Goal: Task Accomplishment & Management: Use online tool/utility

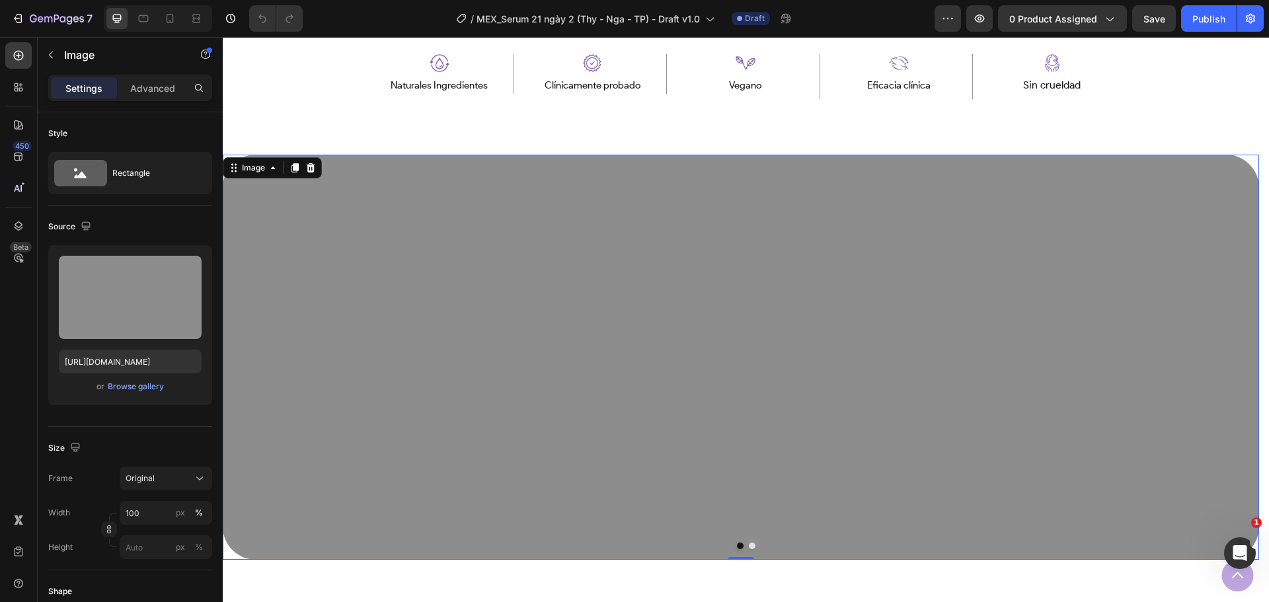
click at [666, 414] on img at bounding box center [741, 357] width 1036 height 405
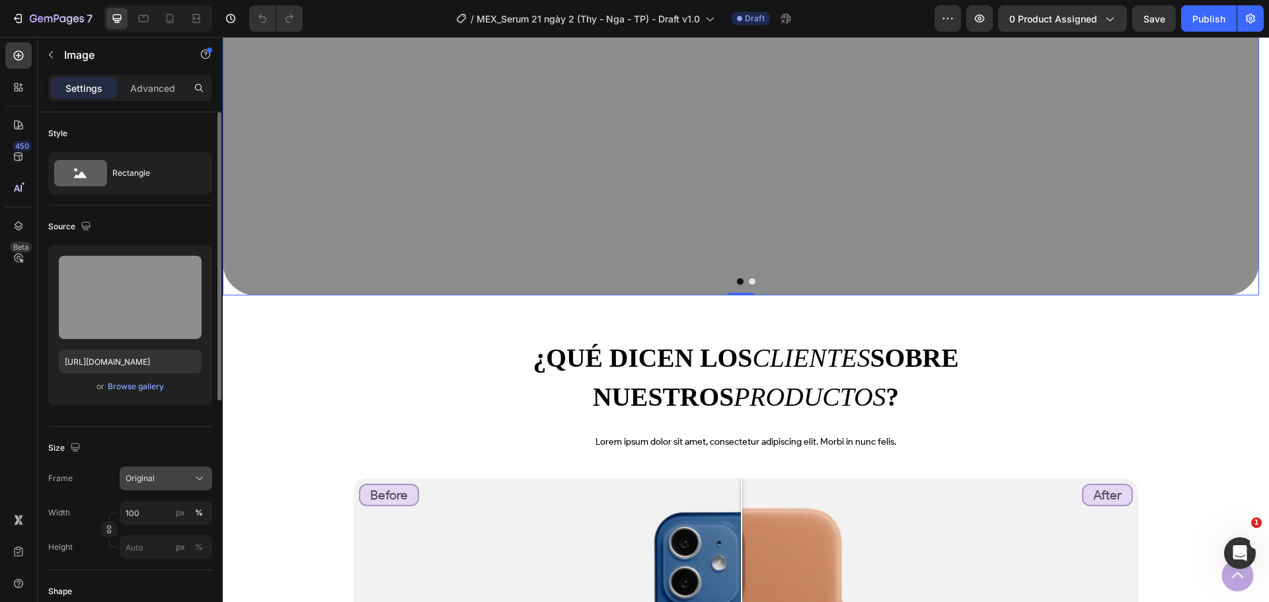
scroll to position [264, 0]
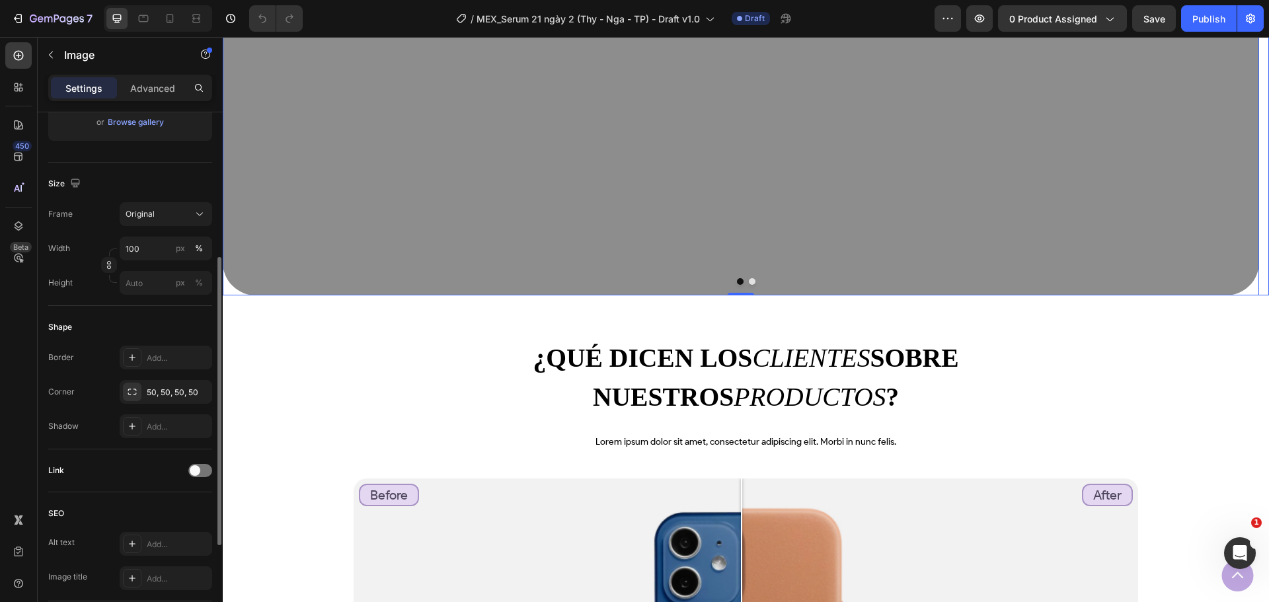
click at [749, 282] on button "Dot" at bounding box center [752, 281] width 7 height 7
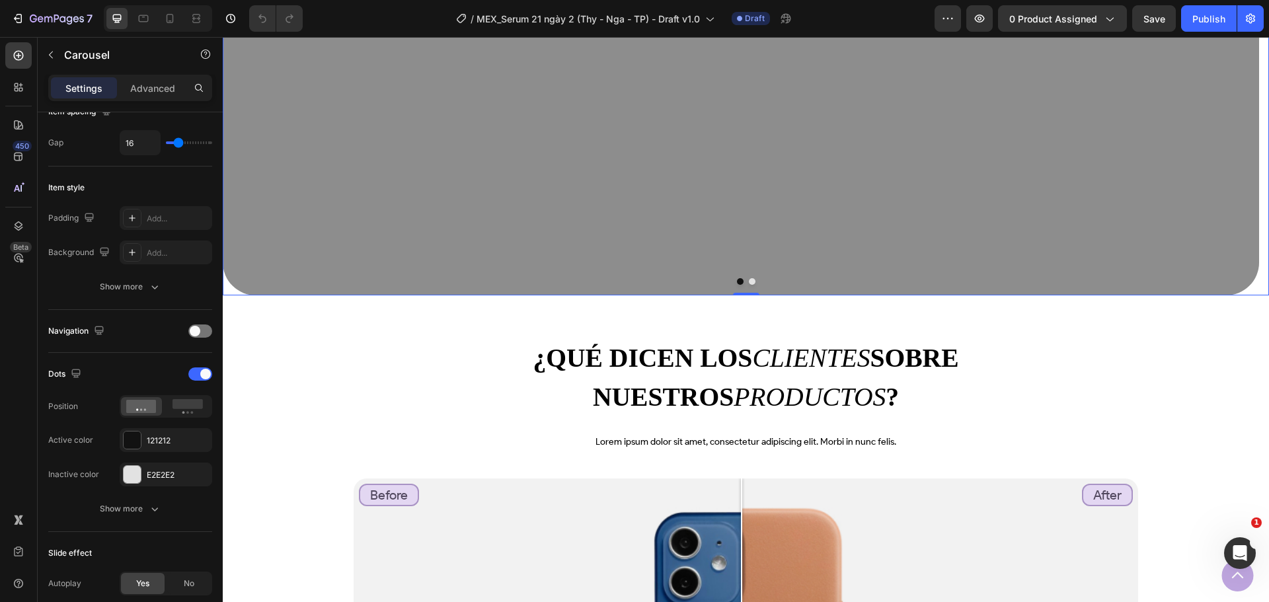
scroll to position [0, 0]
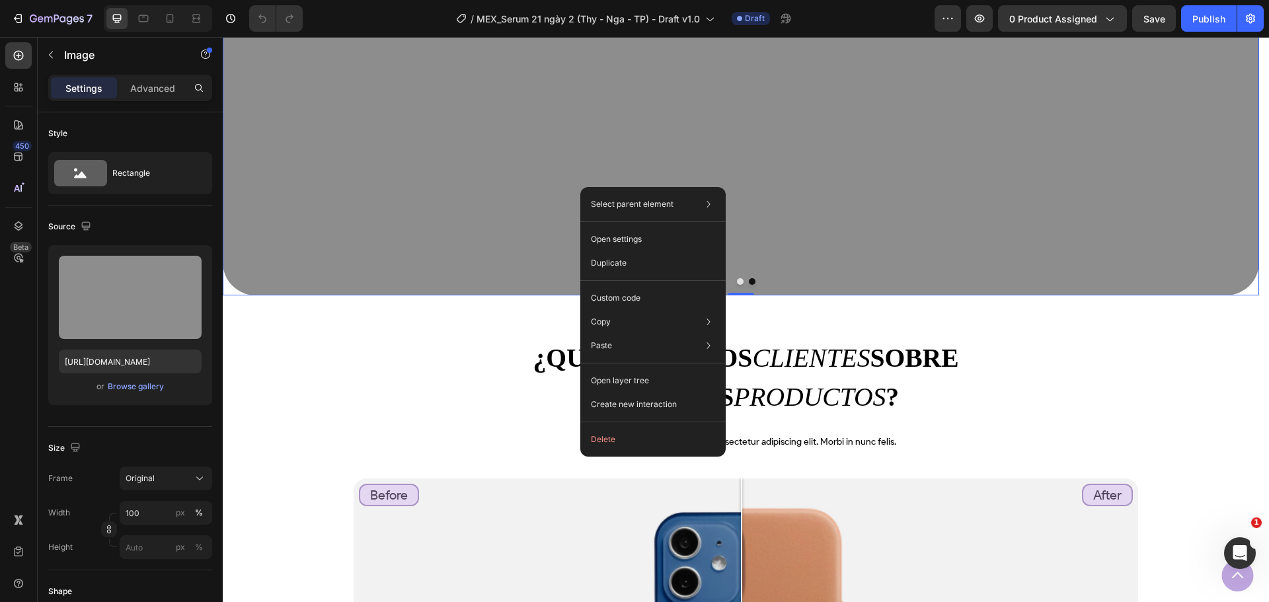
click at [449, 188] on img at bounding box center [741, 92] width 1036 height 405
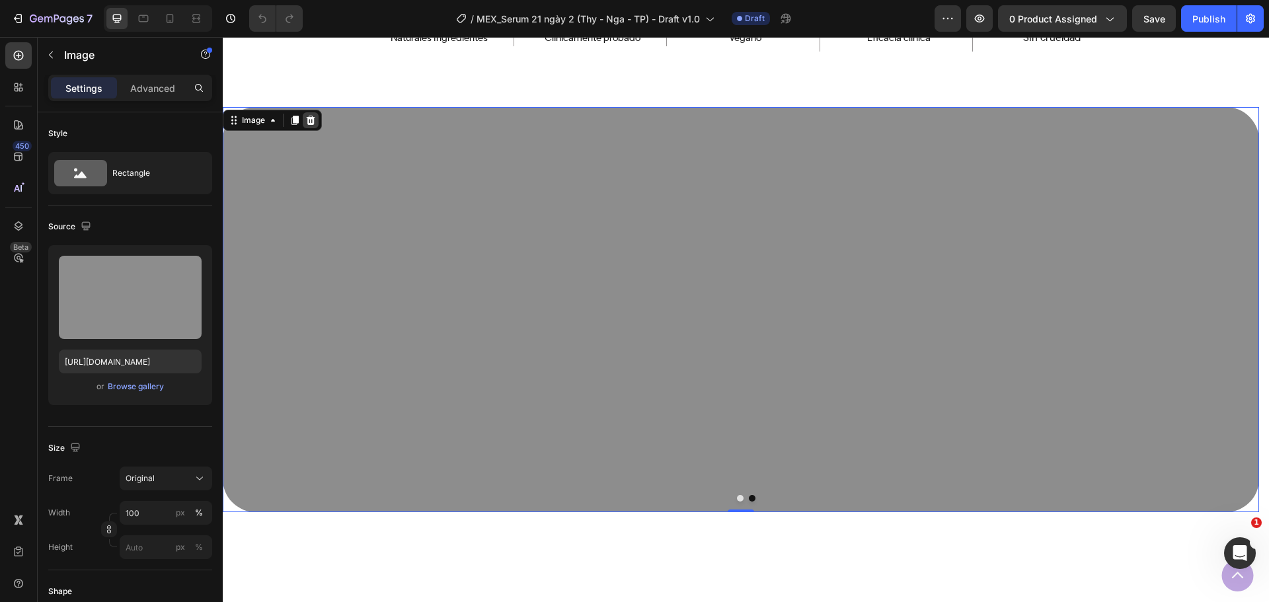
scroll to position [727, 0]
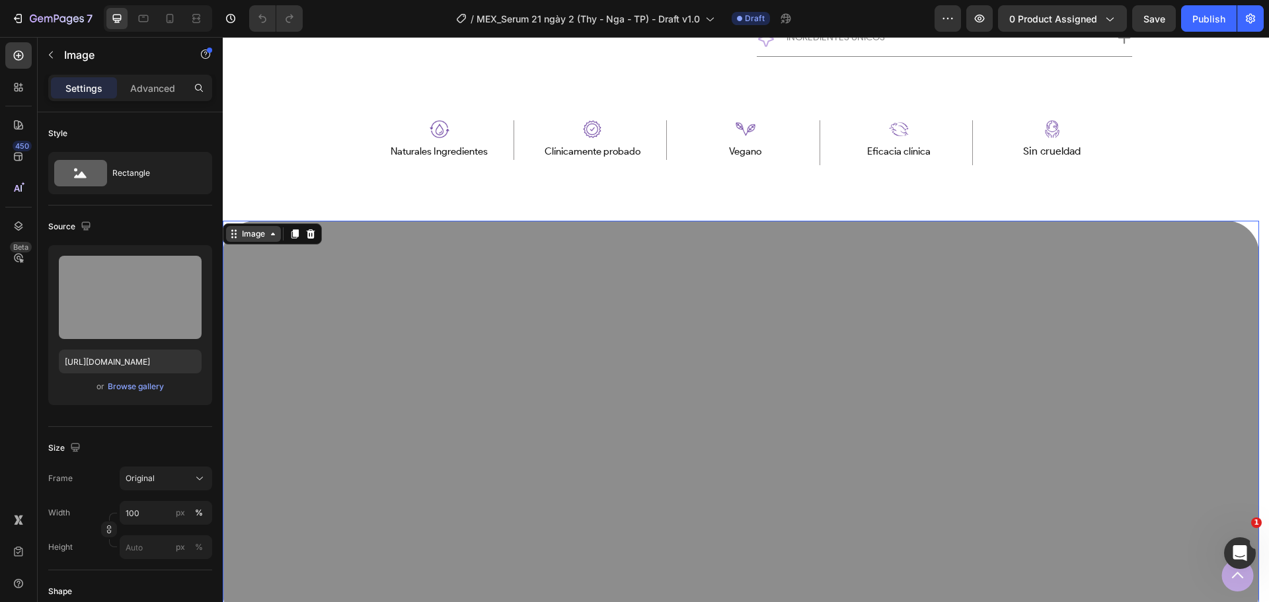
click at [264, 239] on div "Image" at bounding box center [253, 234] width 28 height 12
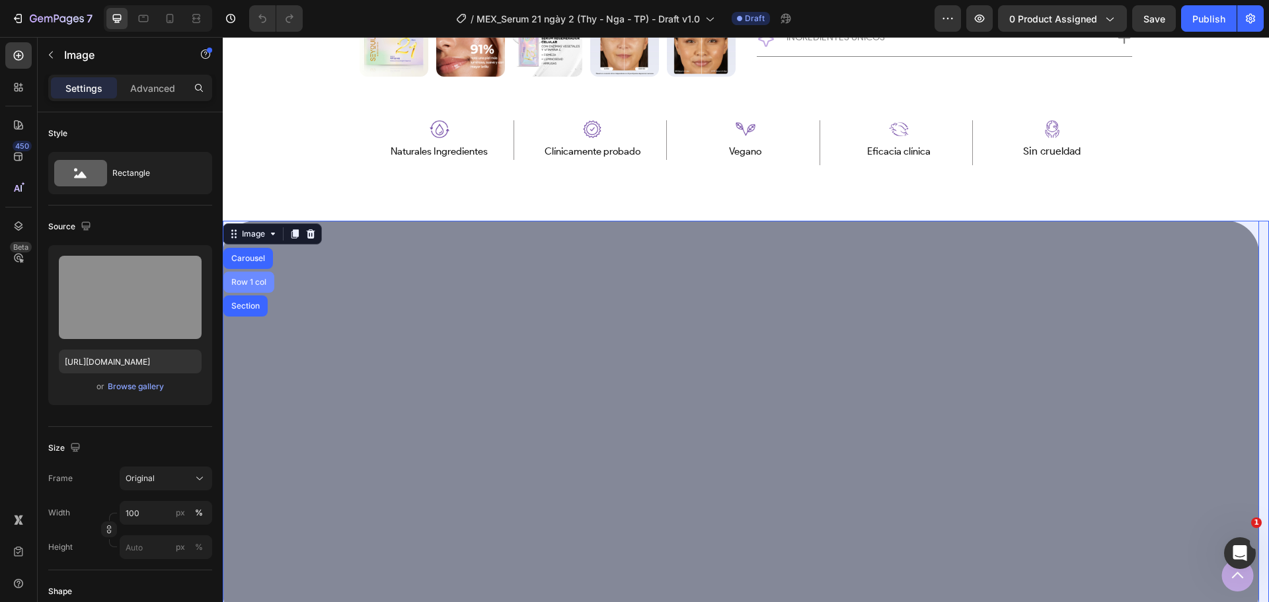
click at [259, 282] on div "Row 1 col" at bounding box center [249, 282] width 40 height 8
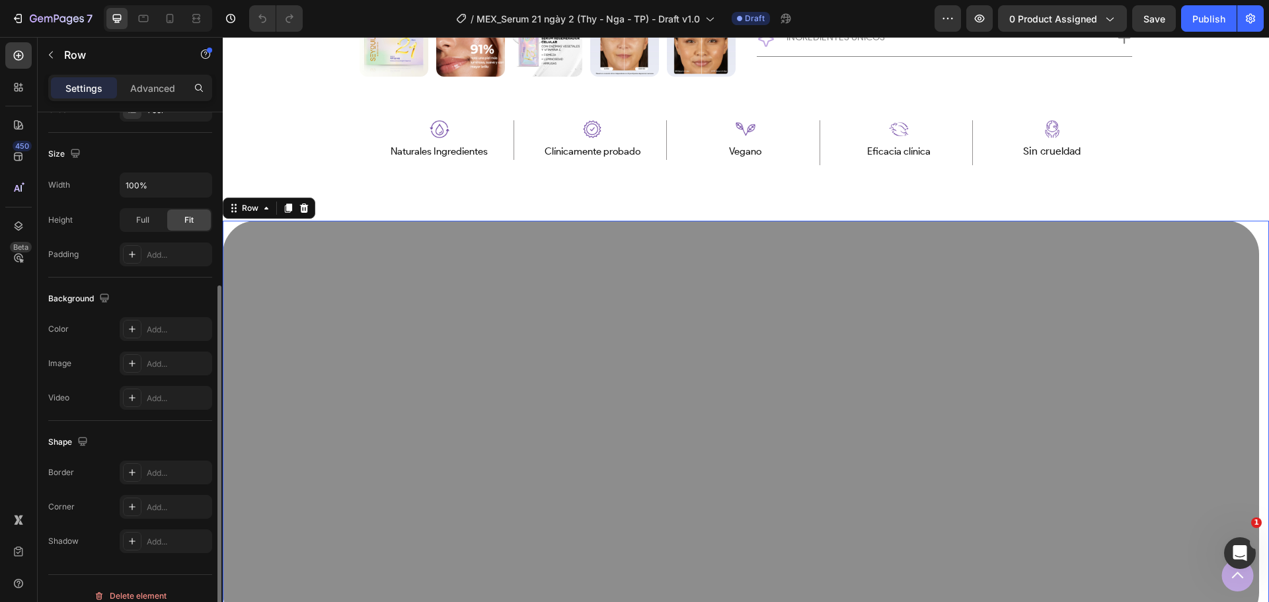
scroll to position [279, 0]
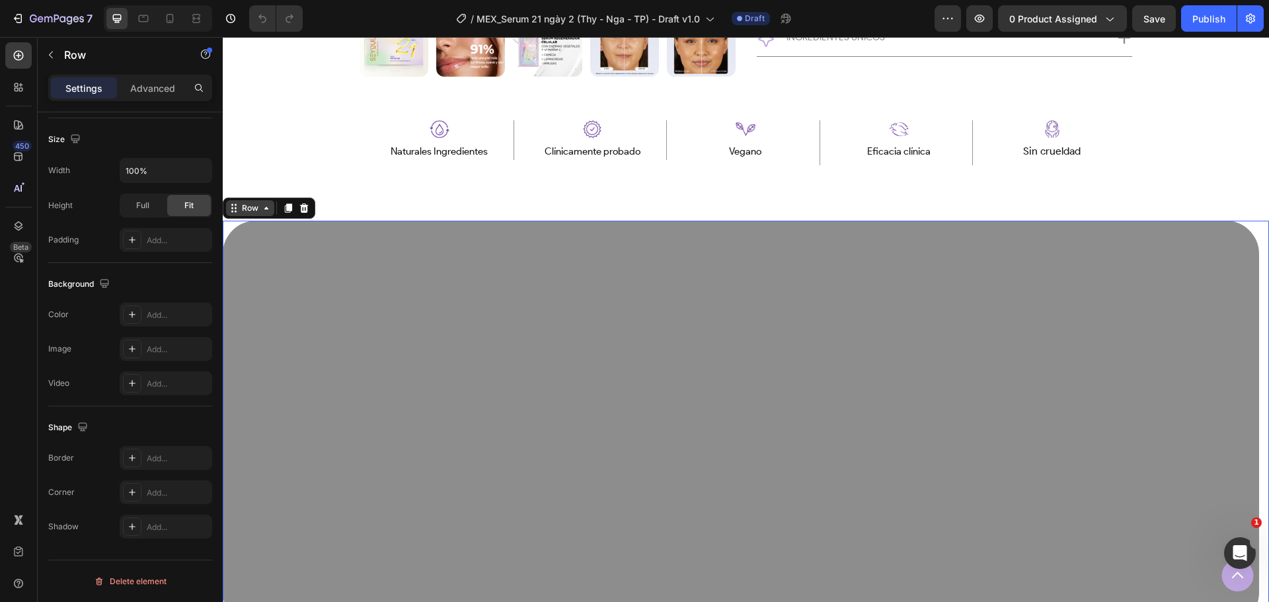
click at [260, 208] on div "Row" at bounding box center [250, 208] width 22 height 12
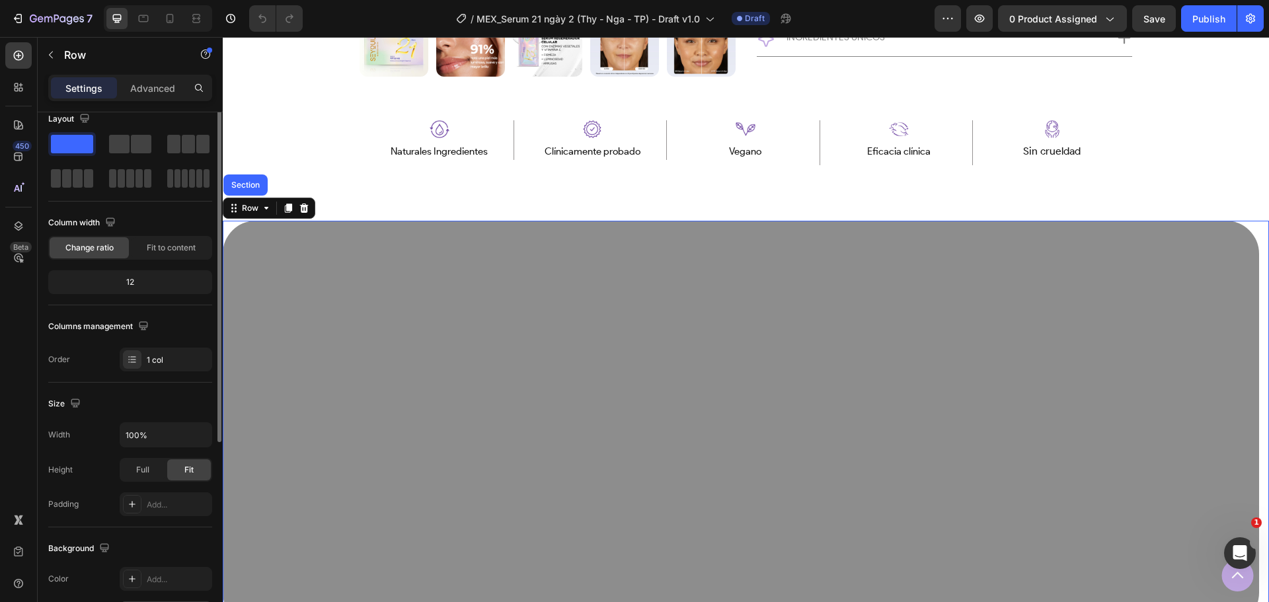
scroll to position [0, 0]
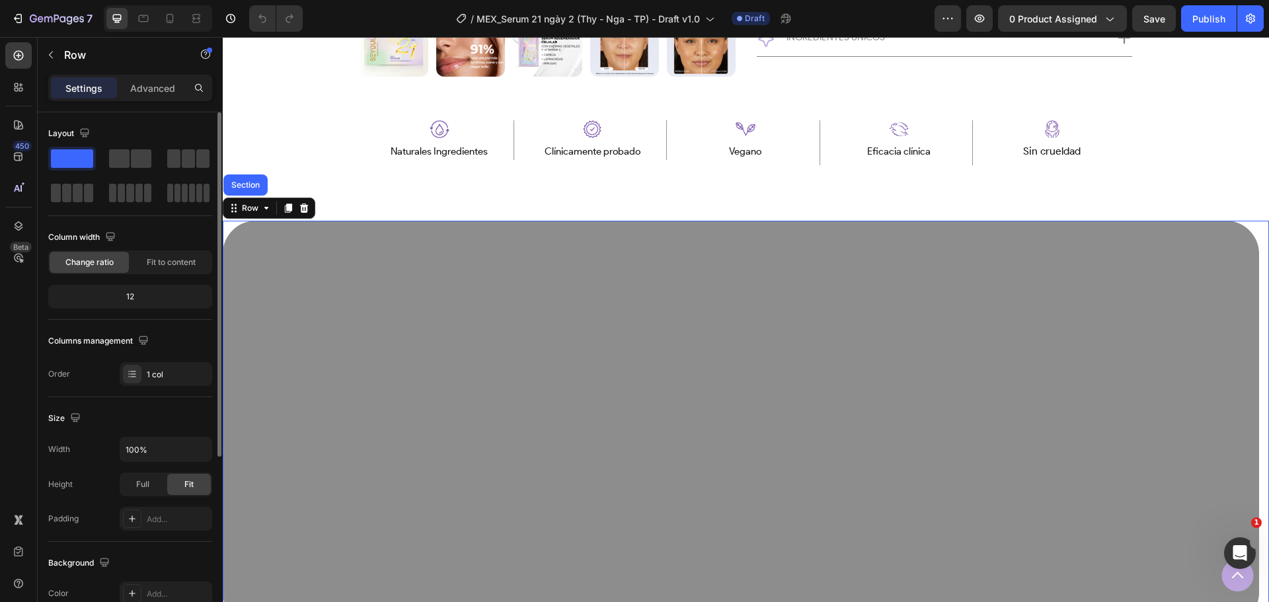
click at [174, 345] on div "Columns management" at bounding box center [130, 340] width 164 height 21
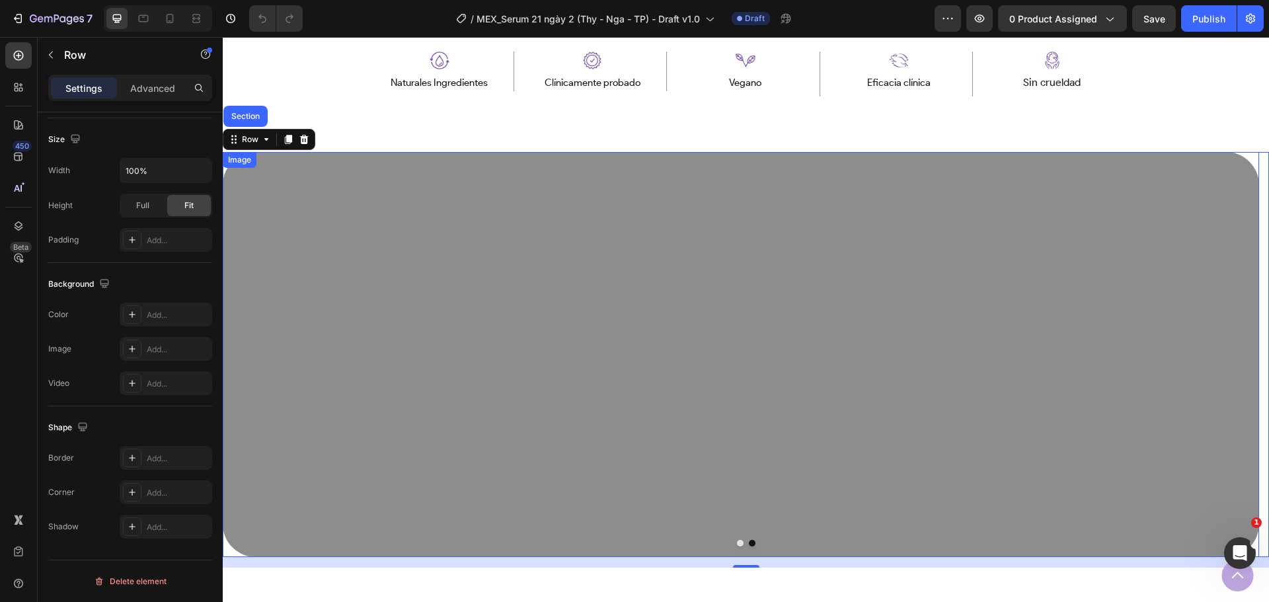
scroll to position [859, 0]
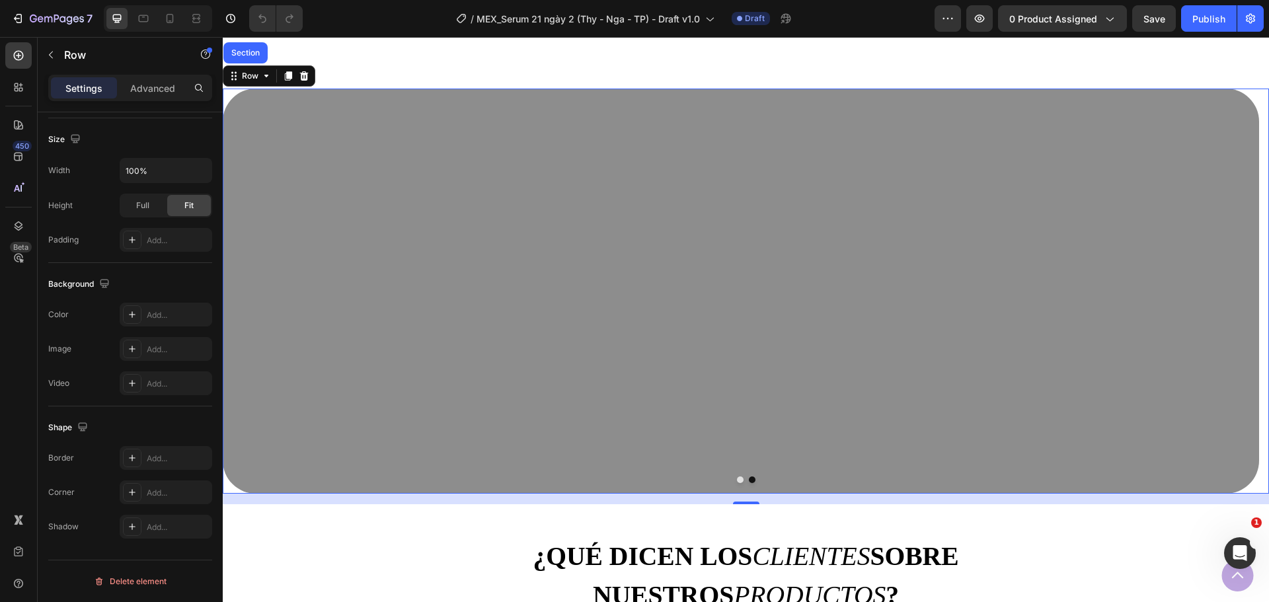
click at [746, 498] on div "16" at bounding box center [746, 499] width 1046 height 11
click at [749, 480] on button "Dot" at bounding box center [752, 480] width 7 height 7
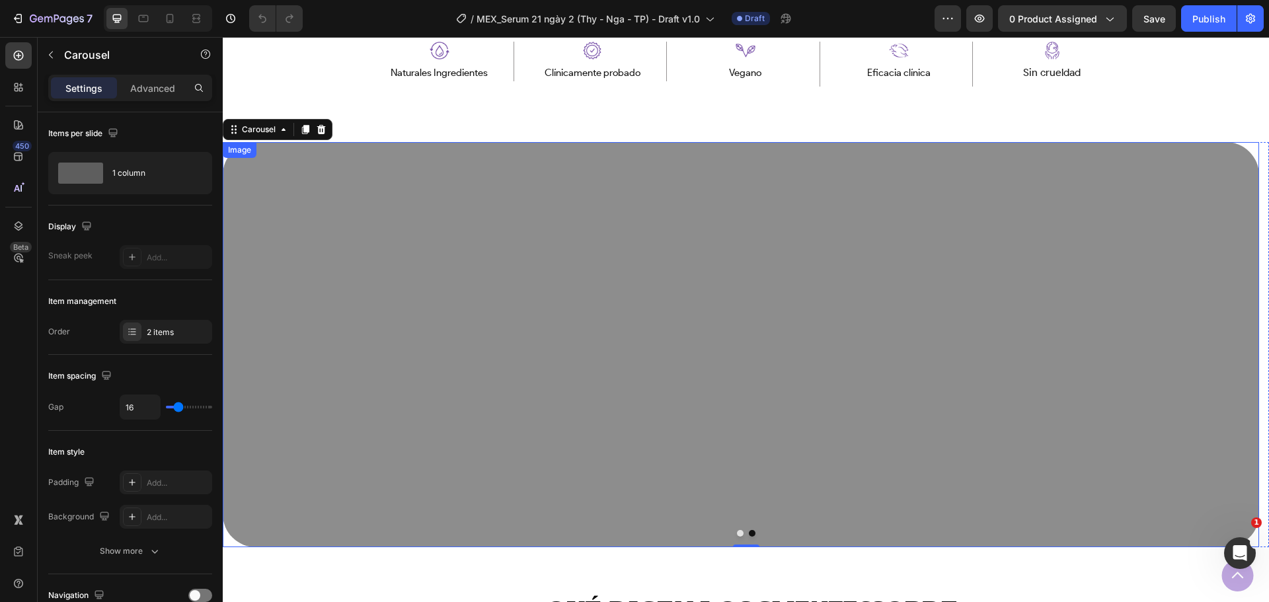
scroll to position [793, 0]
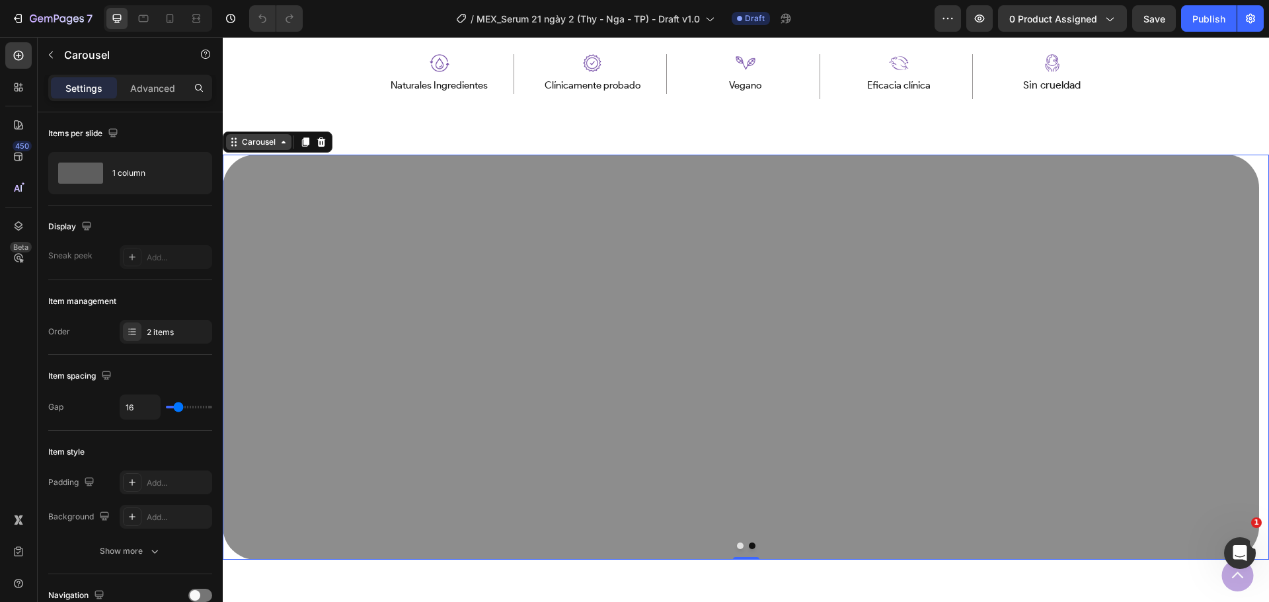
click at [281, 148] on div "Carousel" at bounding box center [258, 142] width 65 height 16
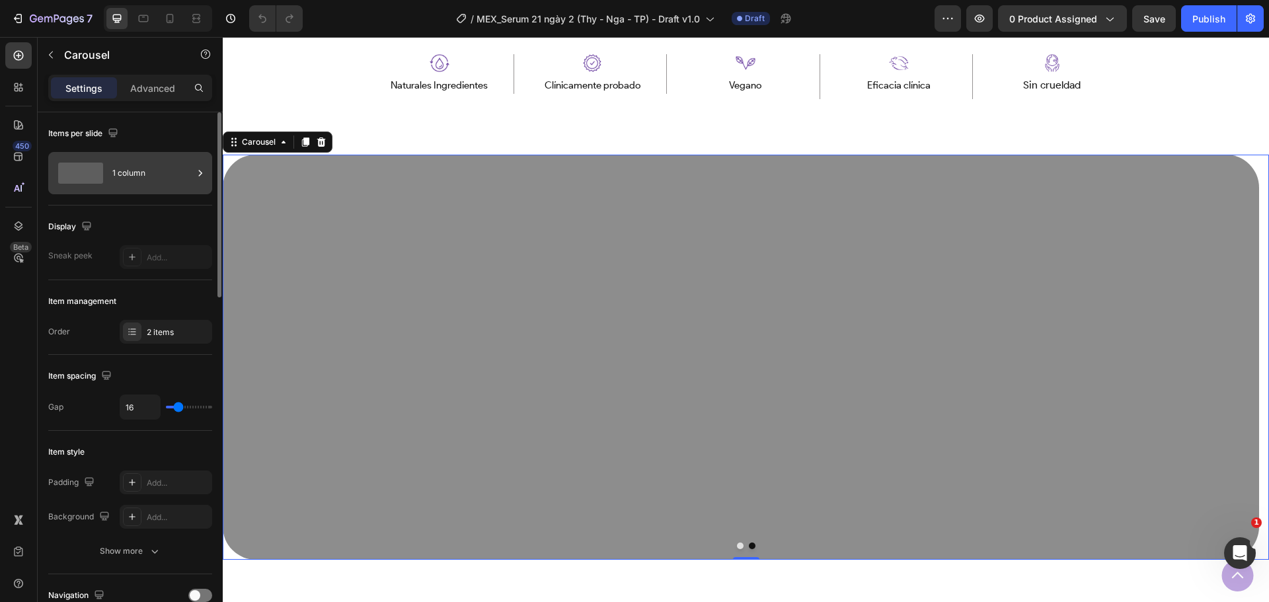
click at [167, 176] on div "1 column" at bounding box center [152, 173] width 81 height 30
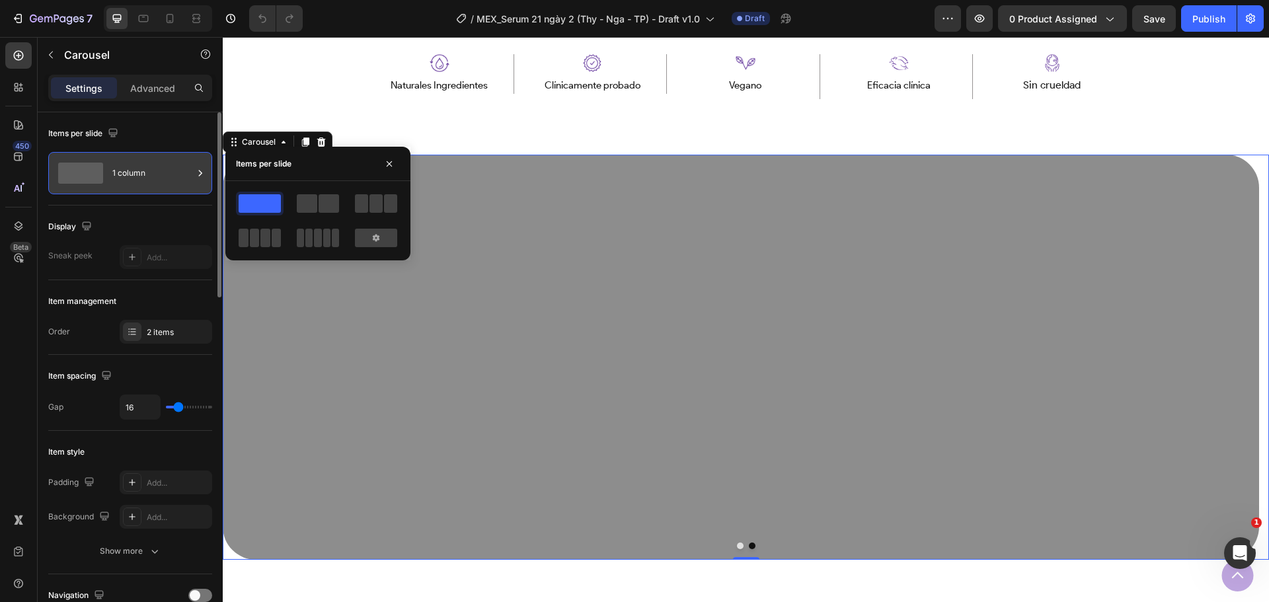
click at [167, 176] on div "1 column" at bounding box center [152, 173] width 81 height 30
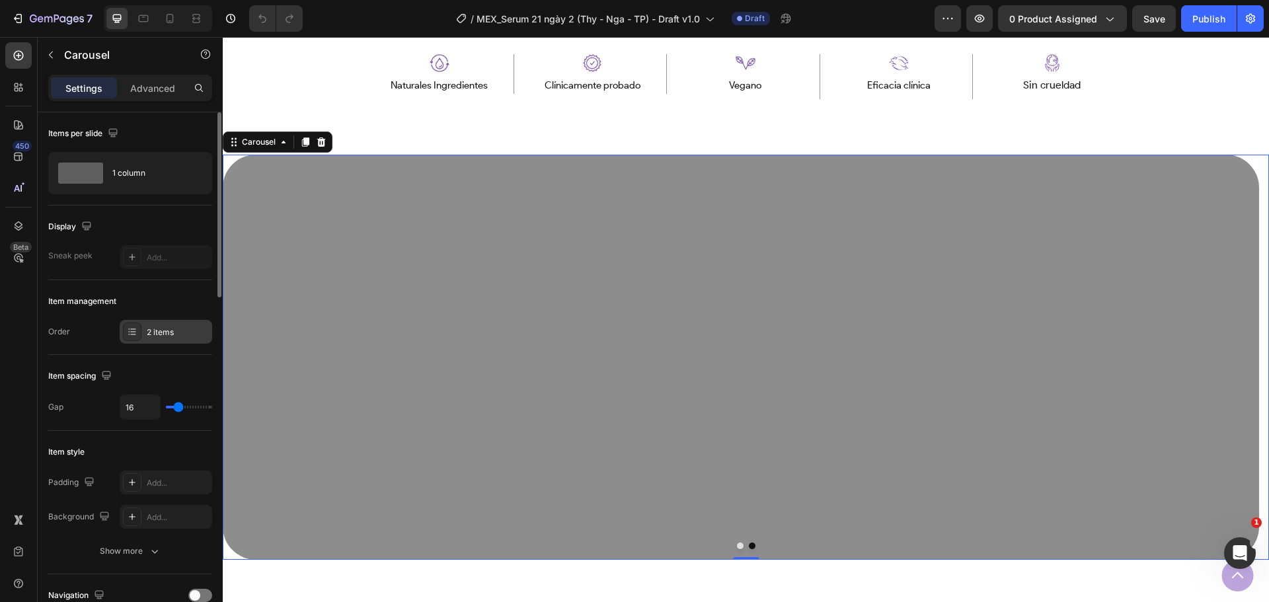
click at [157, 328] on div "2 items" at bounding box center [178, 333] width 62 height 12
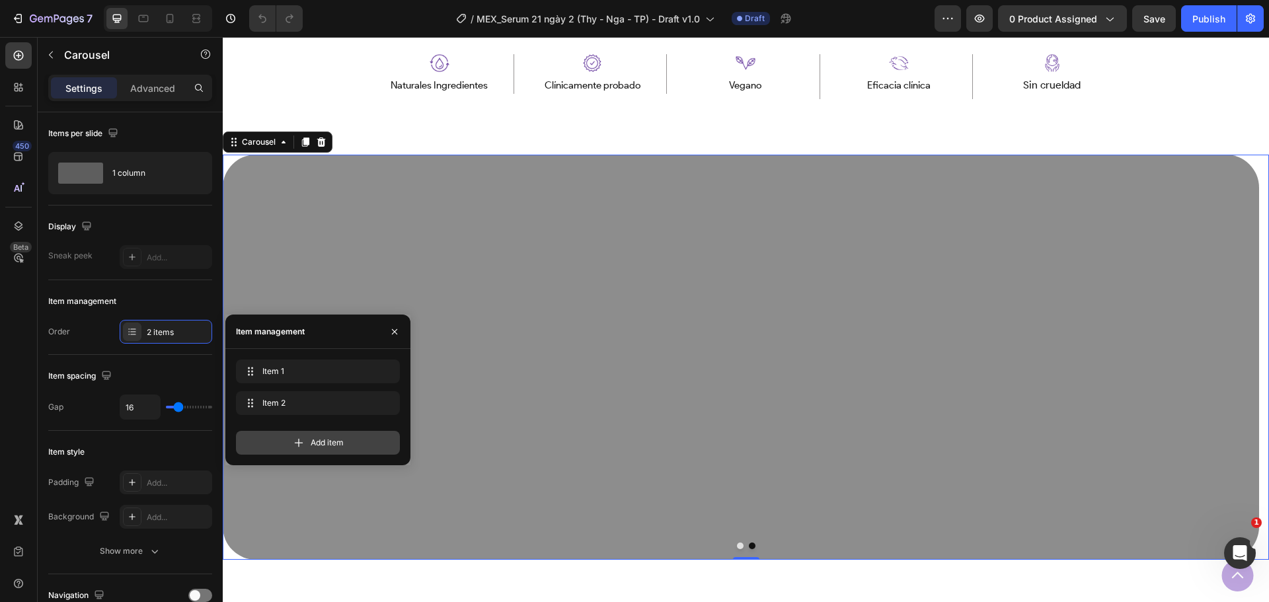
click at [293, 447] on icon at bounding box center [298, 442] width 13 height 13
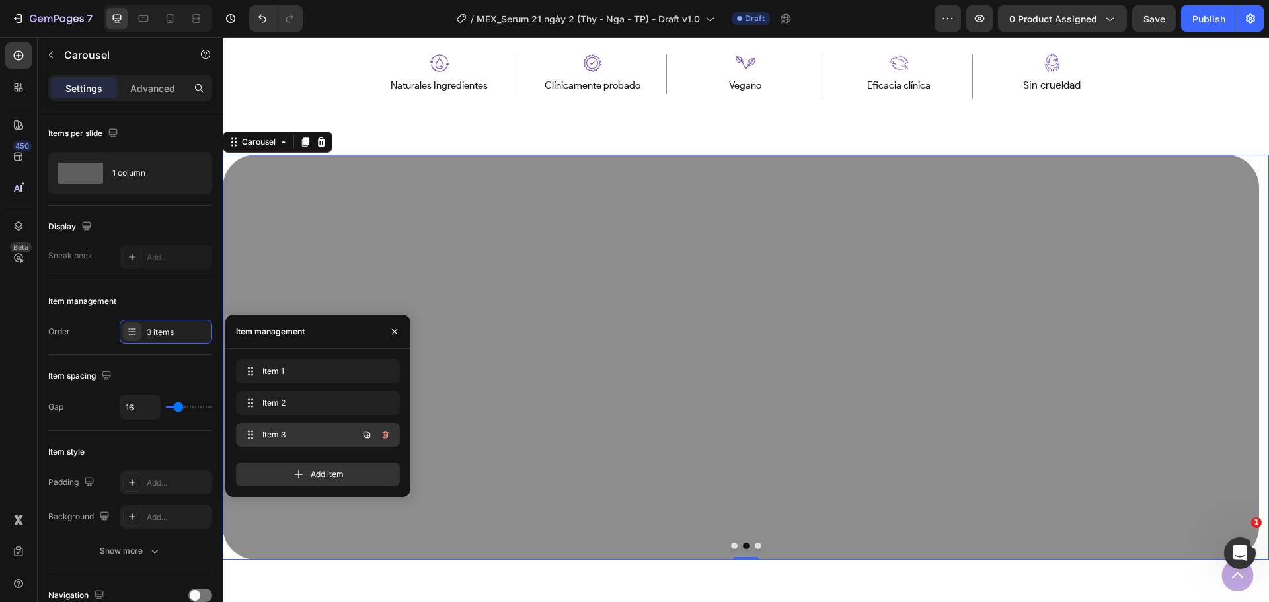
click at [304, 435] on span "Item 3" at bounding box center [299, 435] width 75 height 12
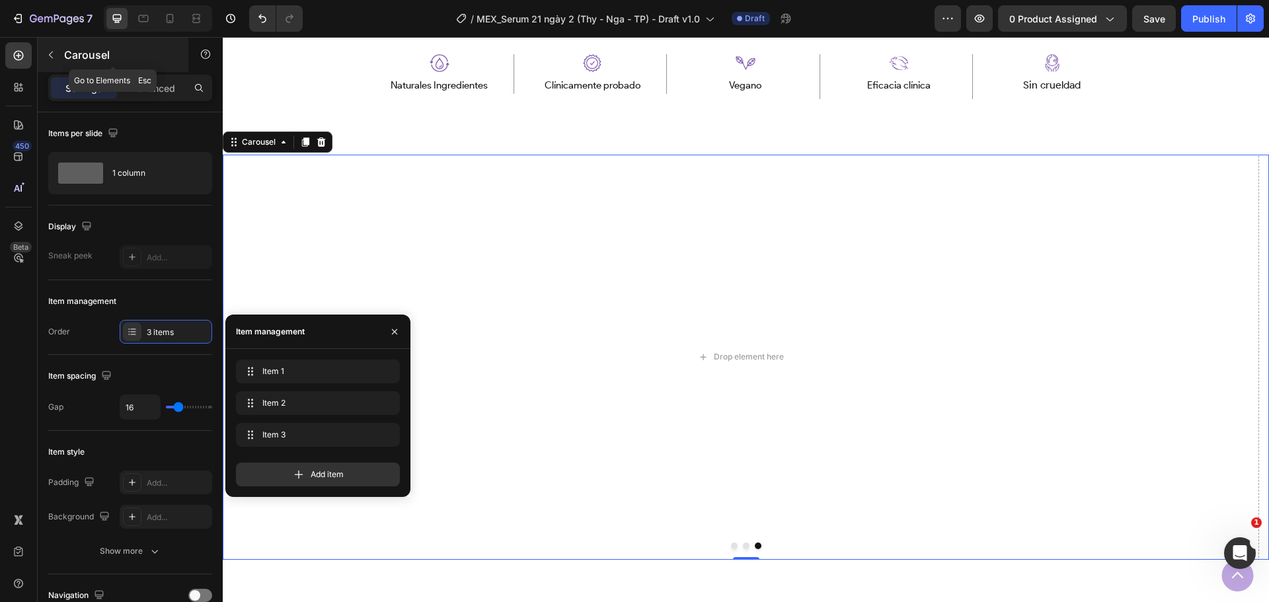
click at [88, 59] on p "Carousel" at bounding box center [120, 55] width 112 height 16
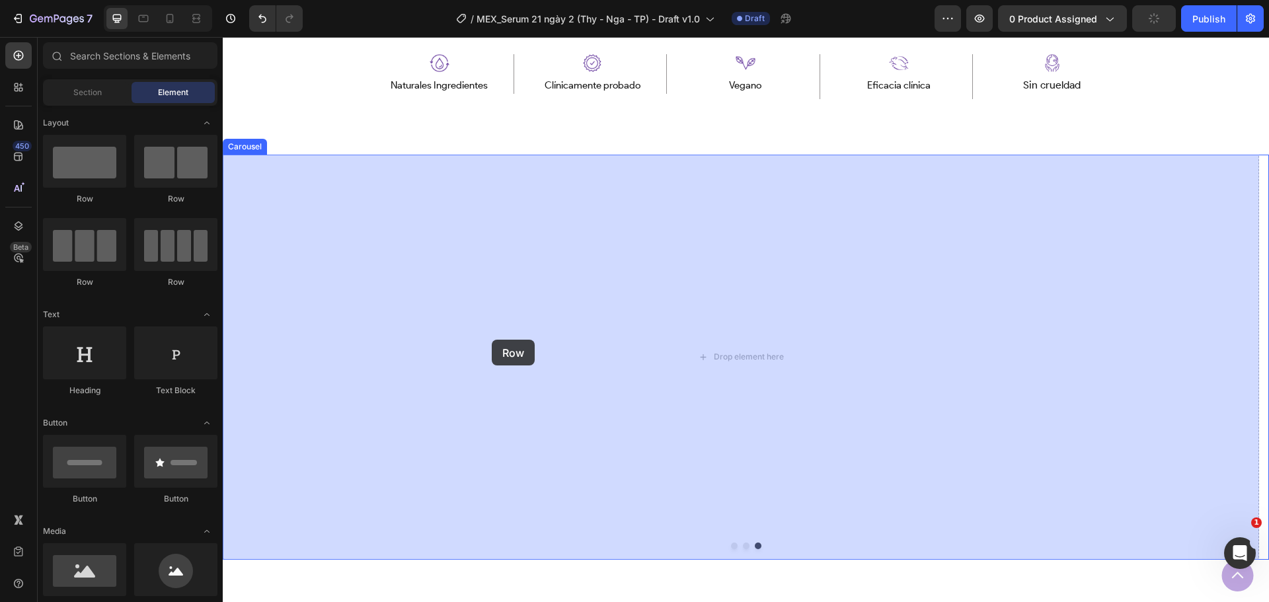
drag, startPoint x: 324, startPoint y: 229, endPoint x: 492, endPoint y: 340, distance: 201.3
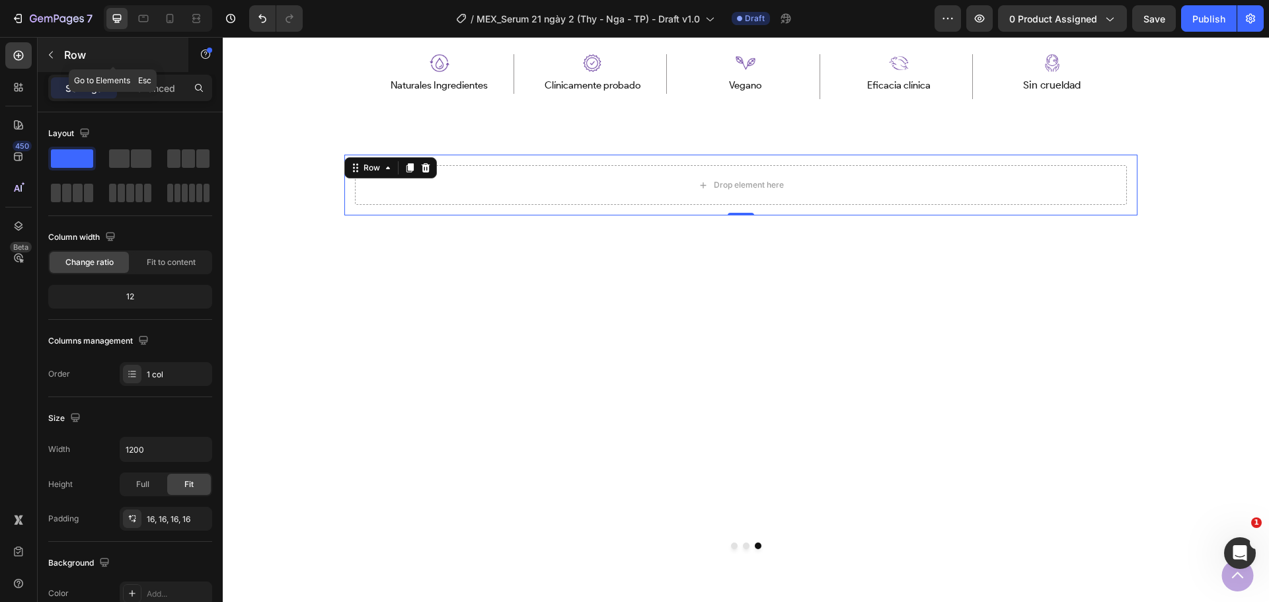
click at [58, 52] on button "button" at bounding box center [50, 54] width 21 height 21
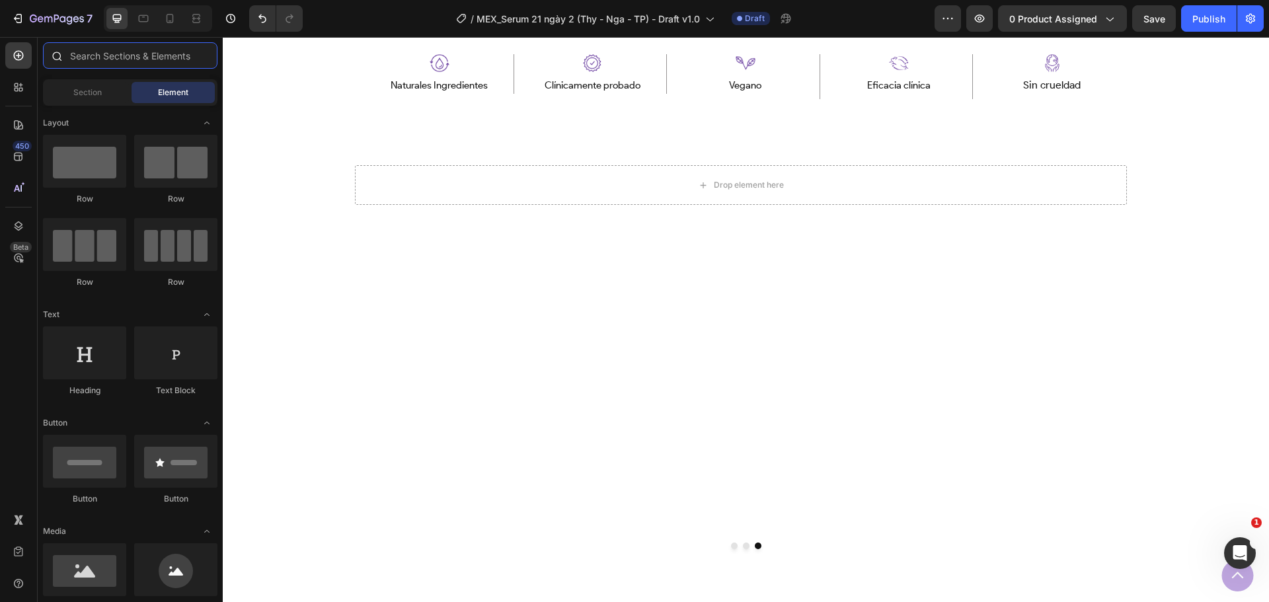
click at [124, 65] on input "text" at bounding box center [130, 55] width 174 height 26
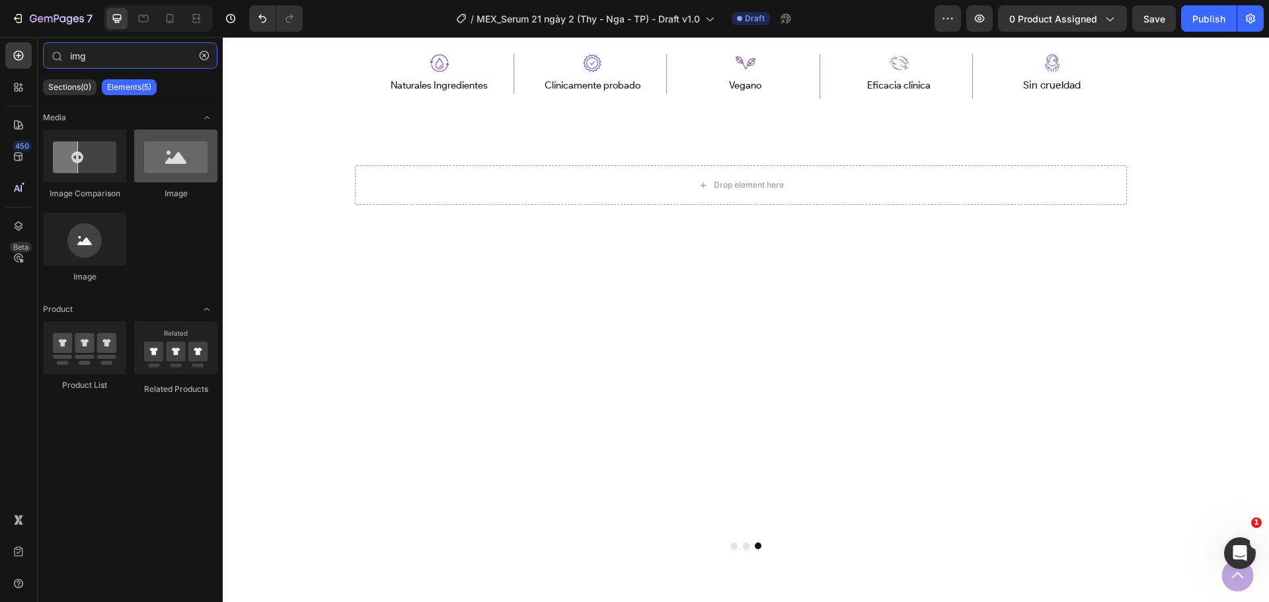
type input "img"
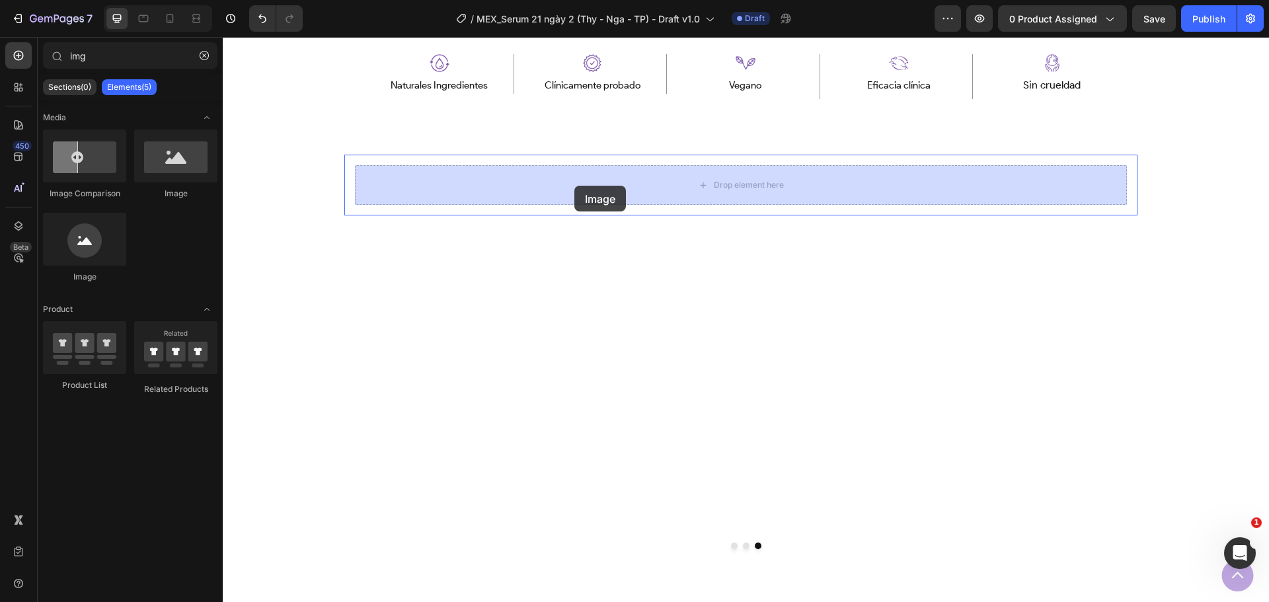
drag, startPoint x: 377, startPoint y: 202, endPoint x: 574, endPoint y: 186, distance: 197.6
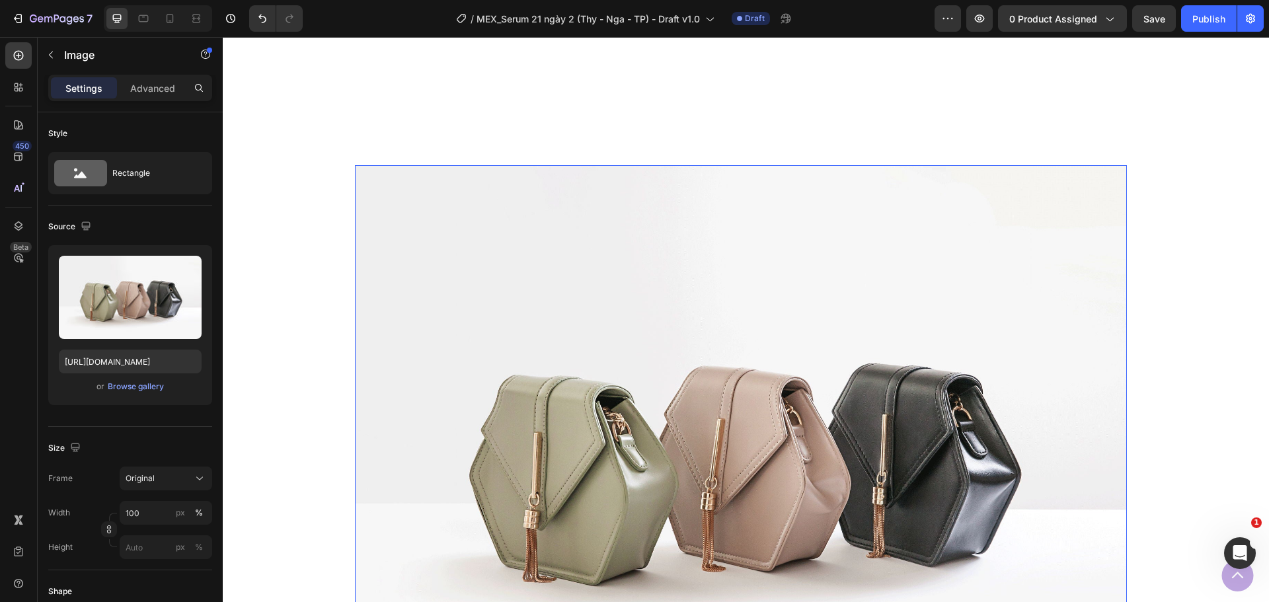
scroll to position [1058, 0]
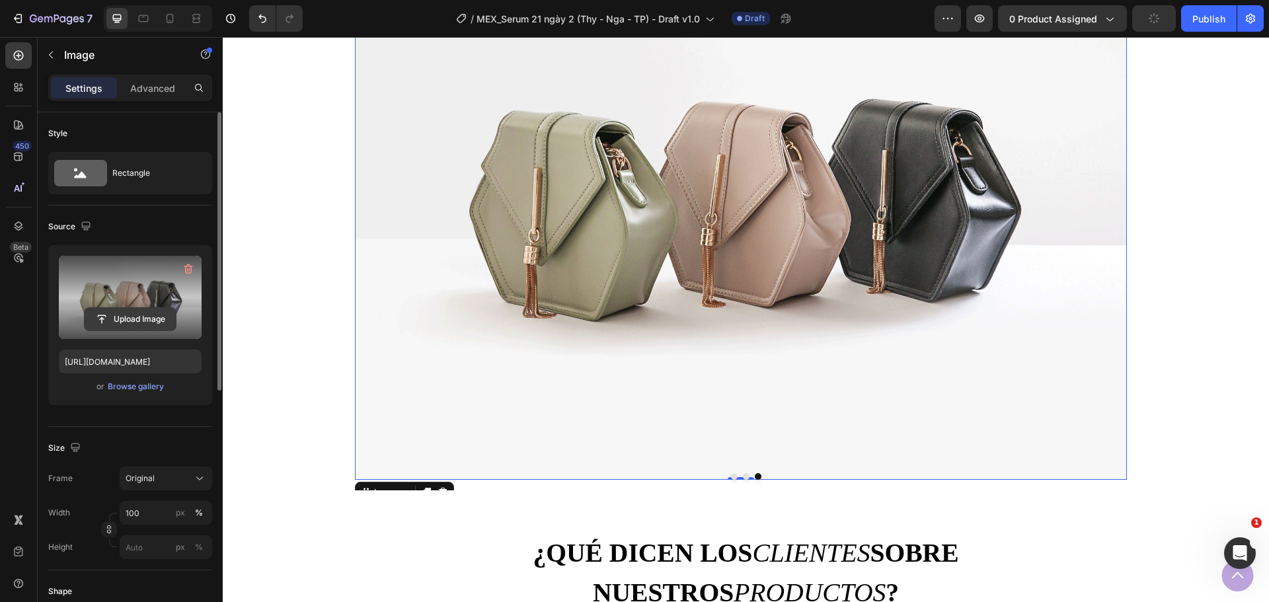
click at [116, 309] on input "file" at bounding box center [130, 319] width 91 height 22
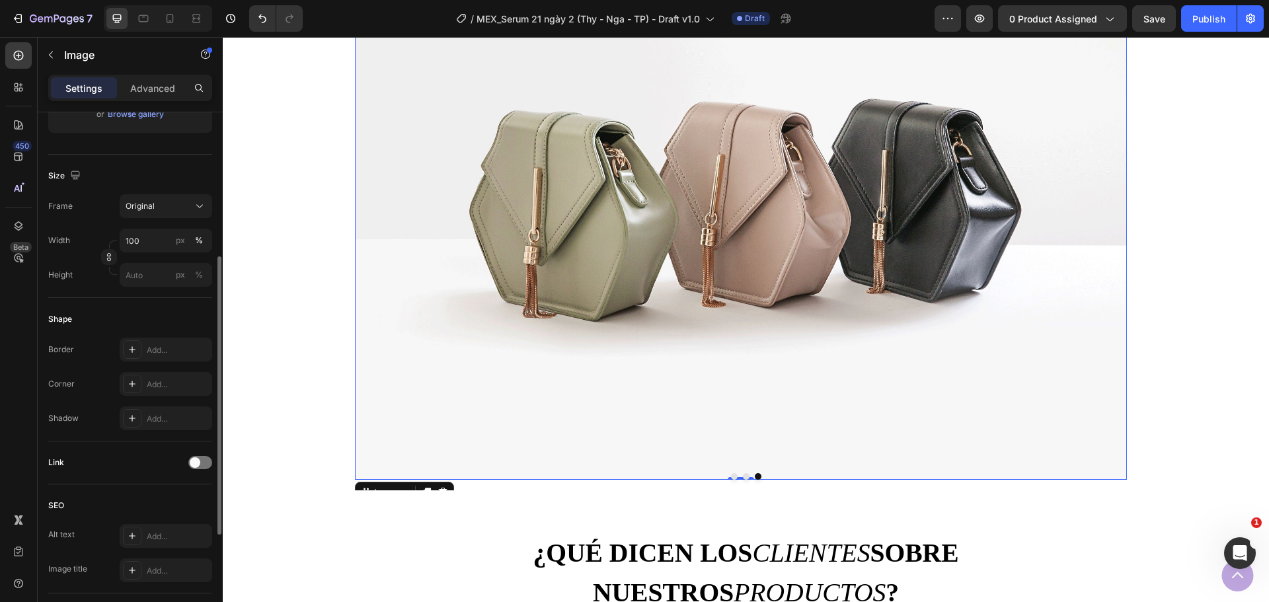
scroll to position [140, 0]
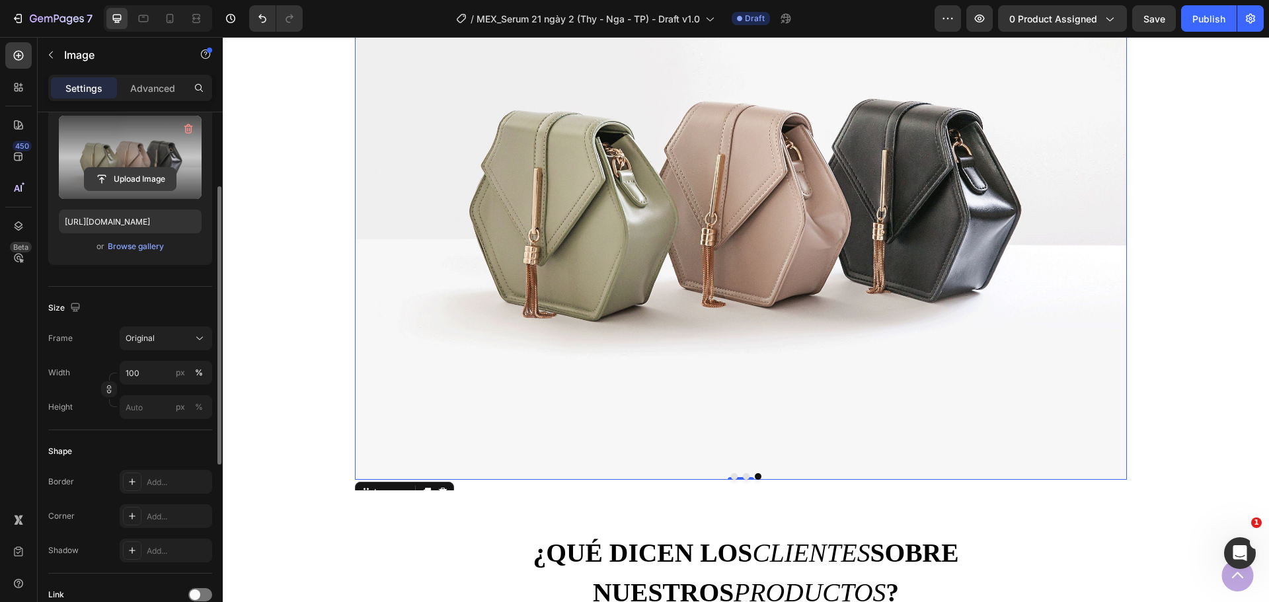
click at [120, 169] on input "file" at bounding box center [130, 179] width 91 height 22
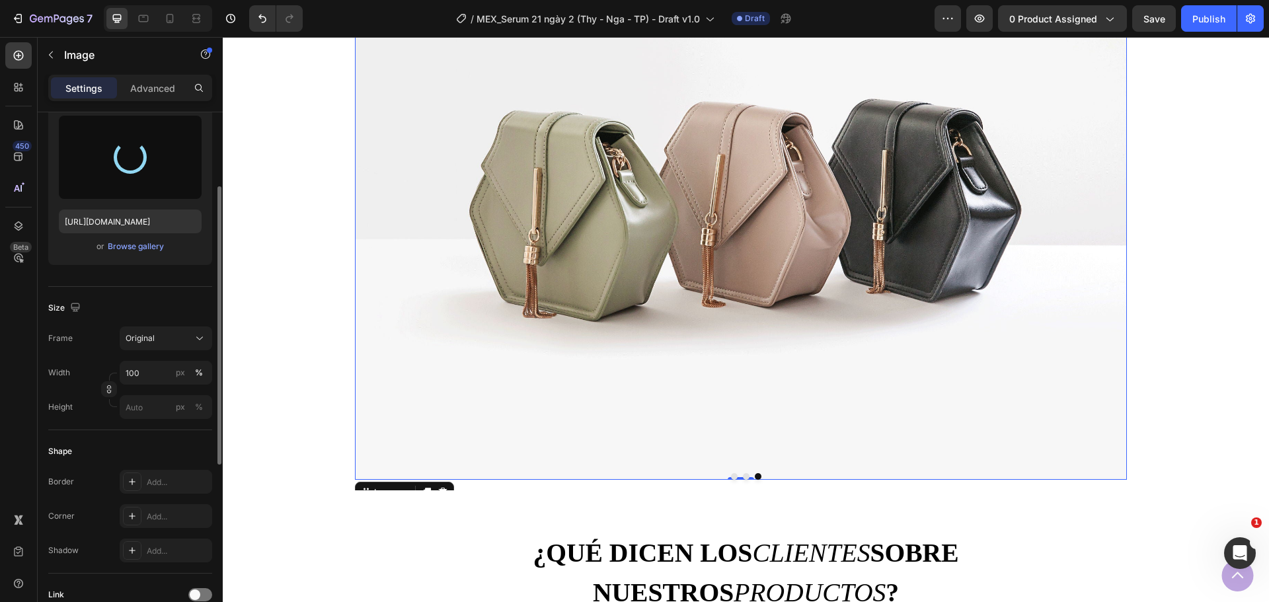
type input "[URL][DOMAIN_NAME]"
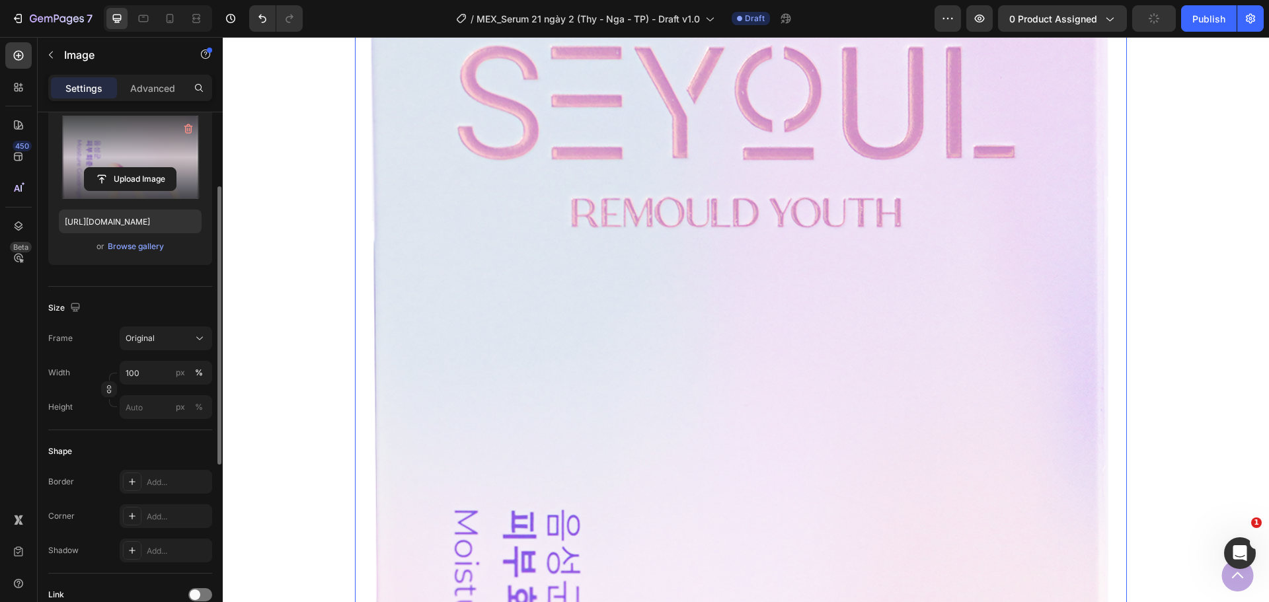
click at [1036, 307] on img at bounding box center [741, 602] width 772 height 1403
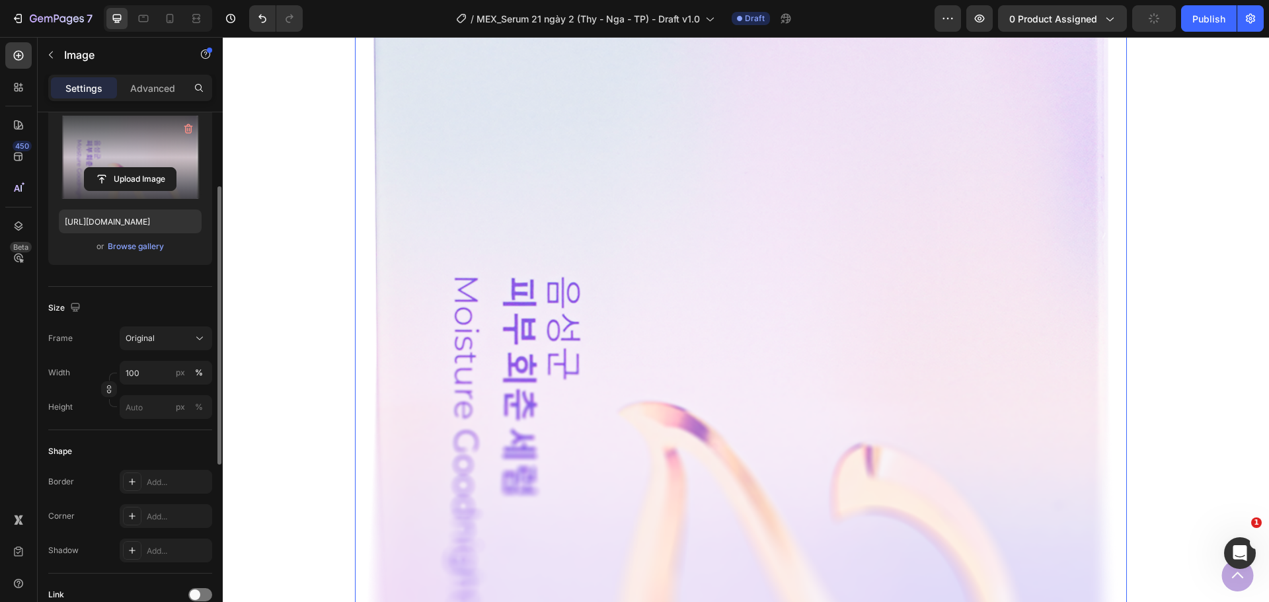
scroll to position [1388, 0]
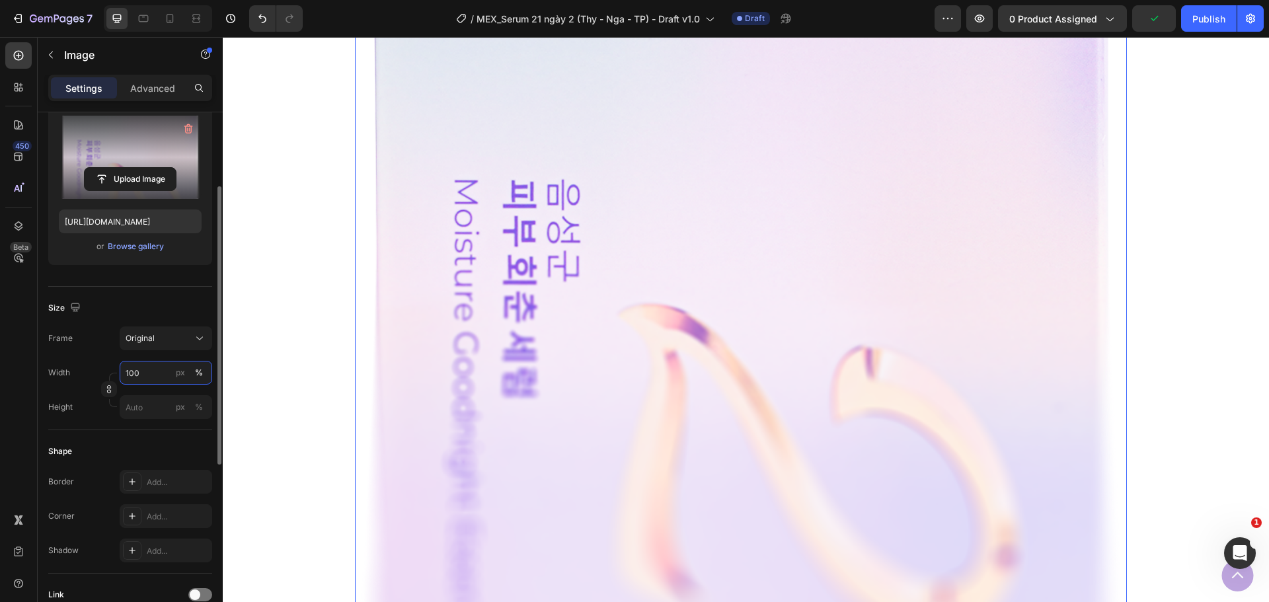
click at [147, 374] on input "100" at bounding box center [166, 373] width 93 height 24
click at [191, 374] on button "%" at bounding box center [199, 373] width 16 height 16
click at [189, 375] on div "px %" at bounding box center [190, 373] width 34 height 24
click at [189, 375] on input "100" at bounding box center [166, 373] width 93 height 24
click at [174, 375] on button "px" at bounding box center [181, 373] width 16 height 16
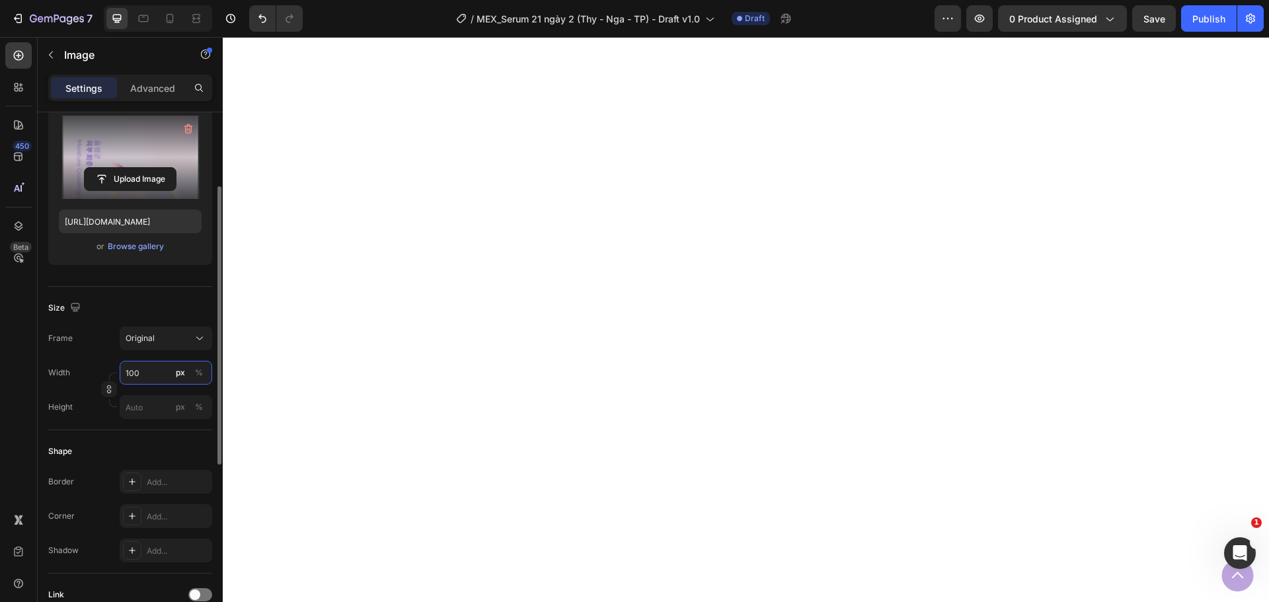
click at [153, 376] on input "100" at bounding box center [166, 373] width 93 height 24
type input "7"
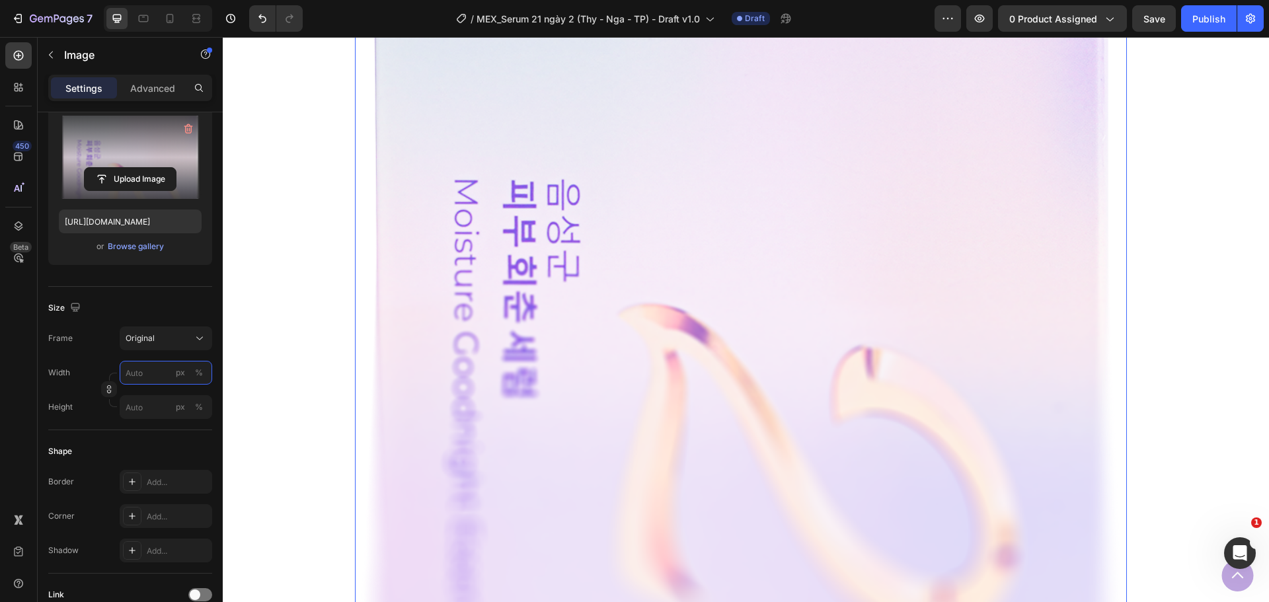
type input "6"
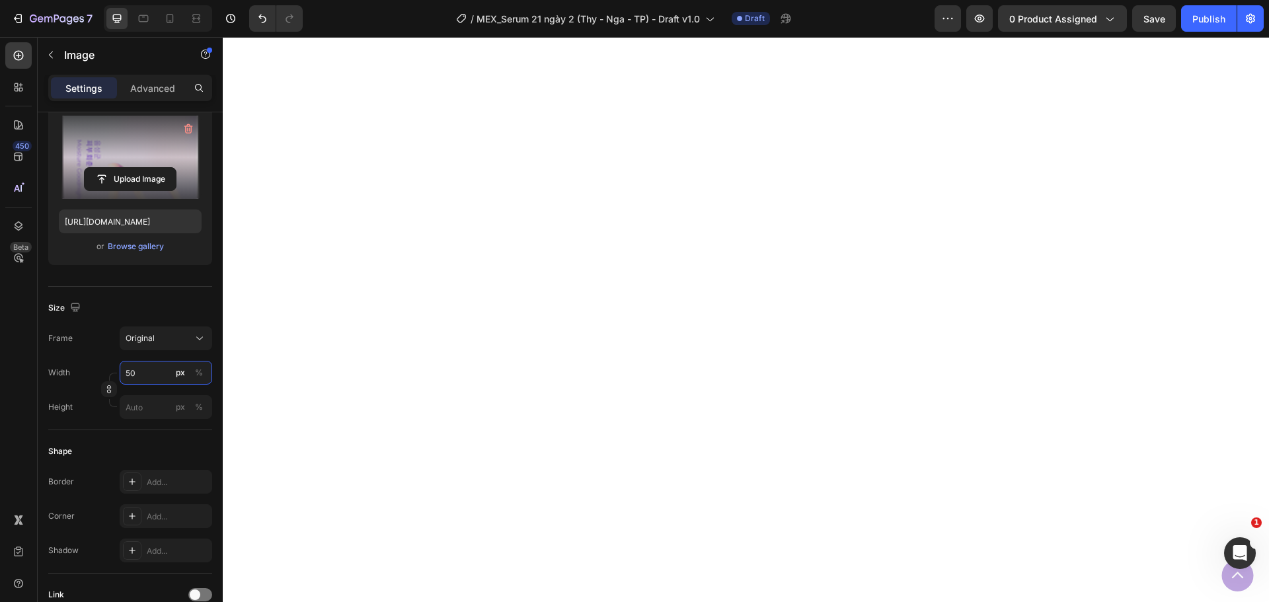
type input "500"
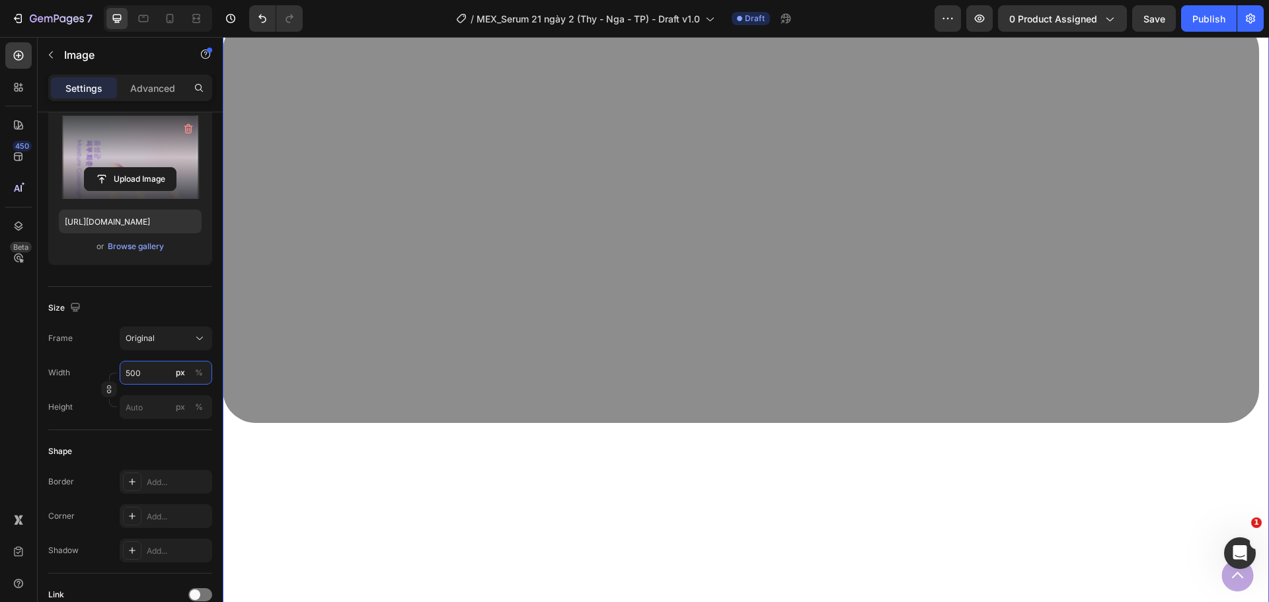
scroll to position [1058, 0]
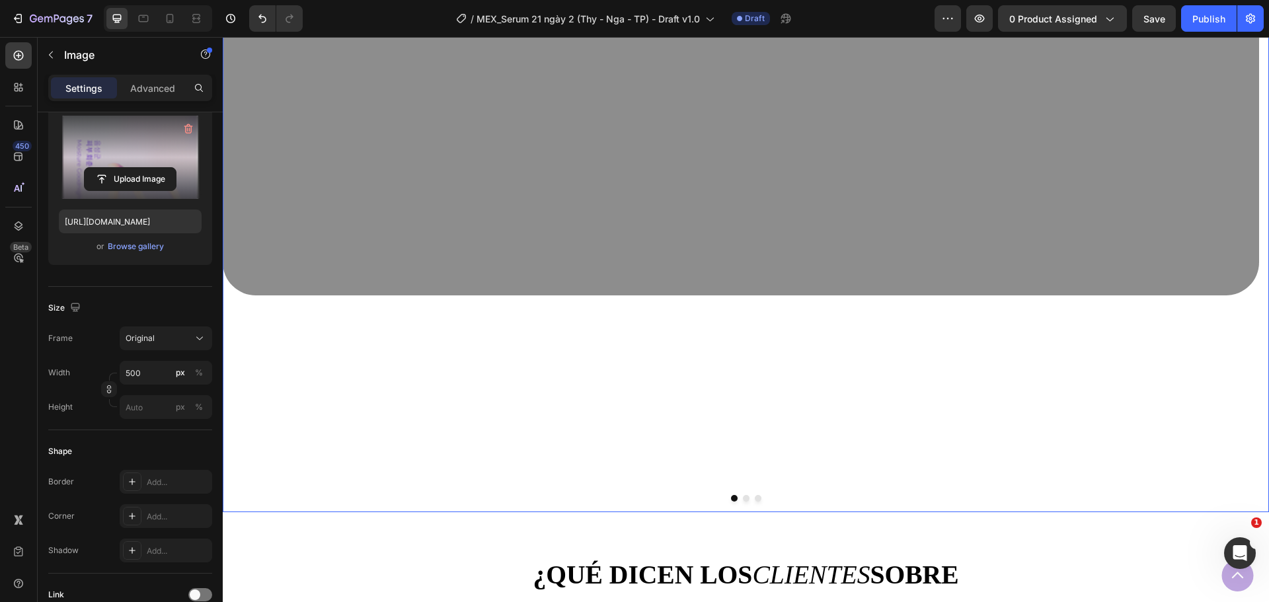
click at [755, 500] on button "Dot" at bounding box center [758, 498] width 7 height 7
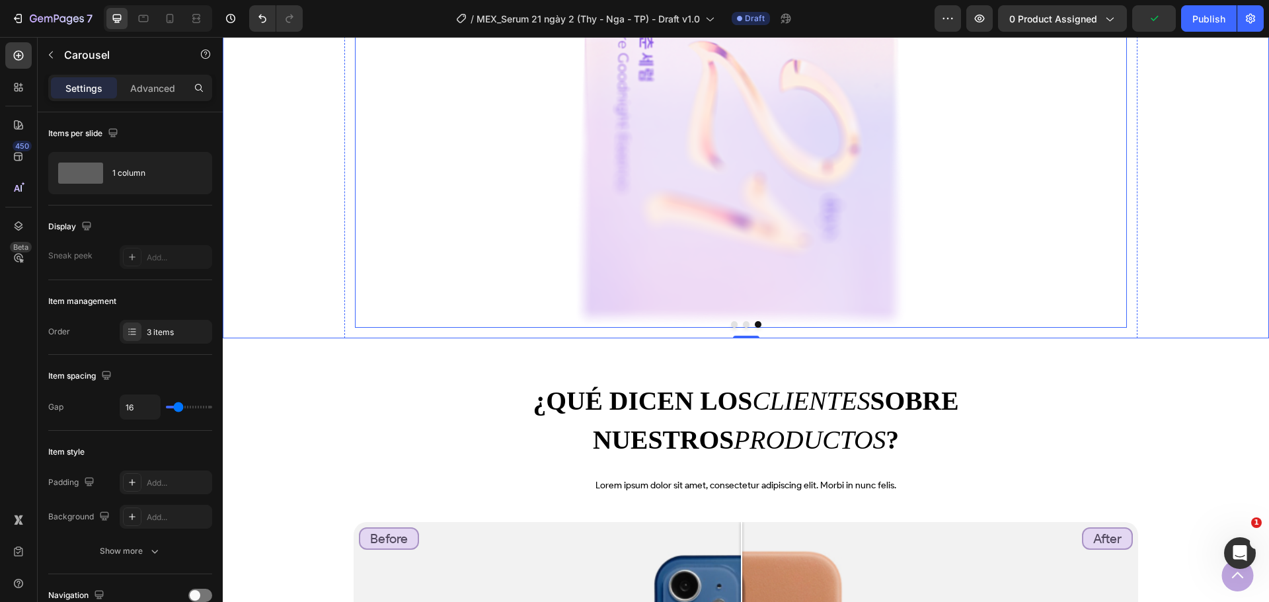
scroll to position [1190, 0]
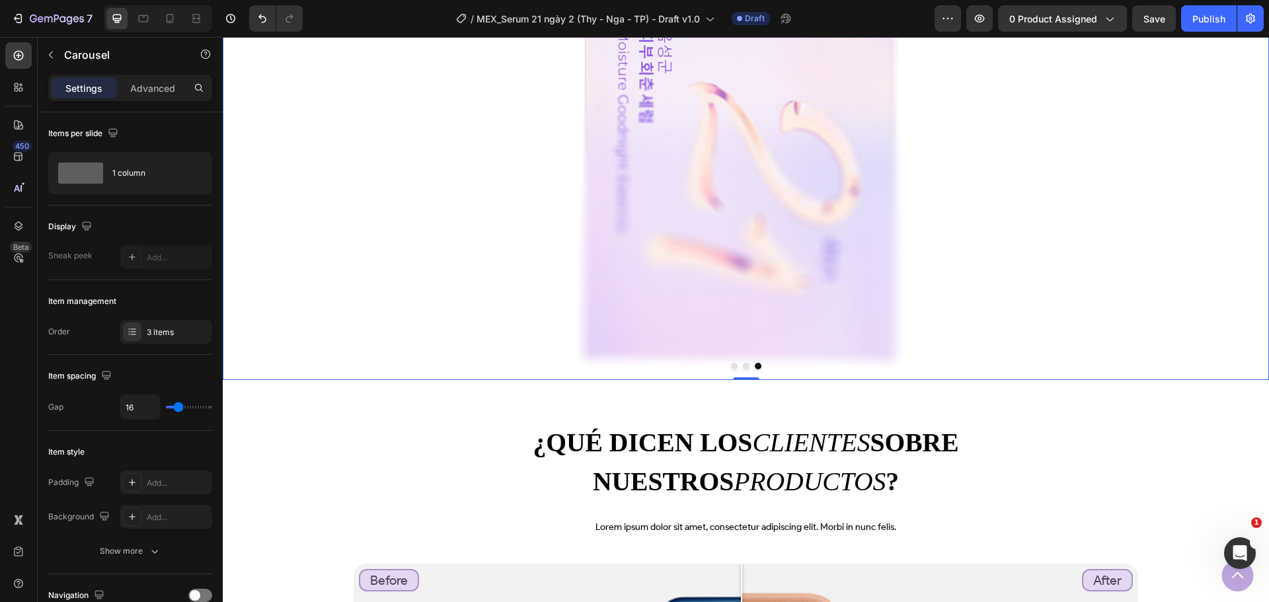
click at [743, 364] on button "Dot" at bounding box center [746, 366] width 7 height 7
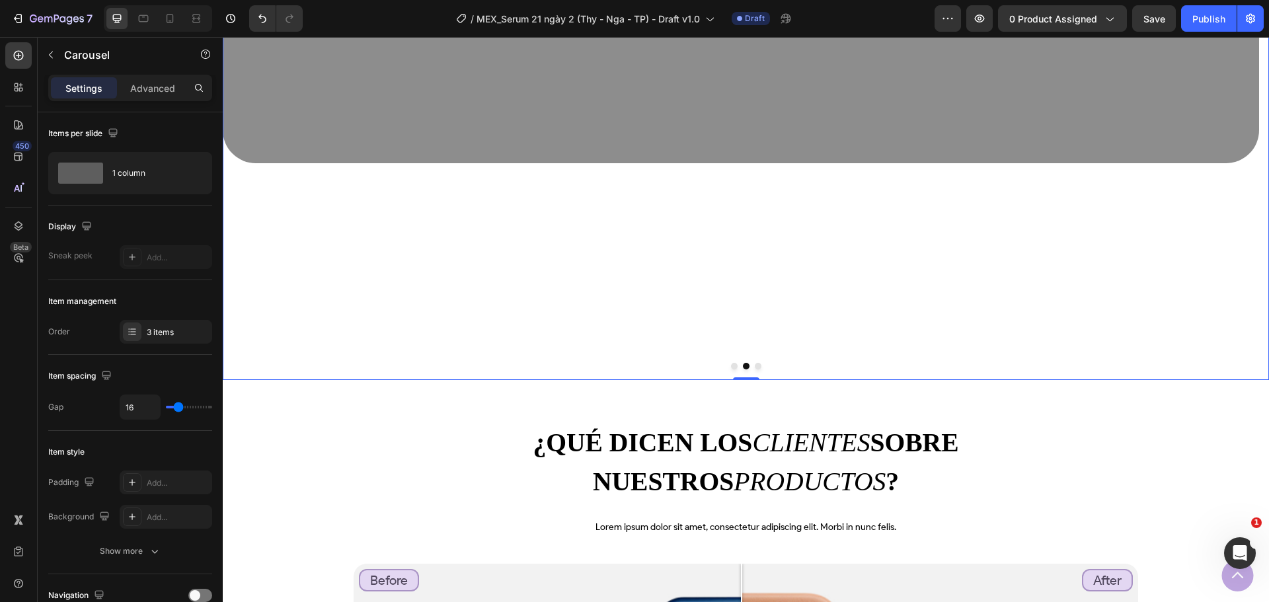
click at [731, 367] on button "Dot" at bounding box center [734, 366] width 7 height 7
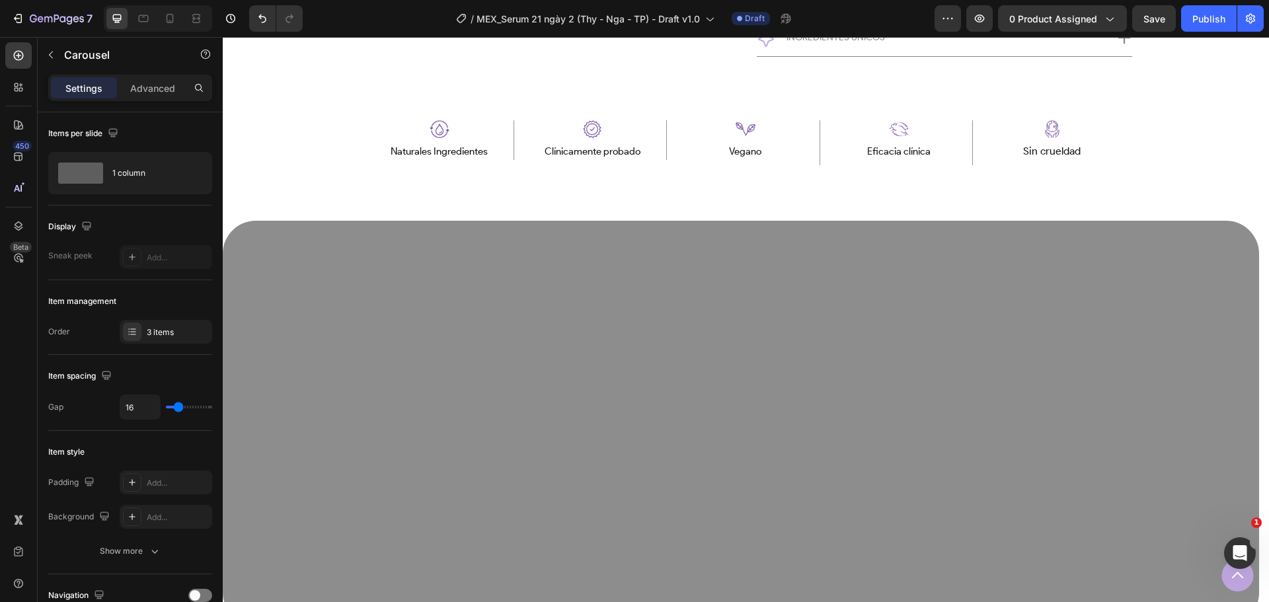
scroll to position [925, 0]
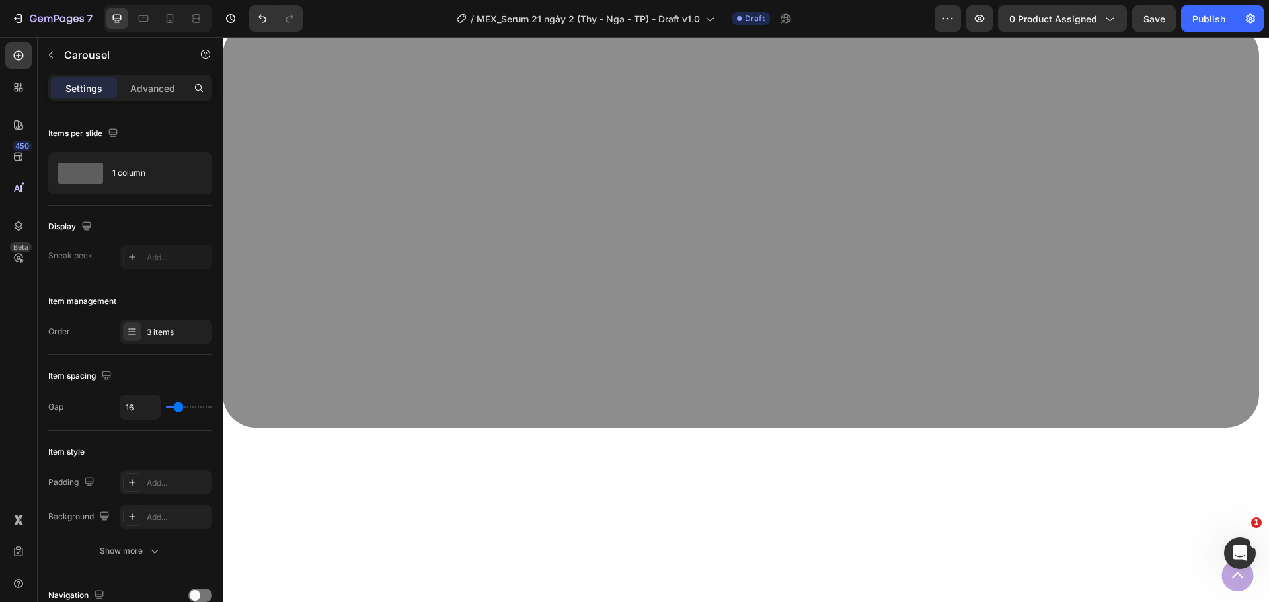
click at [755, 390] on img at bounding box center [741, 224] width 1036 height 405
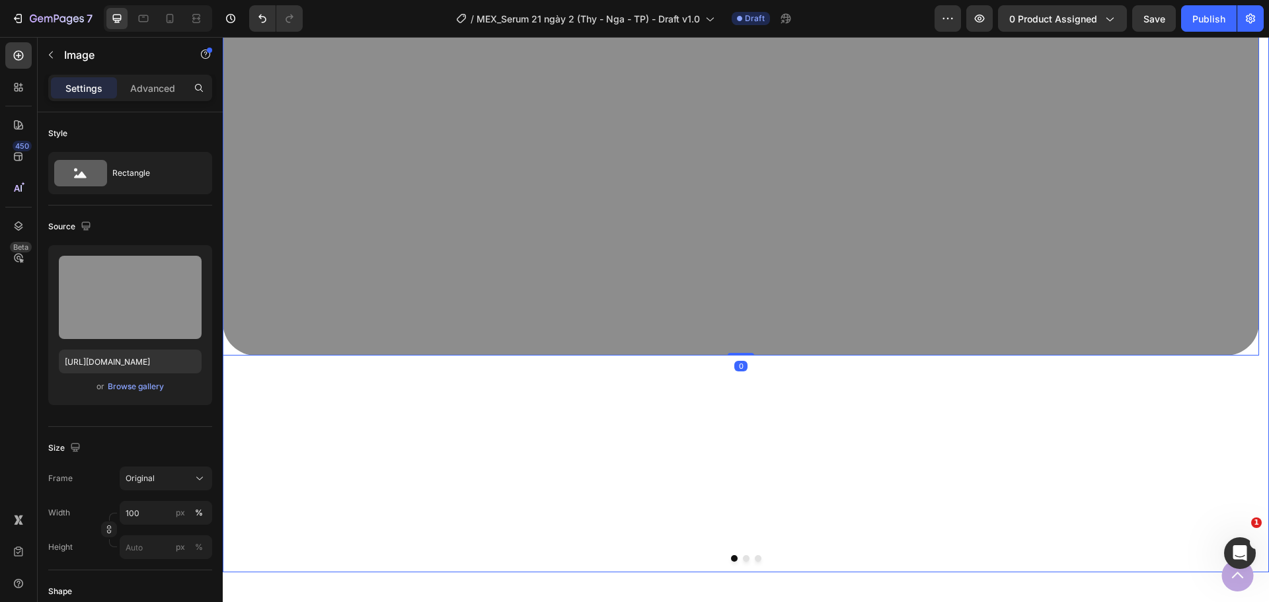
scroll to position [1190, 0]
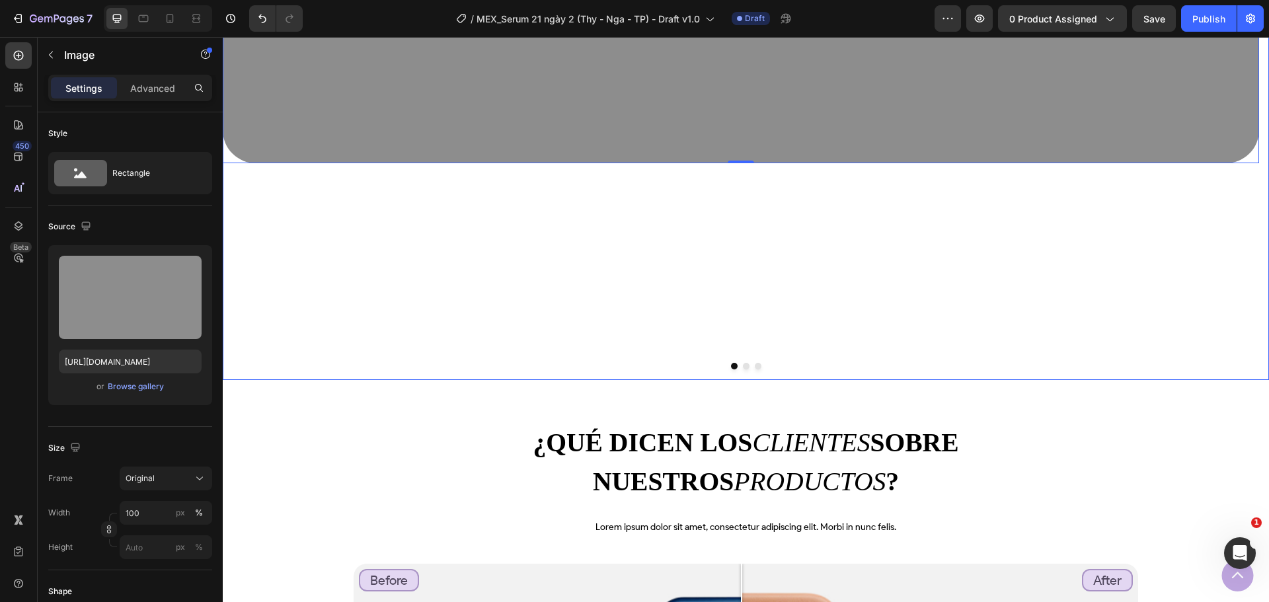
click at [755, 367] on button "Dot" at bounding box center [758, 366] width 7 height 7
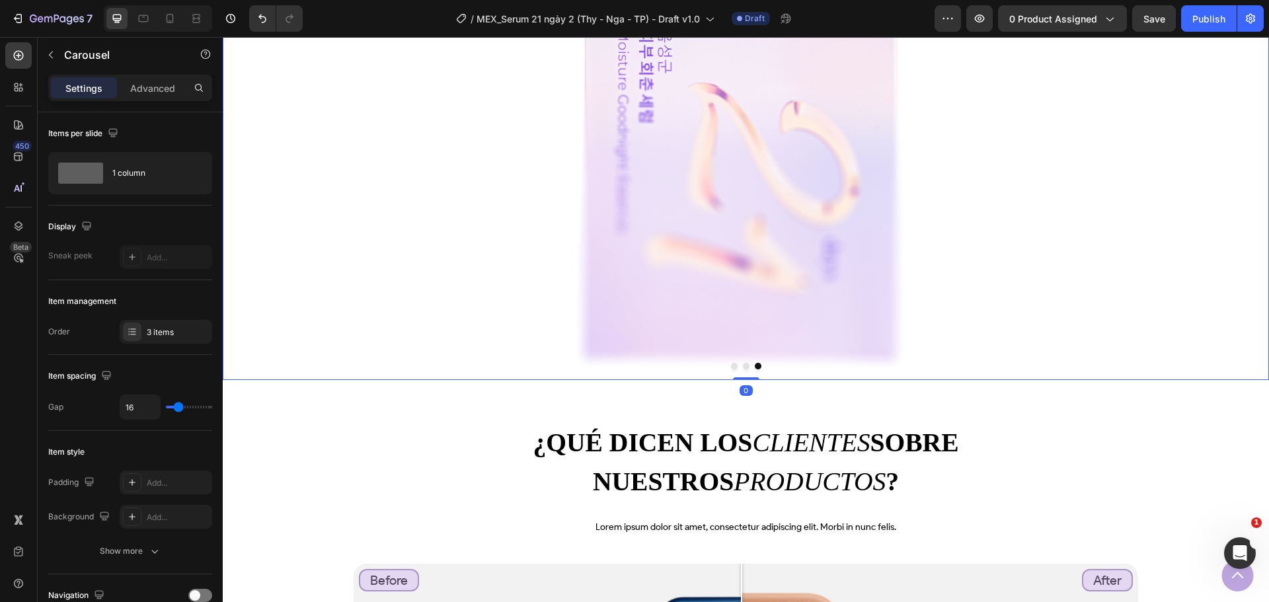
scroll to position [925, 0]
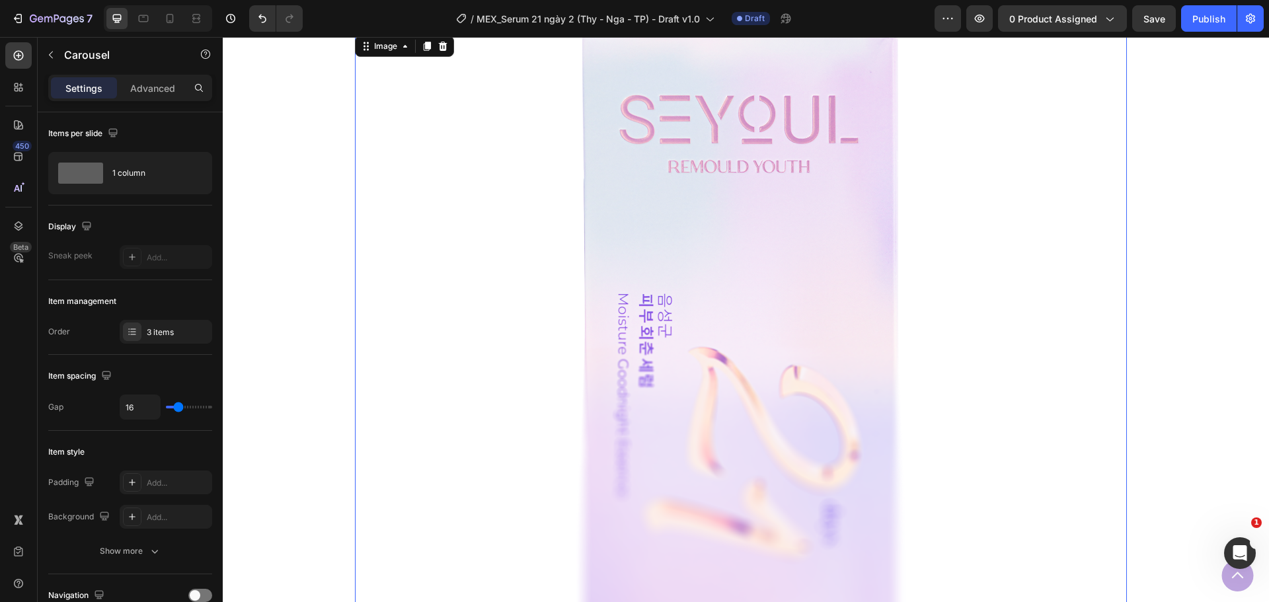
click at [740, 337] on img at bounding box center [741, 333] width 330 height 601
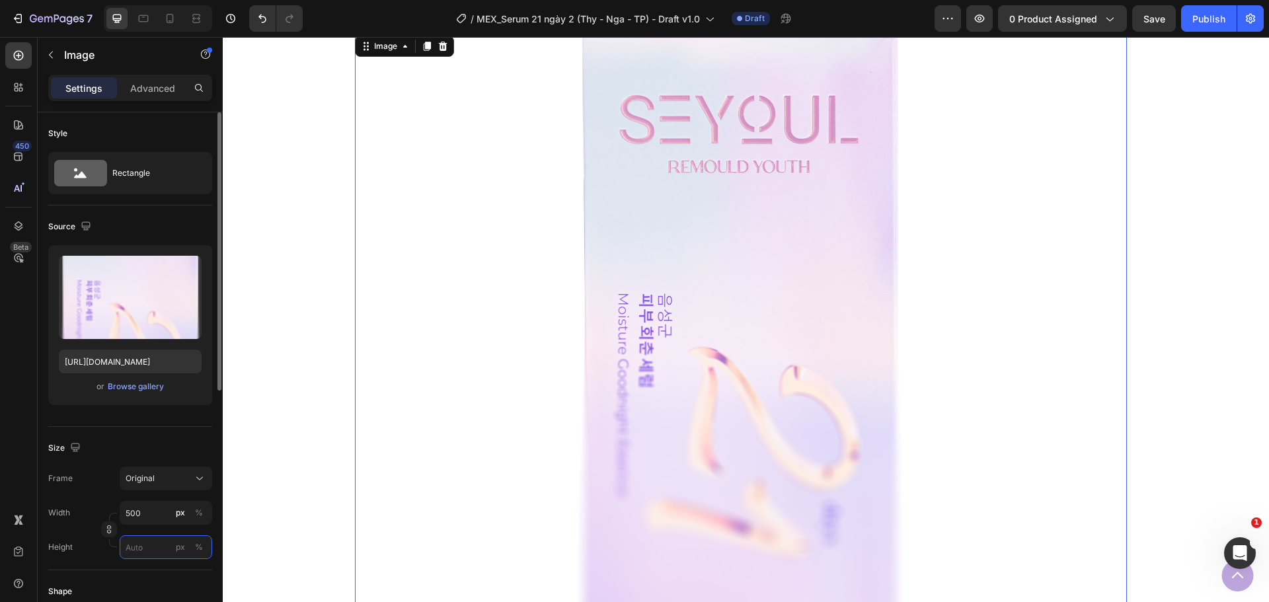
click at [146, 549] on input "px %" at bounding box center [166, 547] width 93 height 24
click at [156, 518] on input "500" at bounding box center [166, 513] width 93 height 24
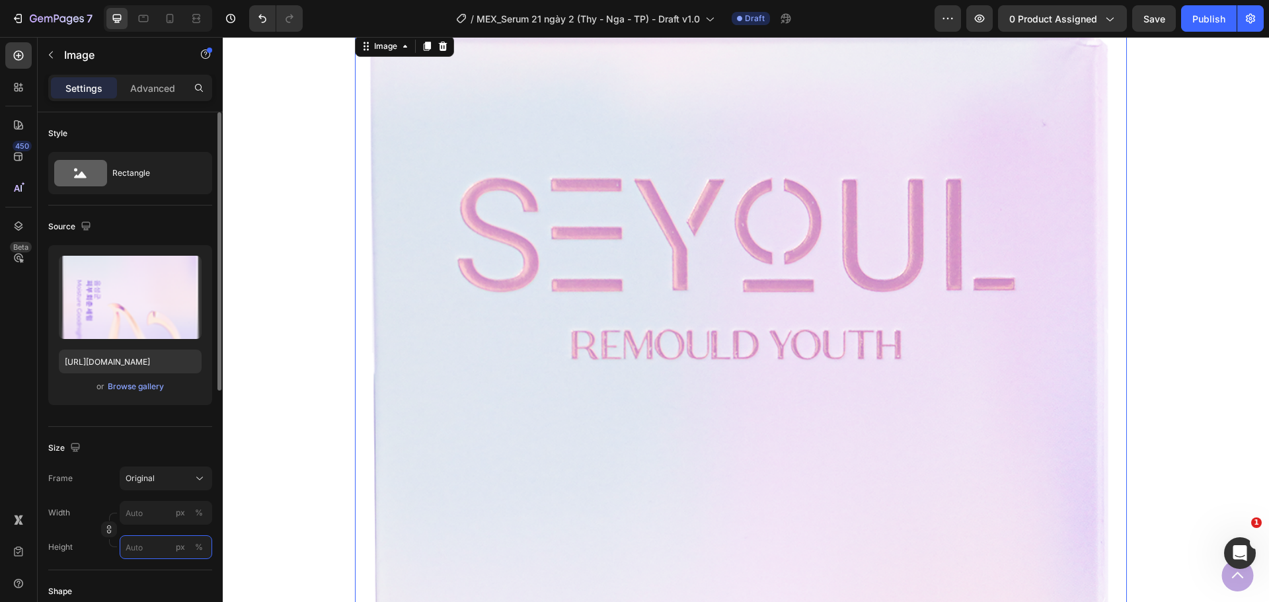
click at [141, 555] on input "px %" at bounding box center [166, 547] width 93 height 24
click at [177, 551] on div "px" at bounding box center [180, 547] width 9 height 12
click at [153, 551] on input "px %" at bounding box center [166, 547] width 93 height 24
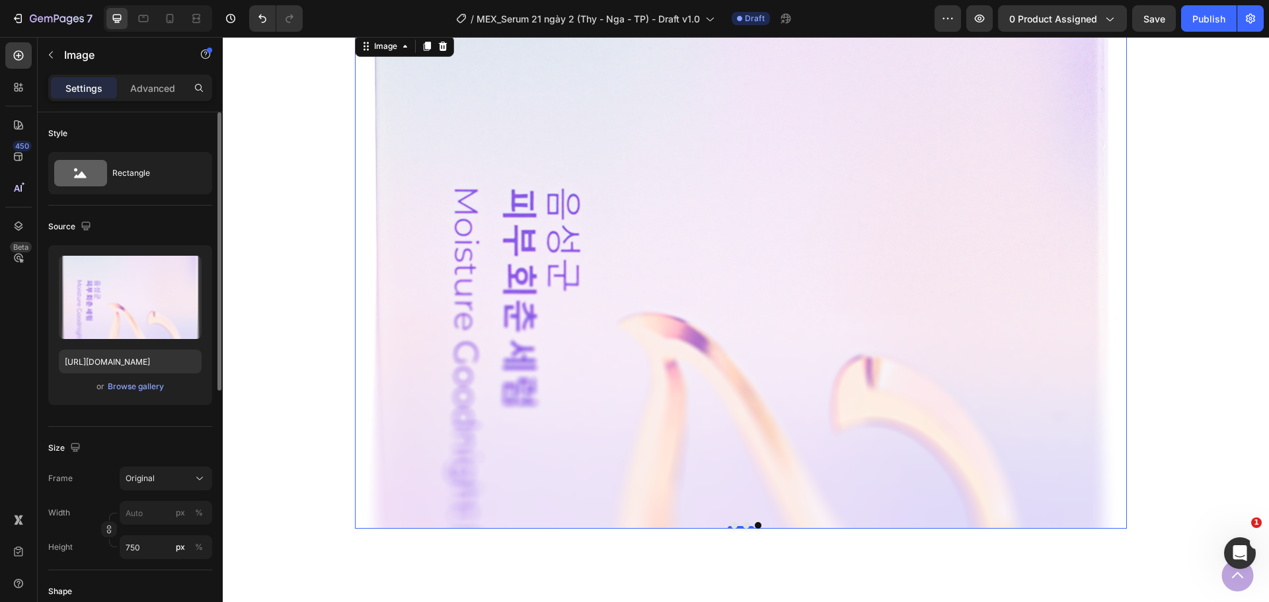
click at [85, 526] on div "Width px % Height 750 px %" at bounding box center [130, 530] width 164 height 58
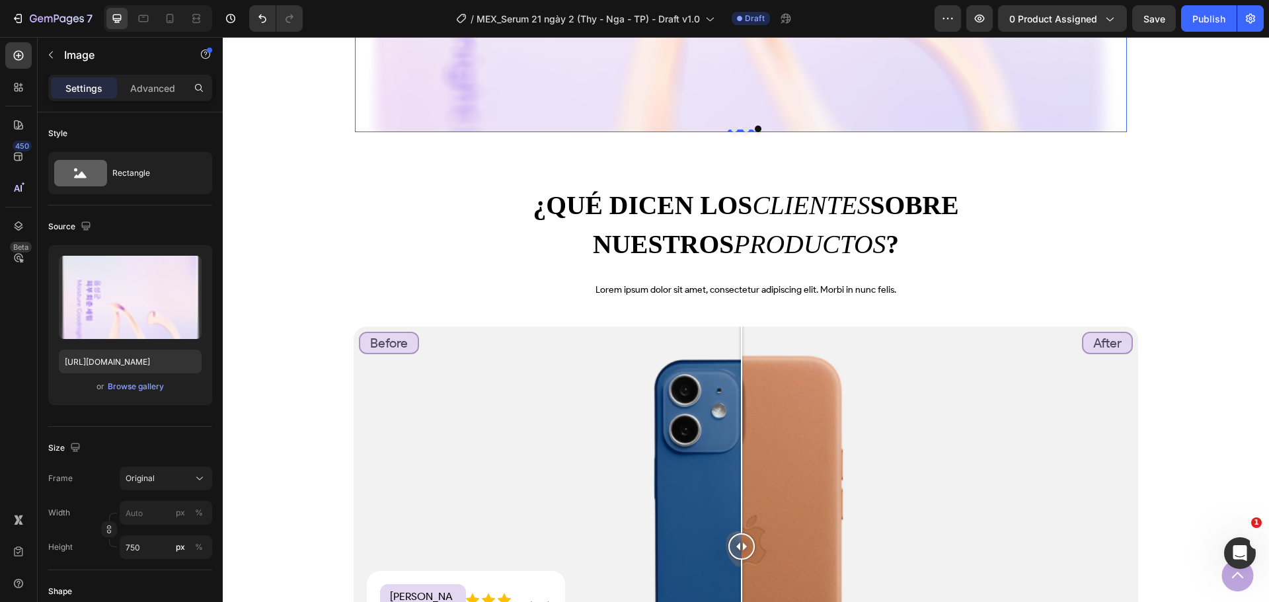
scroll to position [991, 0]
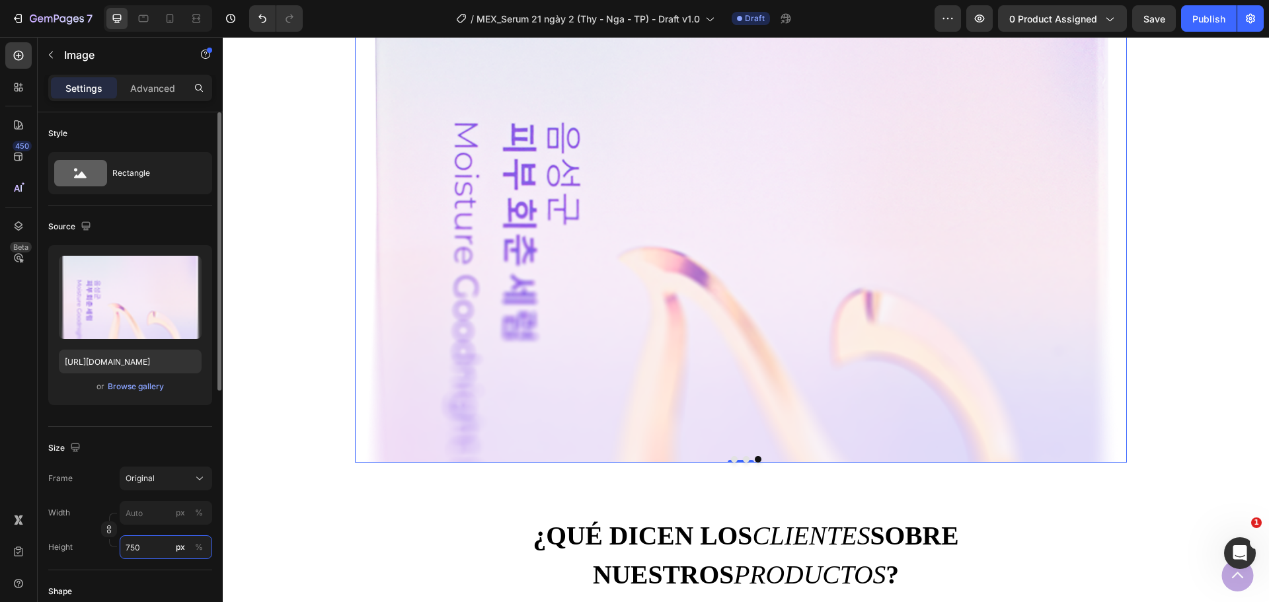
click at [149, 553] on input "750" at bounding box center [166, 547] width 93 height 24
click at [158, 550] on input "750" at bounding box center [166, 547] width 93 height 24
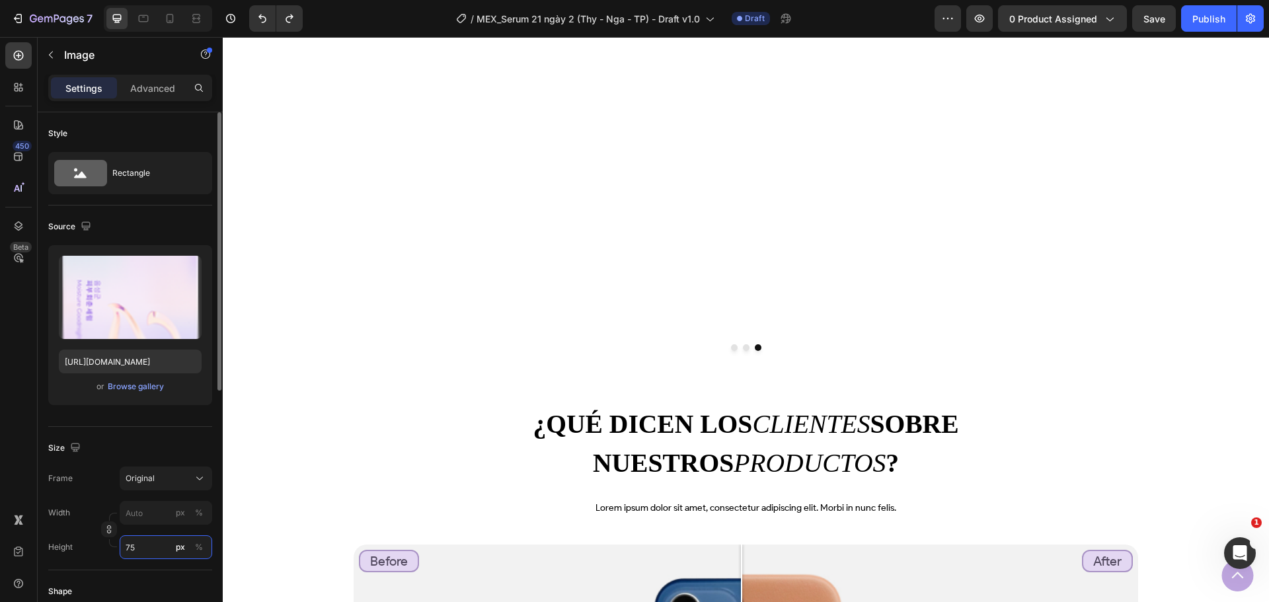
type input "7"
click at [143, 511] on input "px %" at bounding box center [166, 513] width 93 height 24
click at [148, 543] on p "Full 100%" at bounding box center [163, 545] width 77 height 12
type input "100"
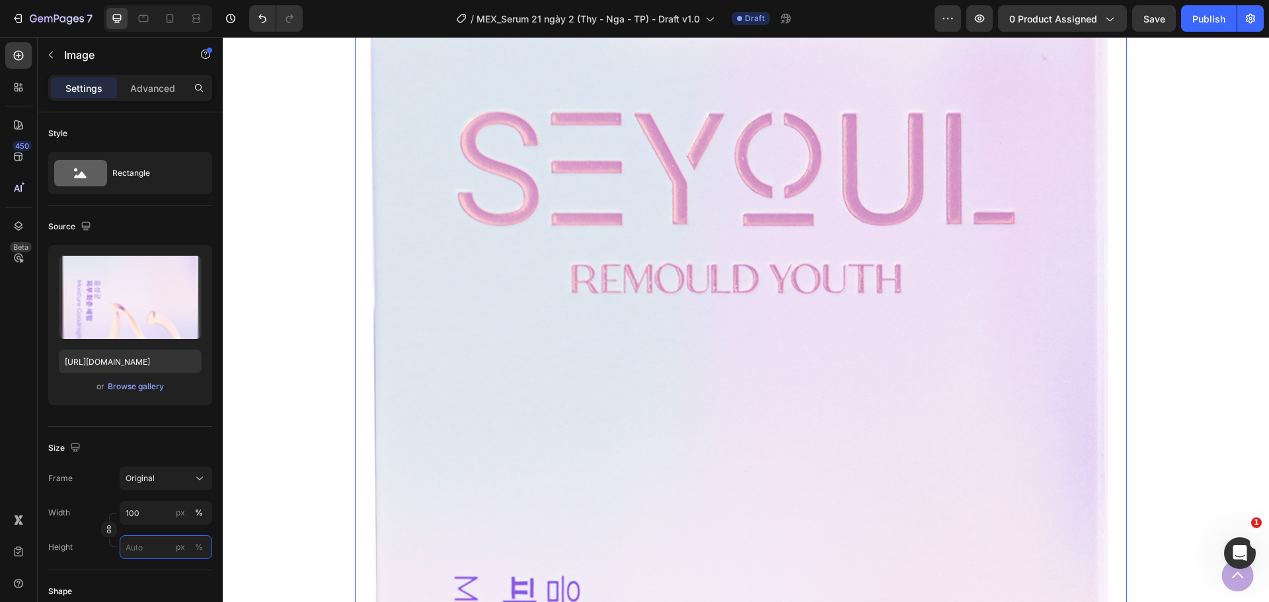
click at [148, 543] on input "px %" at bounding box center [166, 547] width 93 height 24
click at [98, 508] on div "Width 100 px %" at bounding box center [130, 513] width 164 height 24
click at [142, 510] on input "100" at bounding box center [166, 513] width 93 height 24
type input "20"
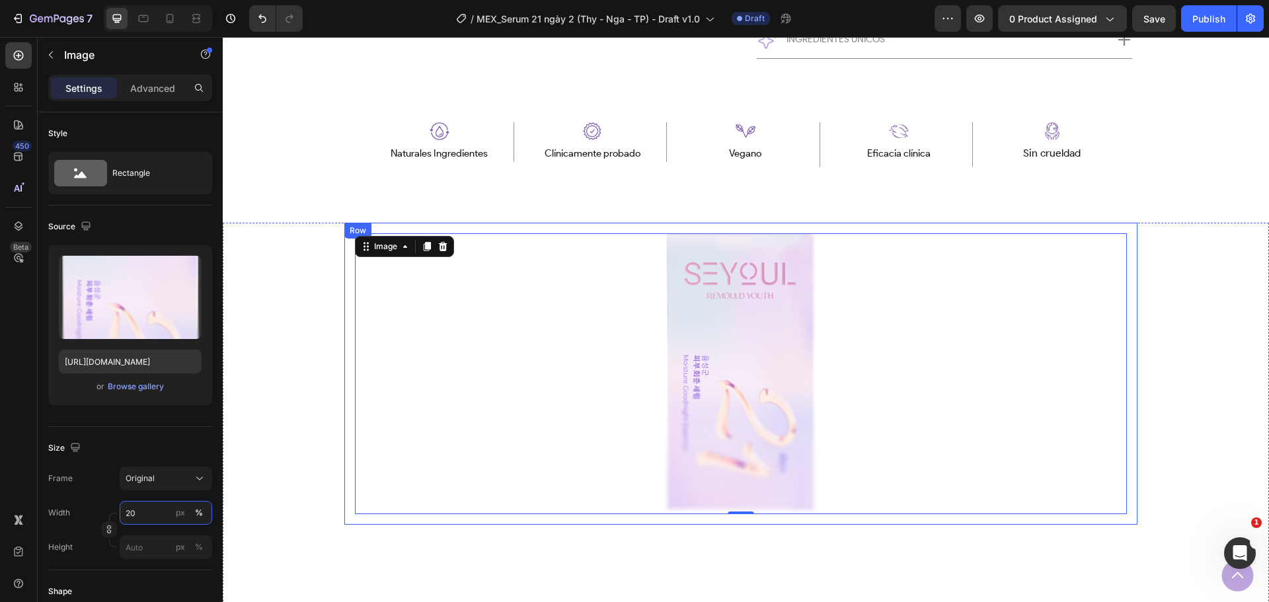
scroll to position [727, 0]
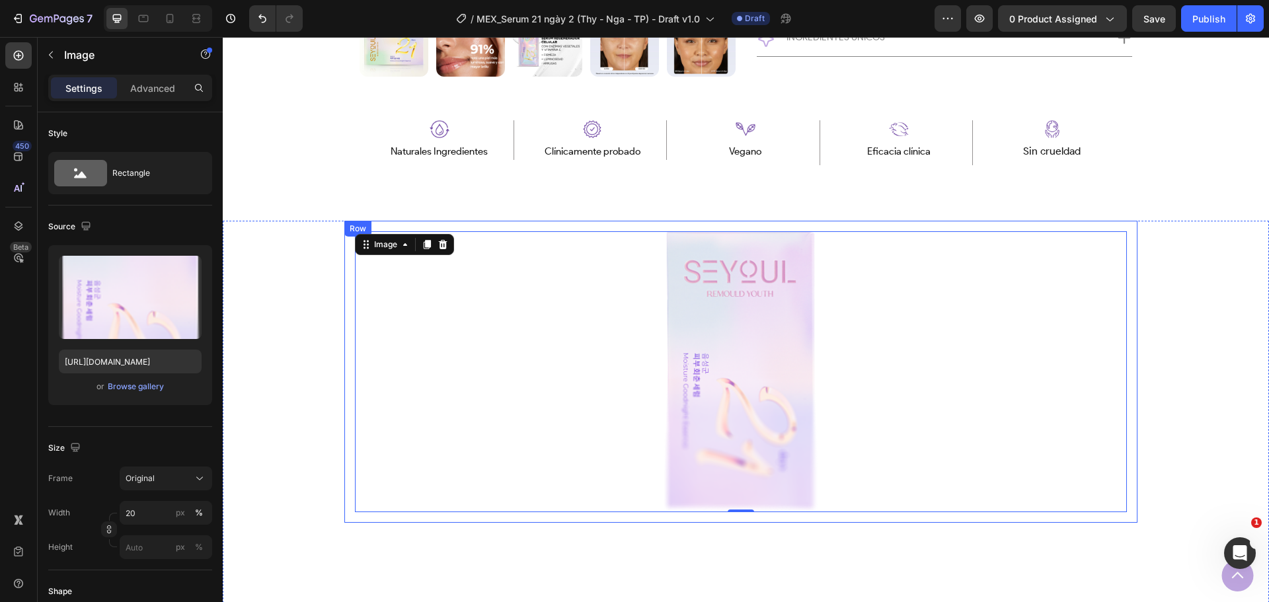
click at [1132, 341] on div "Image 0 Row" at bounding box center [740, 372] width 793 height 302
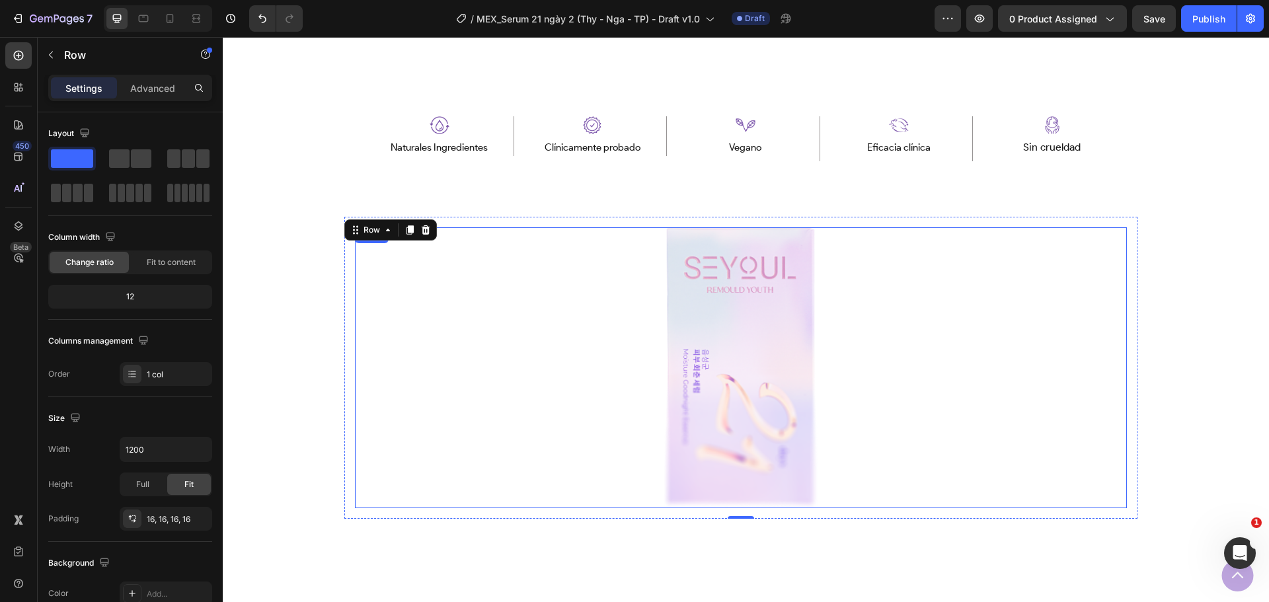
scroll to position [859, 0]
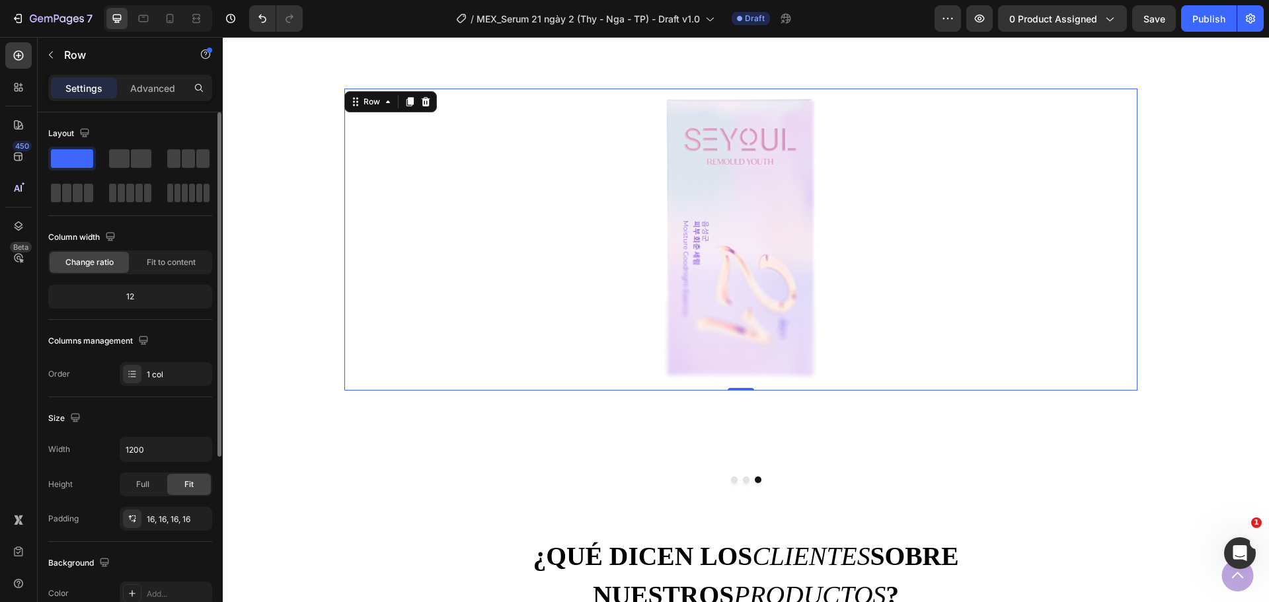
drag, startPoint x: 72, startPoint y: 54, endPoint x: 128, endPoint y: 139, distance: 101.7
click at [128, 139] on div "img Sections(0) Elements(5) We couldn’t find any matches for “img” Suggestions:…" at bounding box center [130, 319] width 185 height 565
click at [1134, 274] on div "Image Row 0" at bounding box center [740, 240] width 793 height 302
click at [375, 108] on div "Row" at bounding box center [372, 102] width 48 height 16
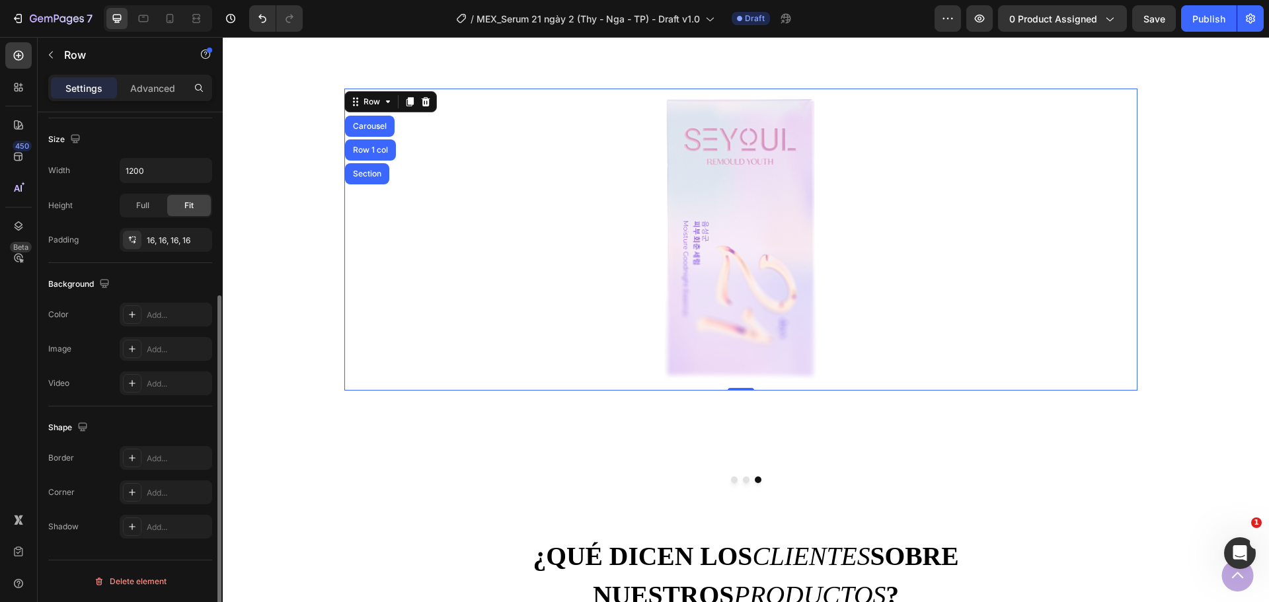
scroll to position [15, 0]
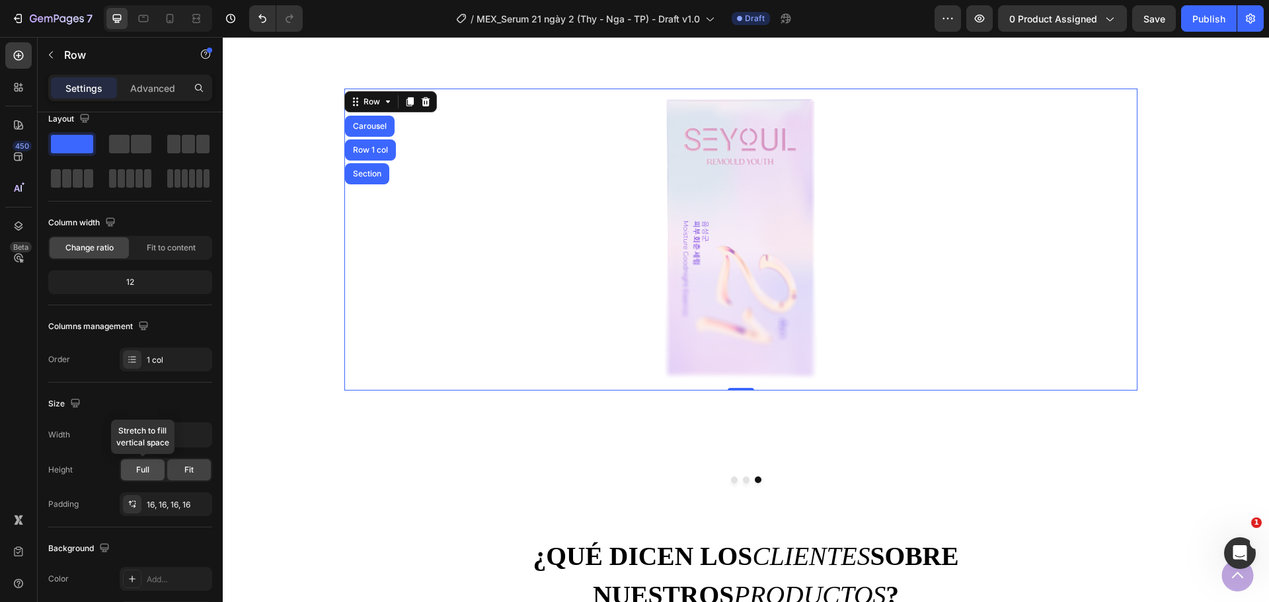
click at [140, 472] on span "Full" at bounding box center [142, 470] width 13 height 12
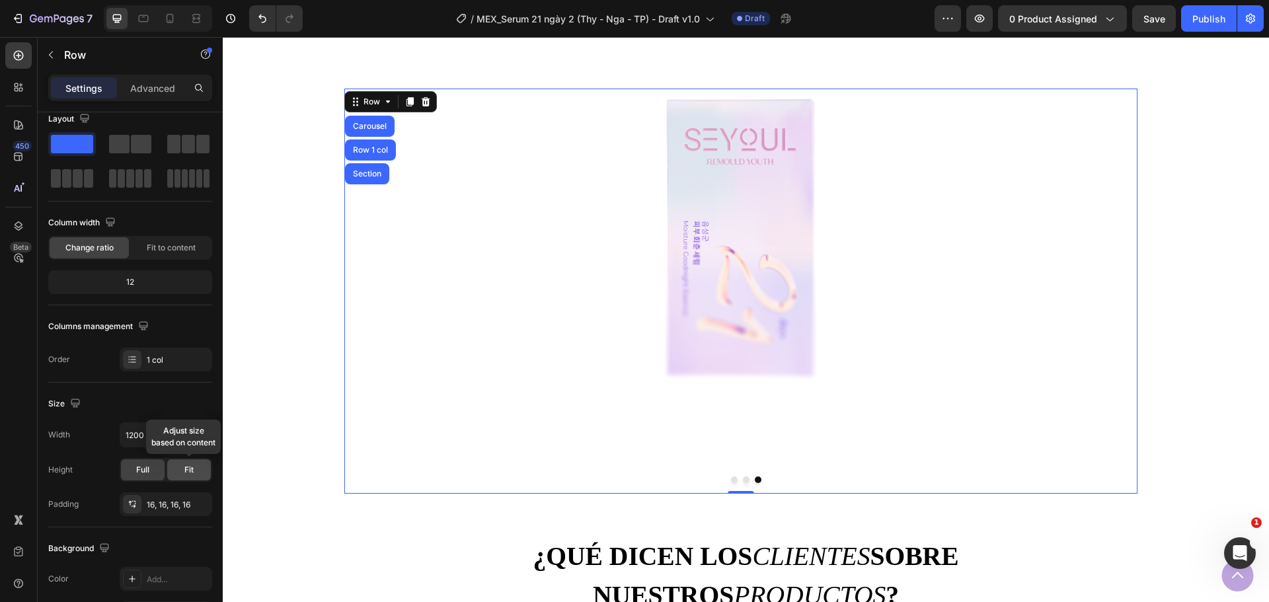
click at [189, 471] on span "Fit" at bounding box center [188, 470] width 9 height 12
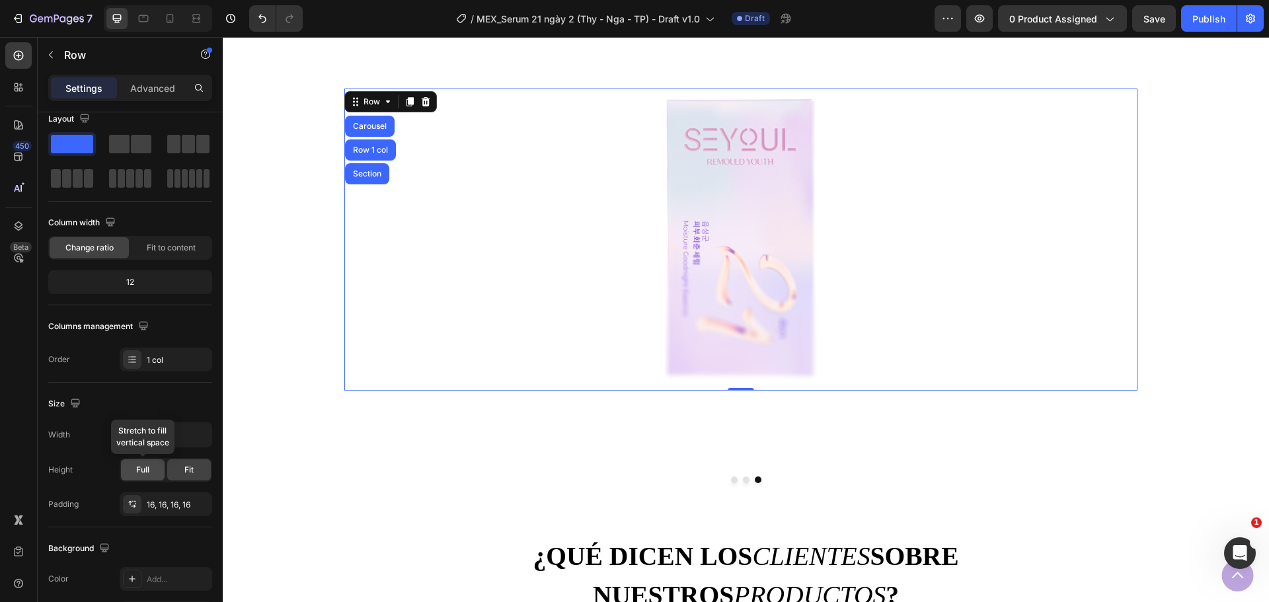
click at [144, 473] on span "Full" at bounding box center [142, 470] width 13 height 12
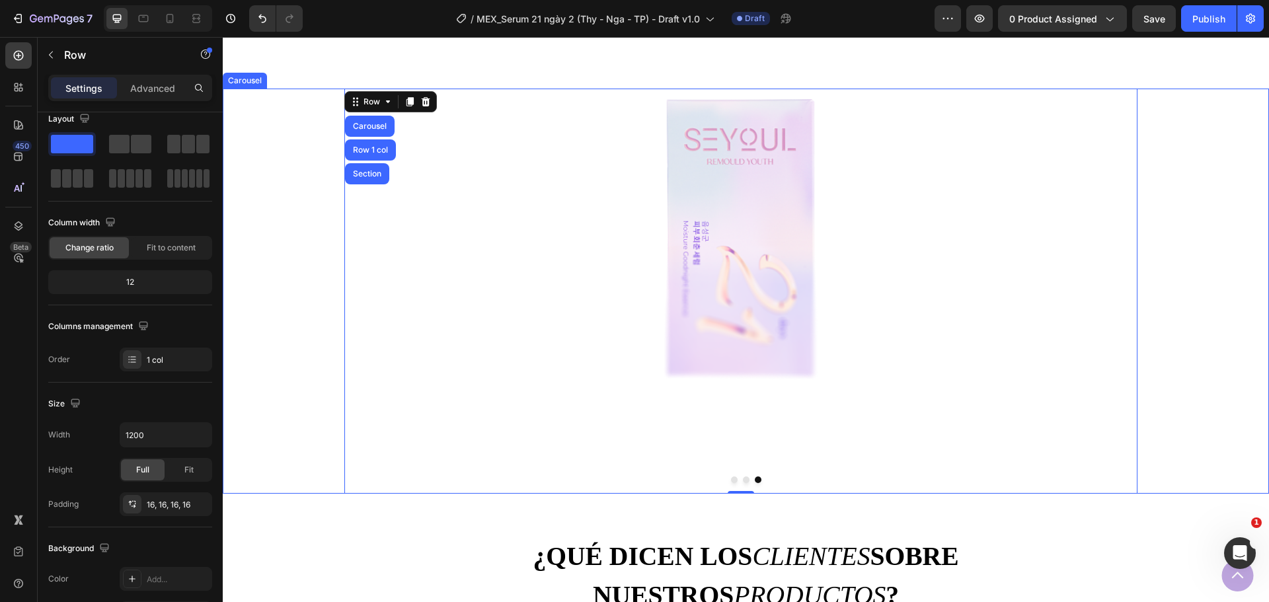
click at [731, 482] on button "Dot" at bounding box center [734, 480] width 7 height 7
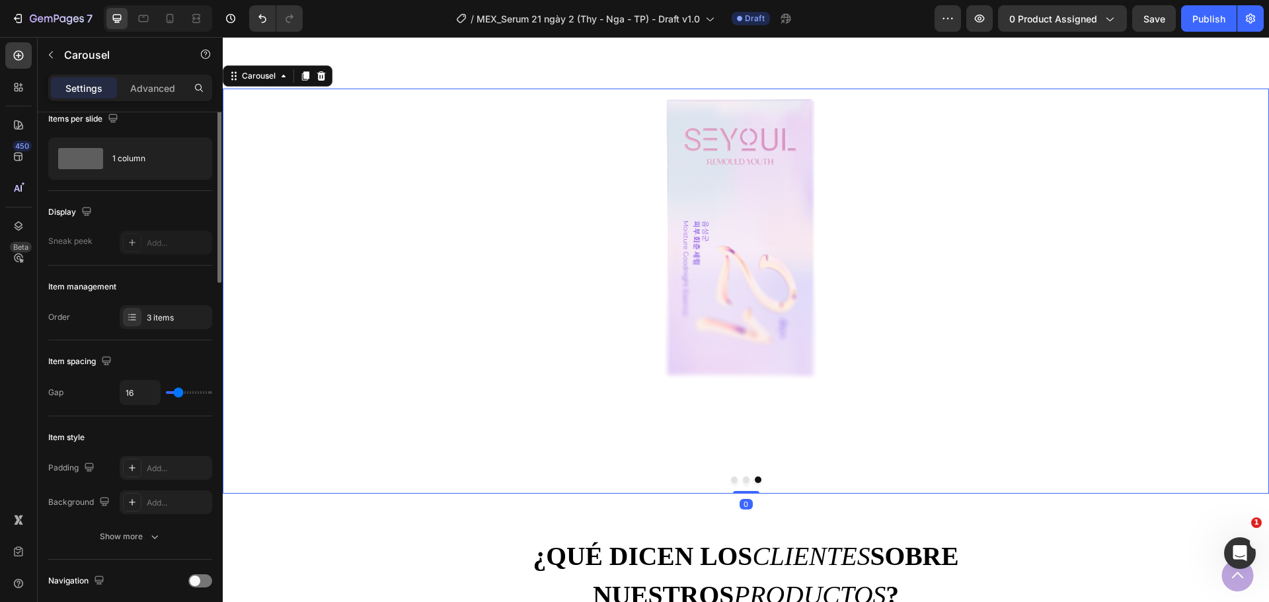
scroll to position [0, 0]
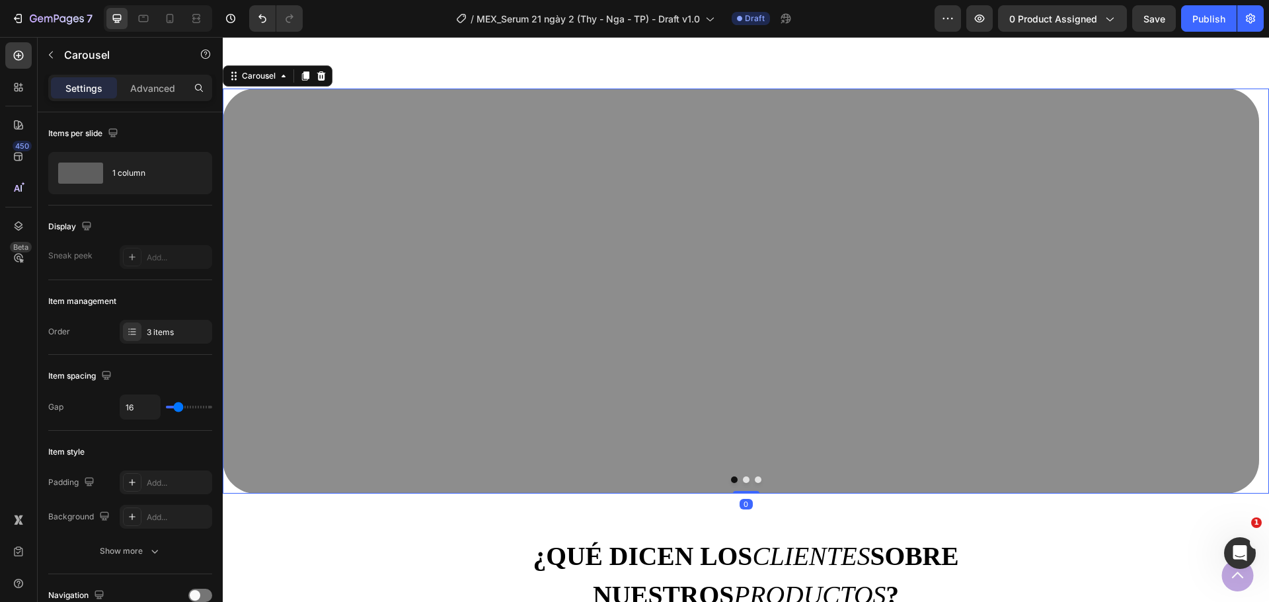
click at [755, 481] on button "Dot" at bounding box center [758, 480] width 7 height 7
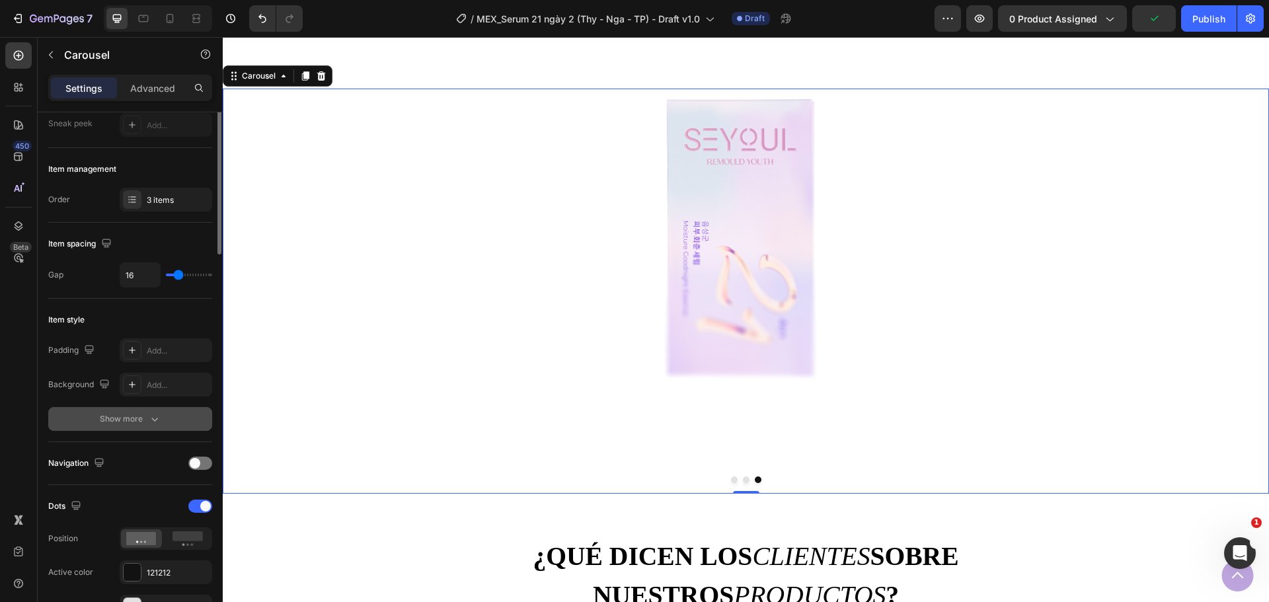
scroll to position [132, 0]
click at [154, 389] on div "Add..." at bounding box center [178, 385] width 62 height 12
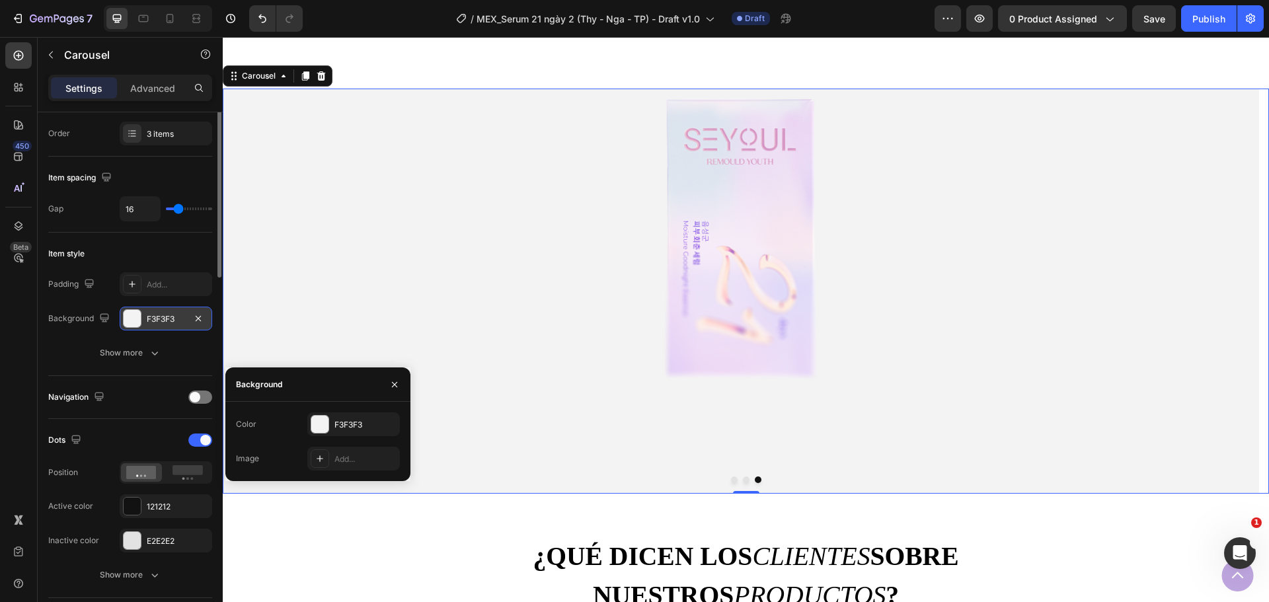
scroll to position [66, 0]
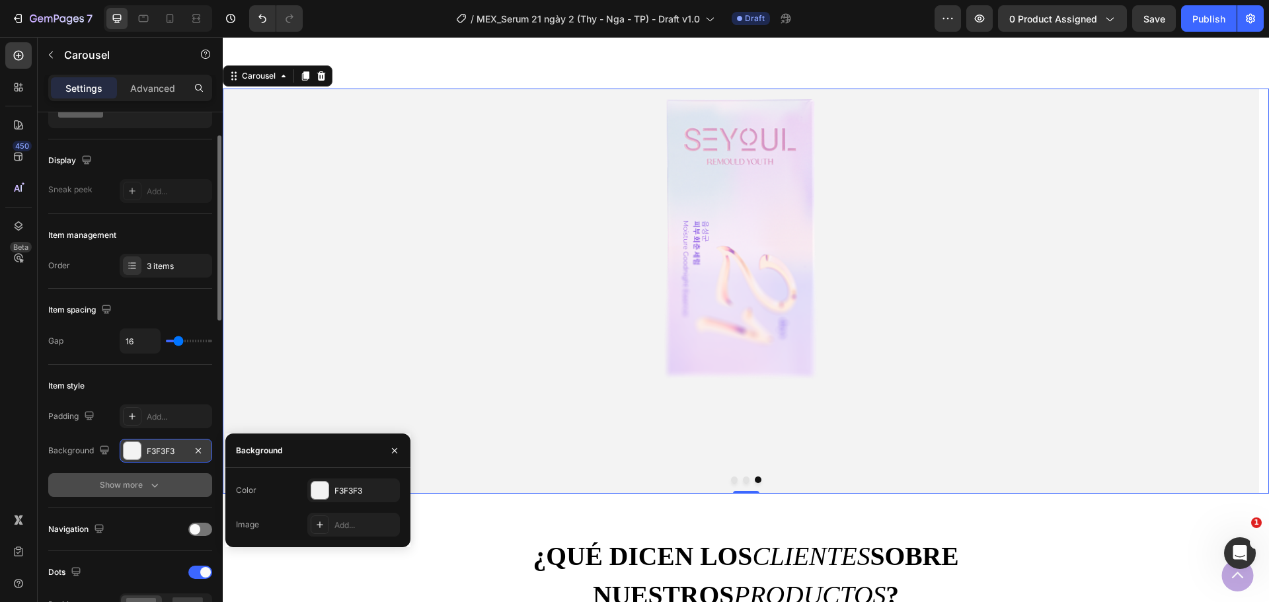
click at [125, 496] on button "Show more" at bounding box center [130, 485] width 164 height 24
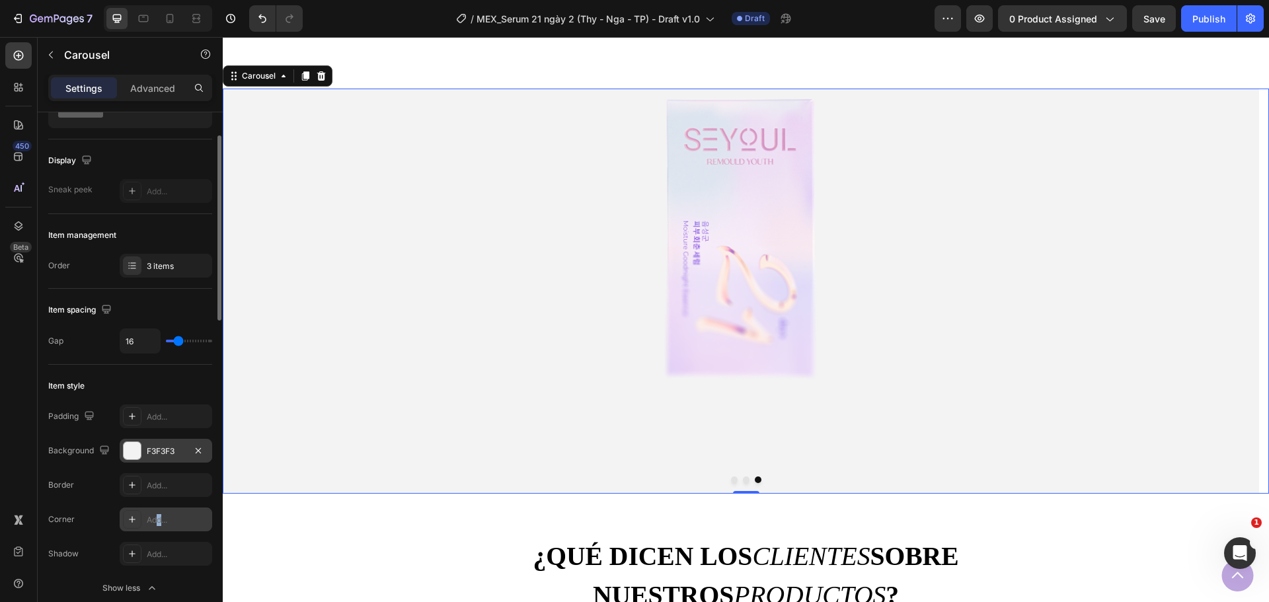
click at [160, 522] on div "Add..." at bounding box center [178, 520] width 62 height 12
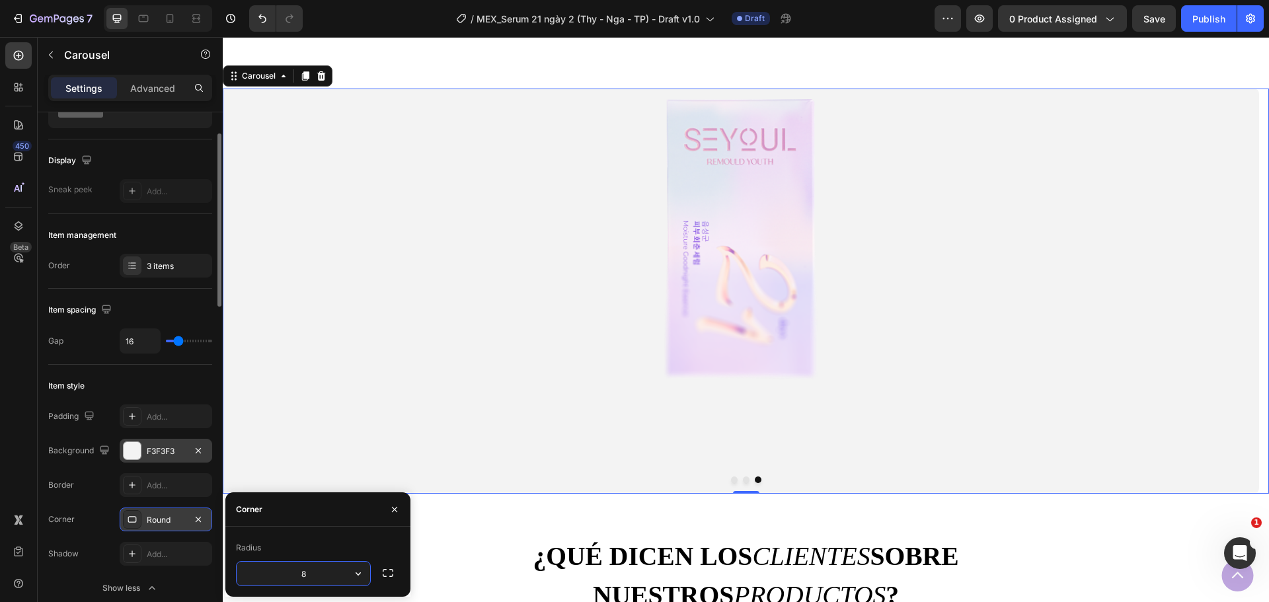
click at [319, 580] on input "8" at bounding box center [304, 574] width 134 height 24
type input "150"
click at [82, 510] on div "Corner Round" at bounding box center [130, 520] width 164 height 24
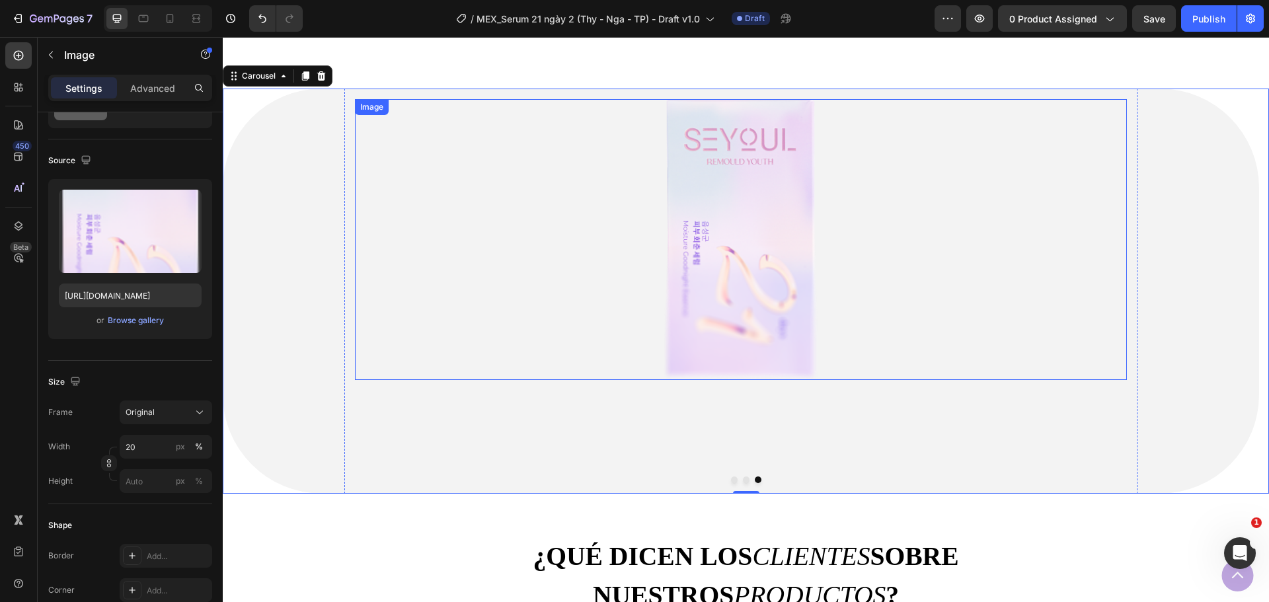
click at [713, 304] on img at bounding box center [741, 239] width 155 height 281
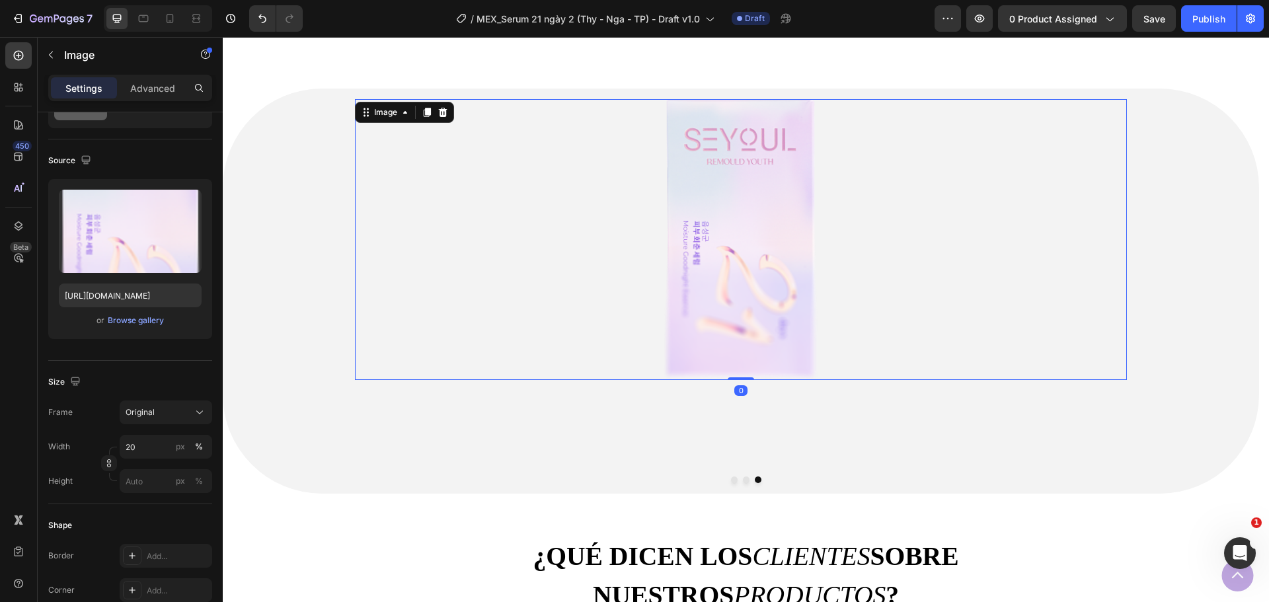
scroll to position [0, 0]
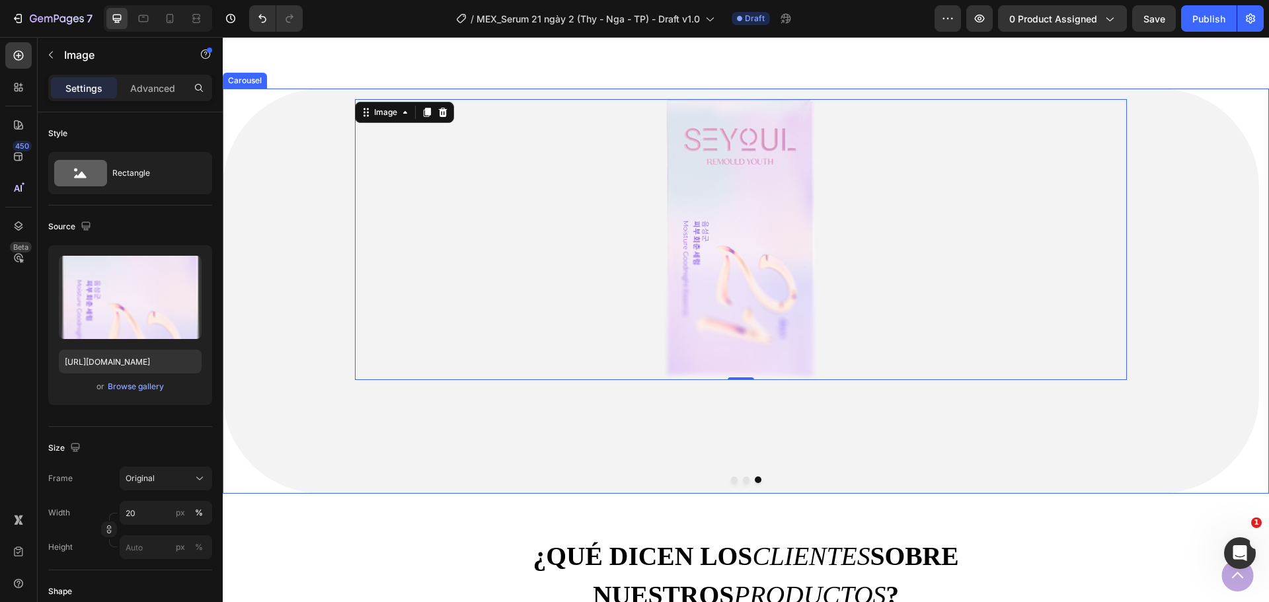
click at [317, 393] on div "Image 0 Row" at bounding box center [741, 291] width 1036 height 405
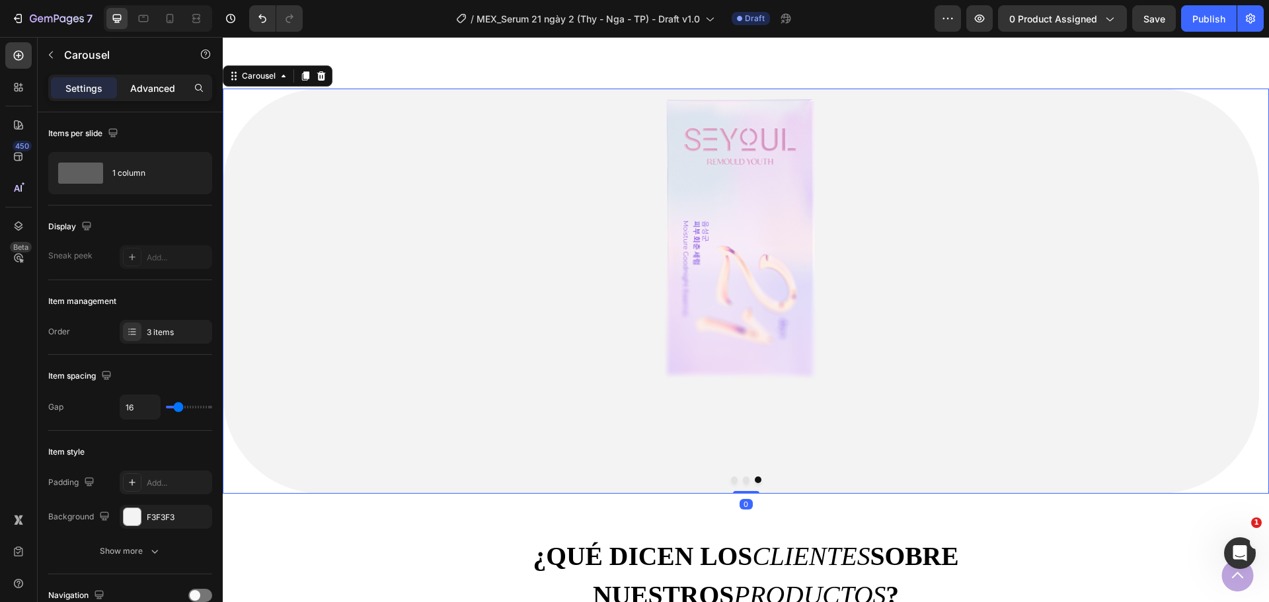
click at [159, 97] on div "Advanced" at bounding box center [153, 87] width 66 height 21
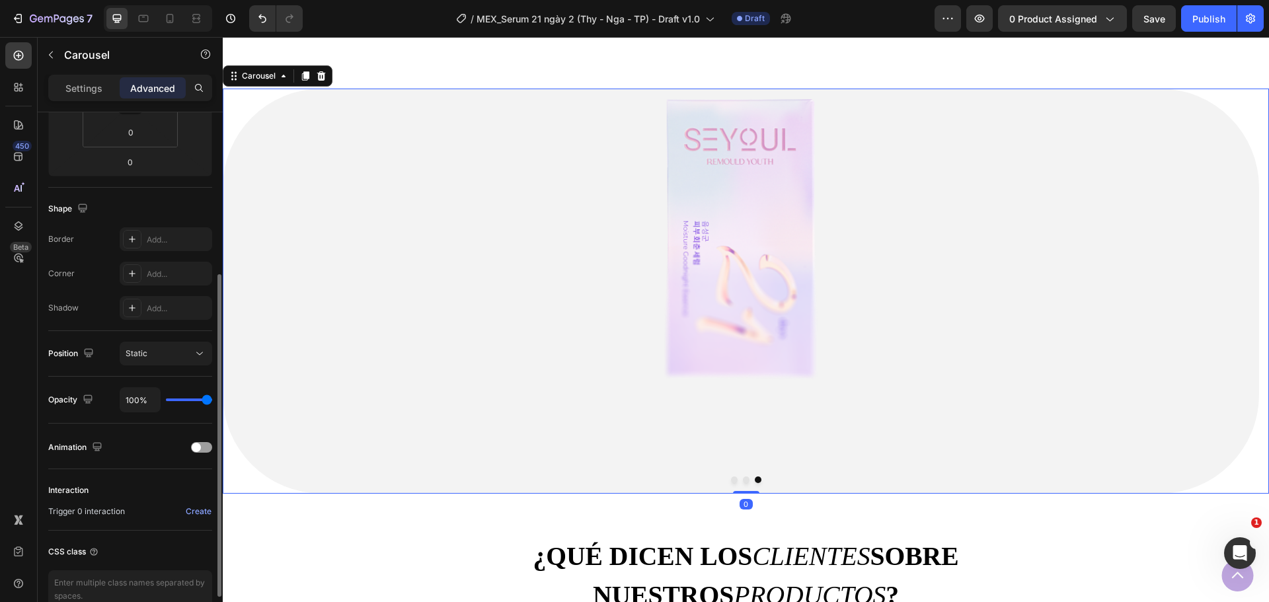
scroll to position [334, 0]
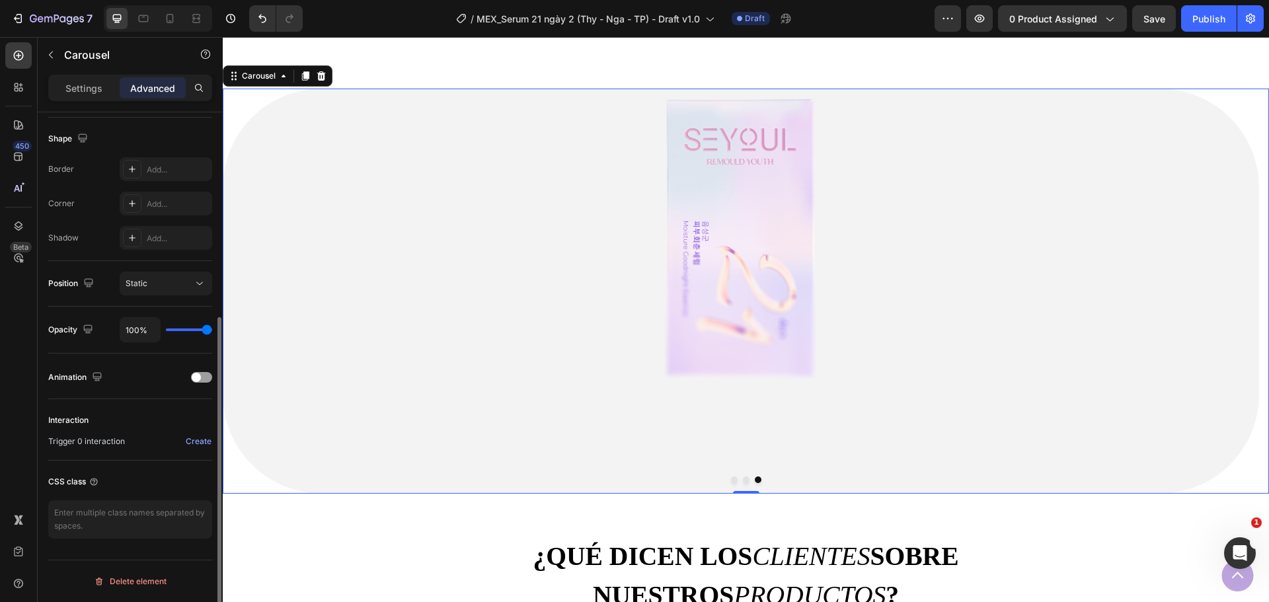
click at [166, 298] on div "Position Static" at bounding box center [130, 284] width 164 height 46
click at [176, 285] on div "Static" at bounding box center [159, 284] width 67 height 12
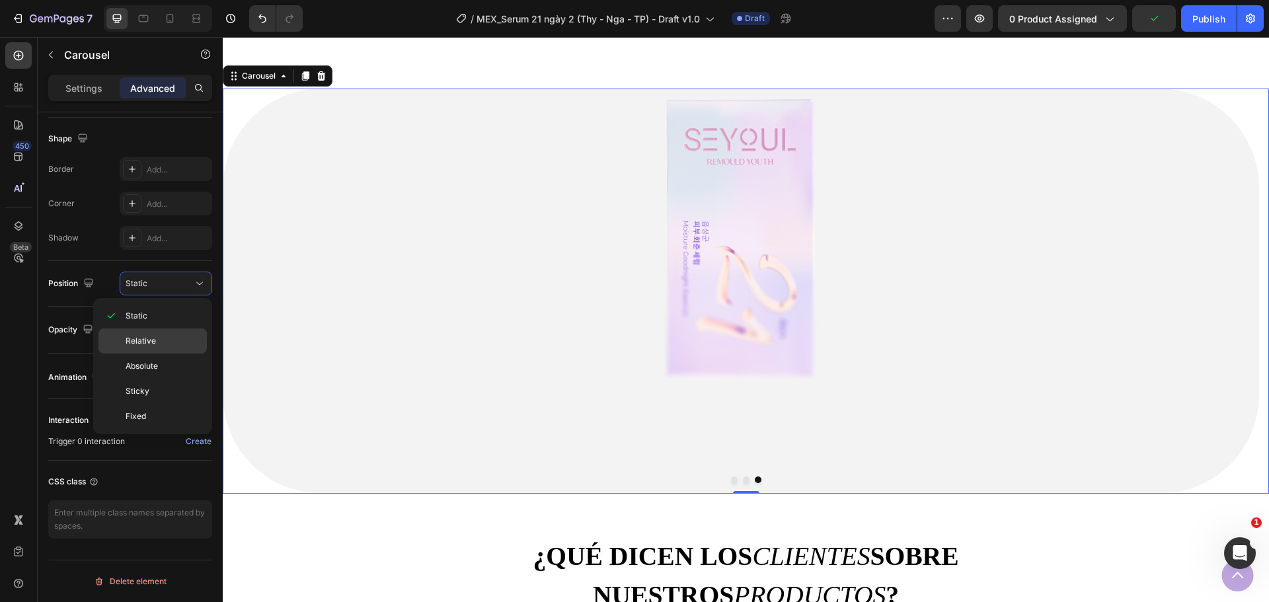
click at [164, 340] on p "Relative" at bounding box center [163, 341] width 75 height 12
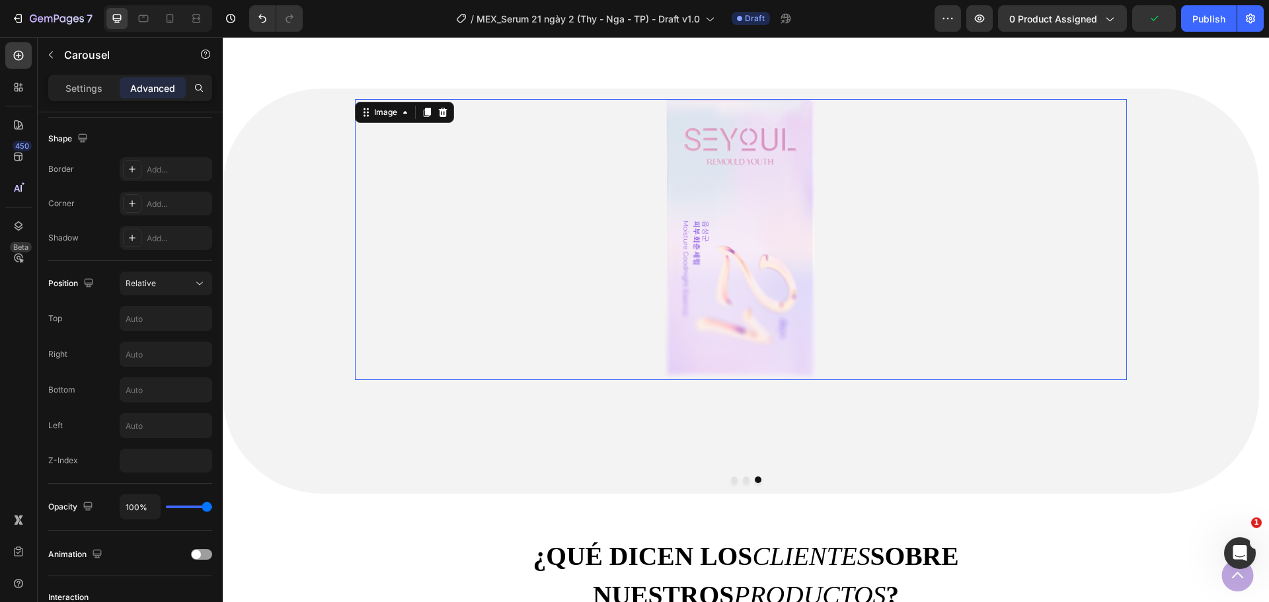
click at [734, 289] on img at bounding box center [741, 239] width 155 height 281
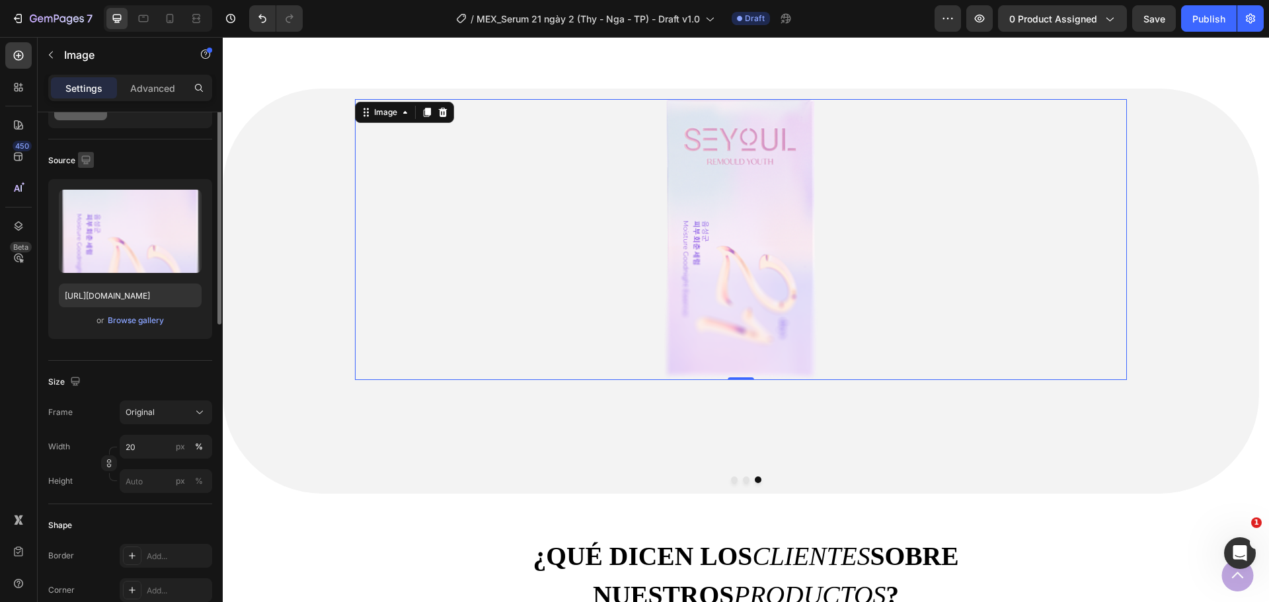
scroll to position [0, 0]
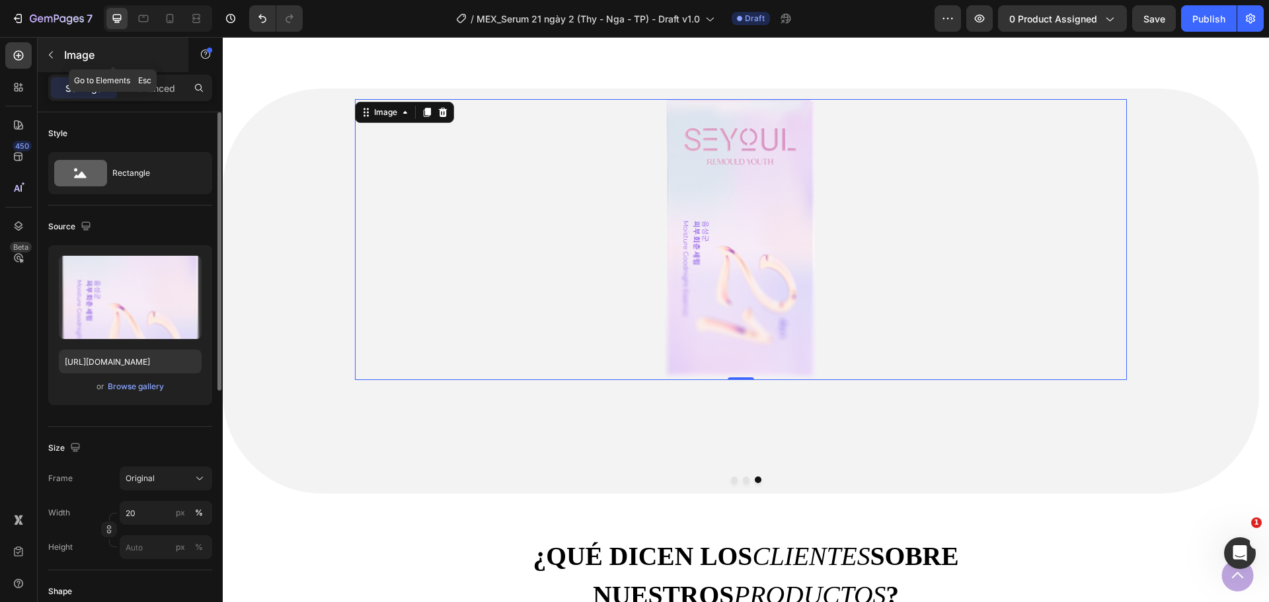
click at [71, 47] on p "Image" at bounding box center [120, 55] width 112 height 16
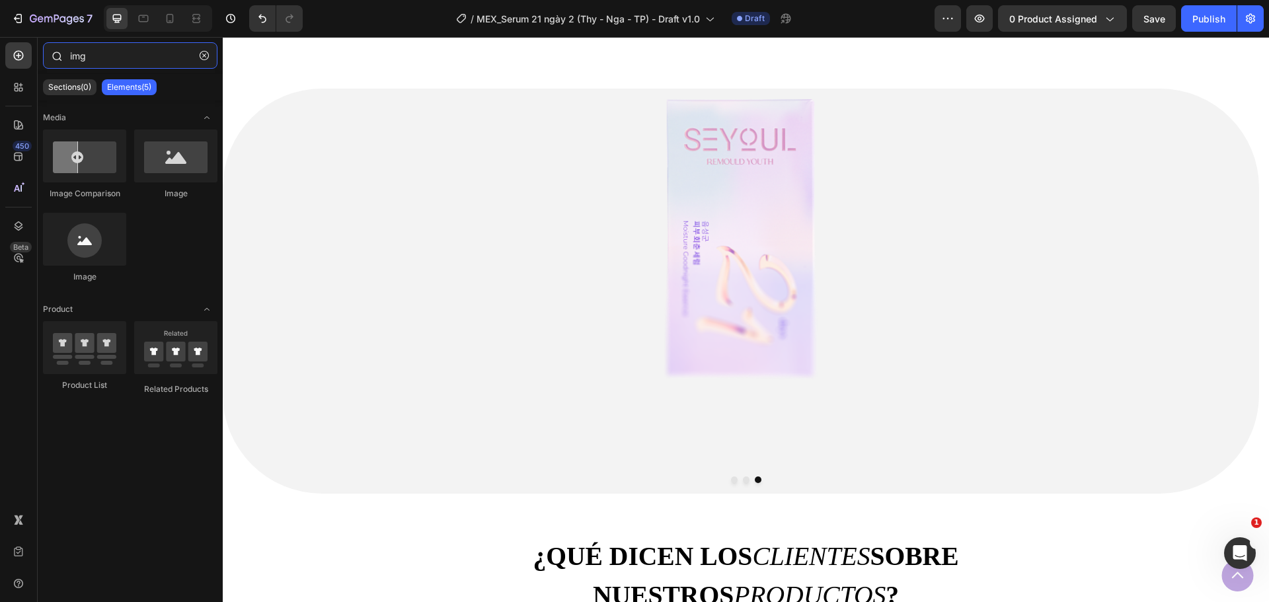
click at [106, 61] on input "img" at bounding box center [130, 55] width 174 height 26
type input "i"
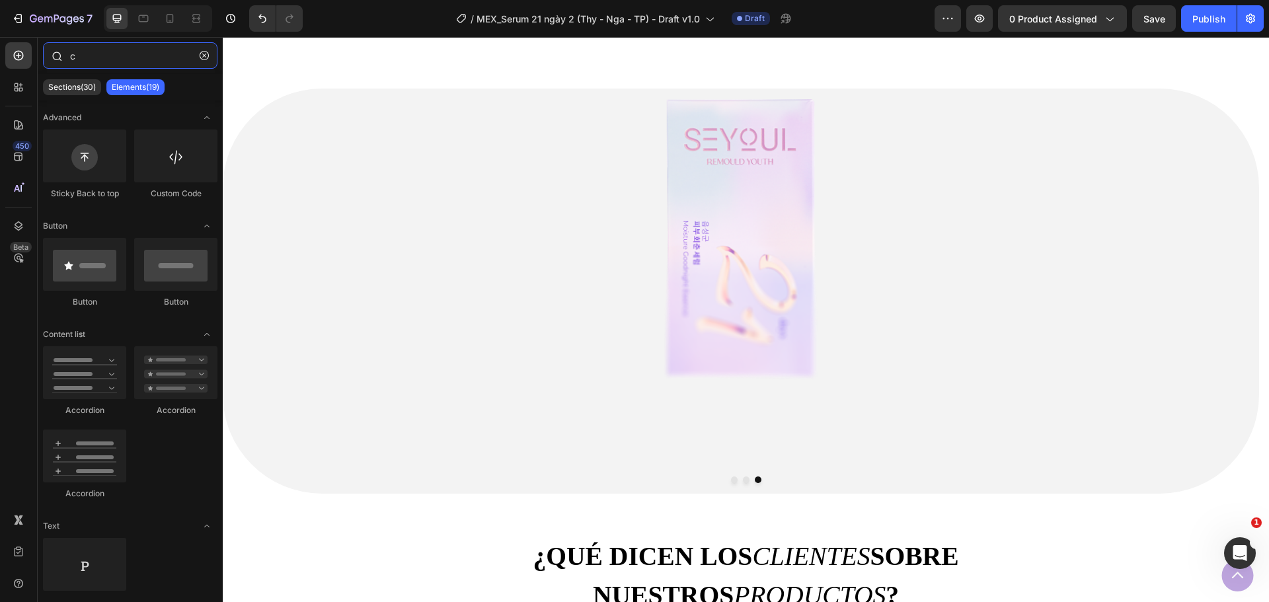
click at [120, 58] on input "c" at bounding box center [130, 55] width 174 height 26
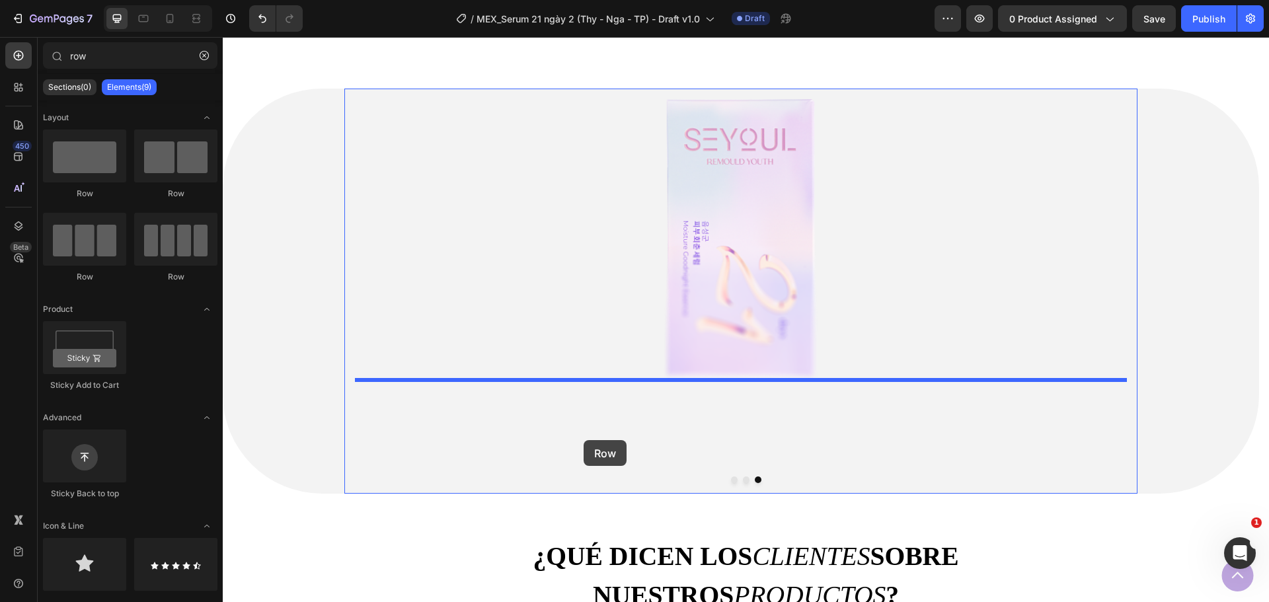
drag, startPoint x: 442, startPoint y: 280, endPoint x: 584, endPoint y: 440, distance: 213.5
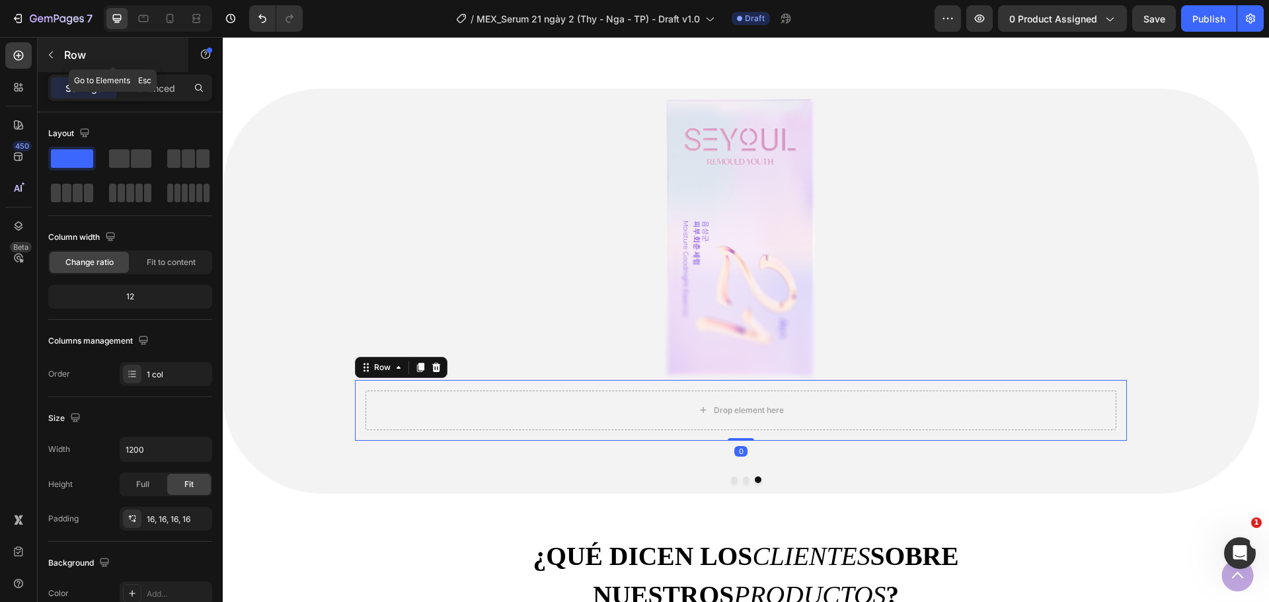
click at [67, 48] on p "Row" at bounding box center [120, 55] width 112 height 16
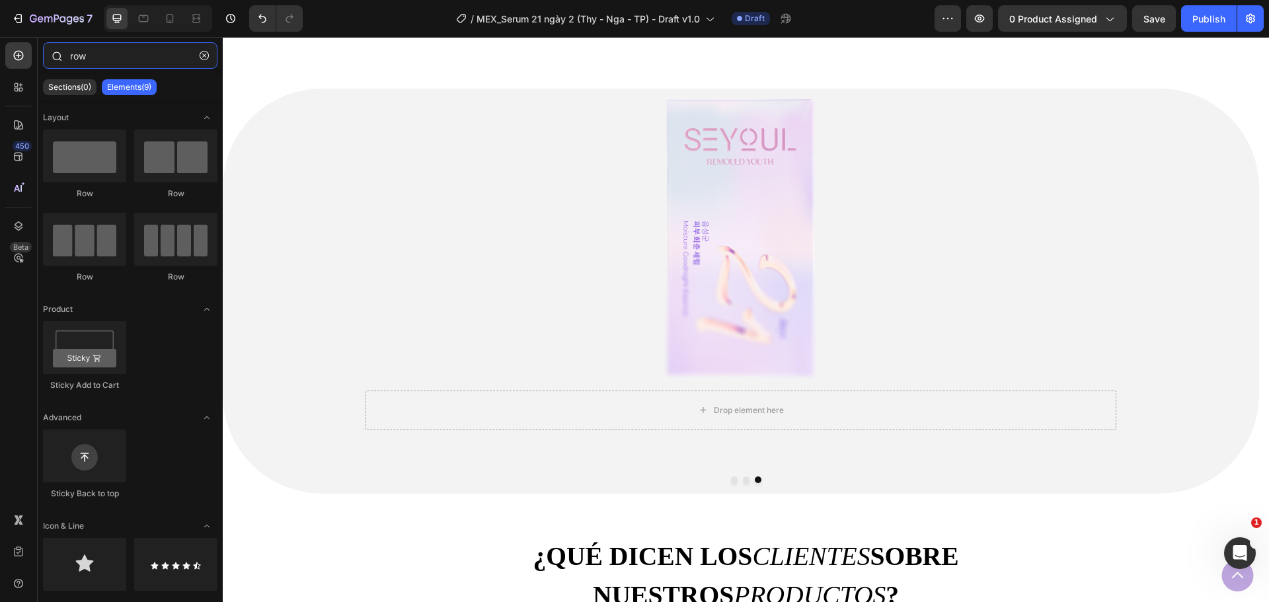
click at [142, 58] on input "row" at bounding box center [130, 55] width 174 height 26
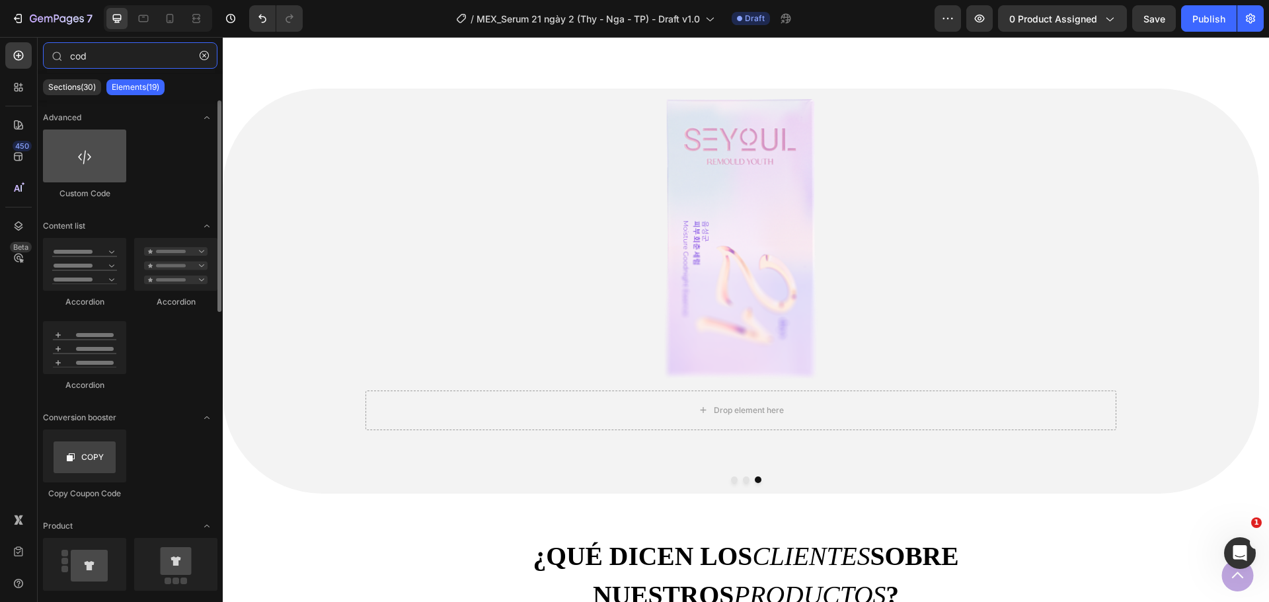
type input "cod"
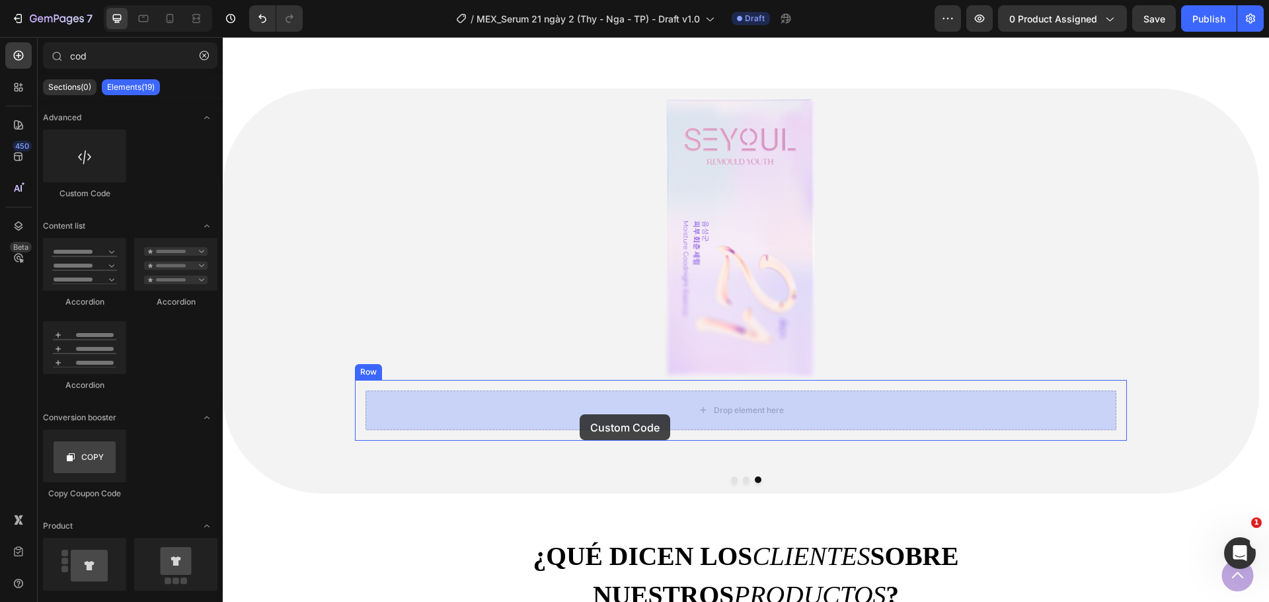
drag, startPoint x: 316, startPoint y: 190, endPoint x: 580, endPoint y: 414, distance: 346.1
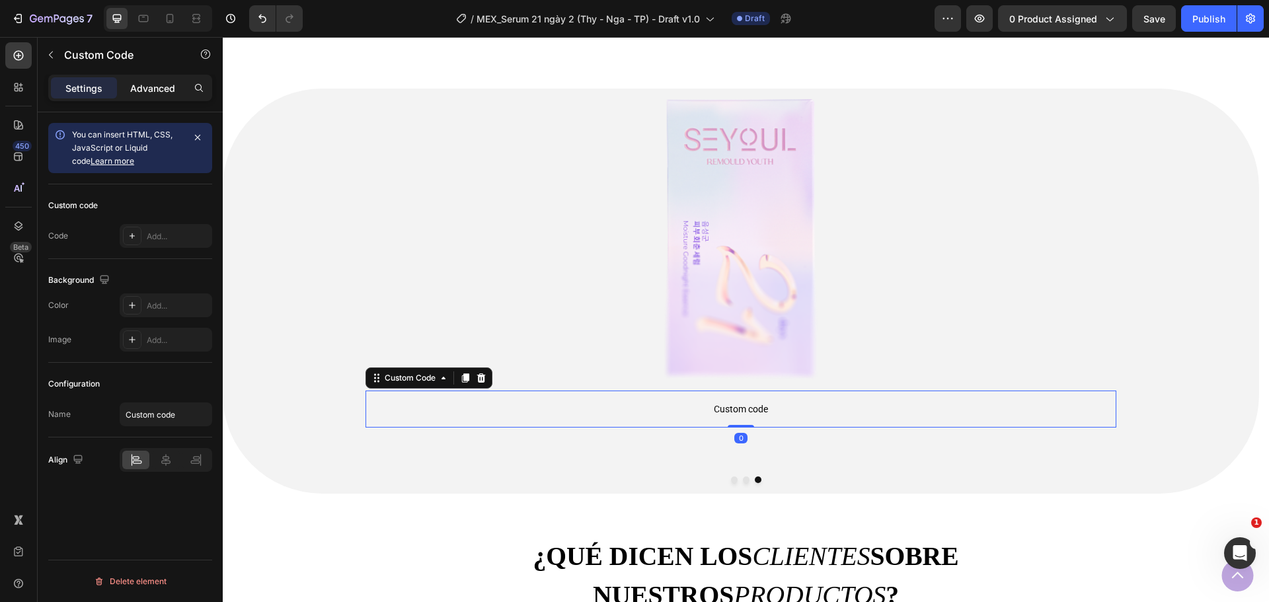
click at [147, 91] on p "Advanced" at bounding box center [152, 88] width 45 height 14
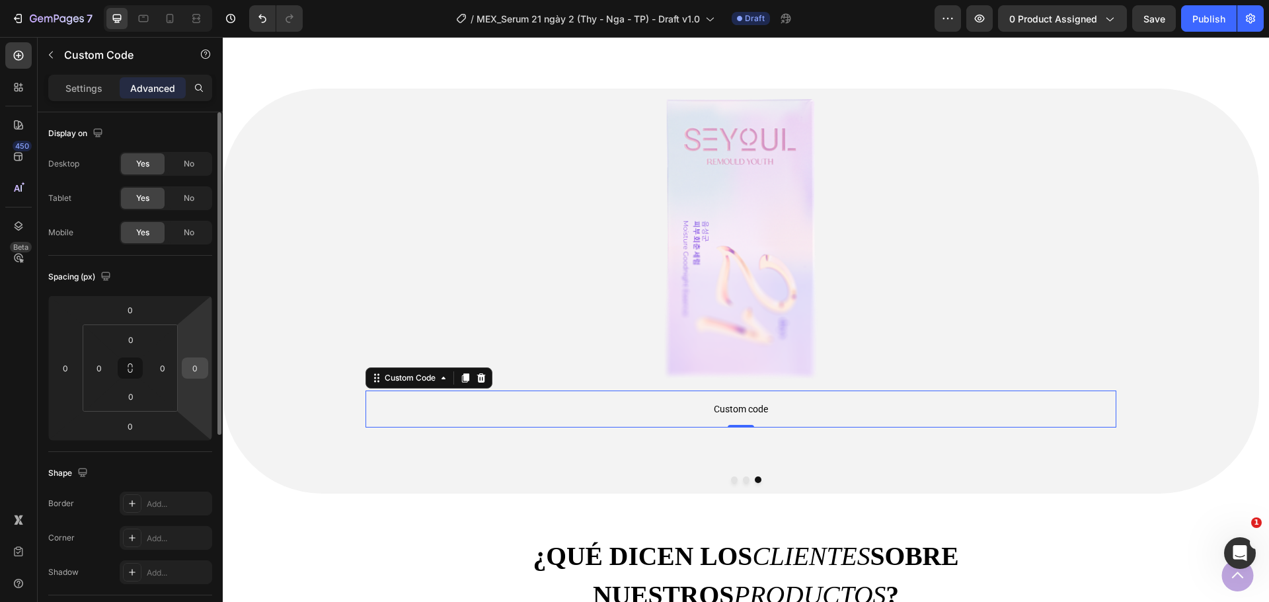
scroll to position [264, 0]
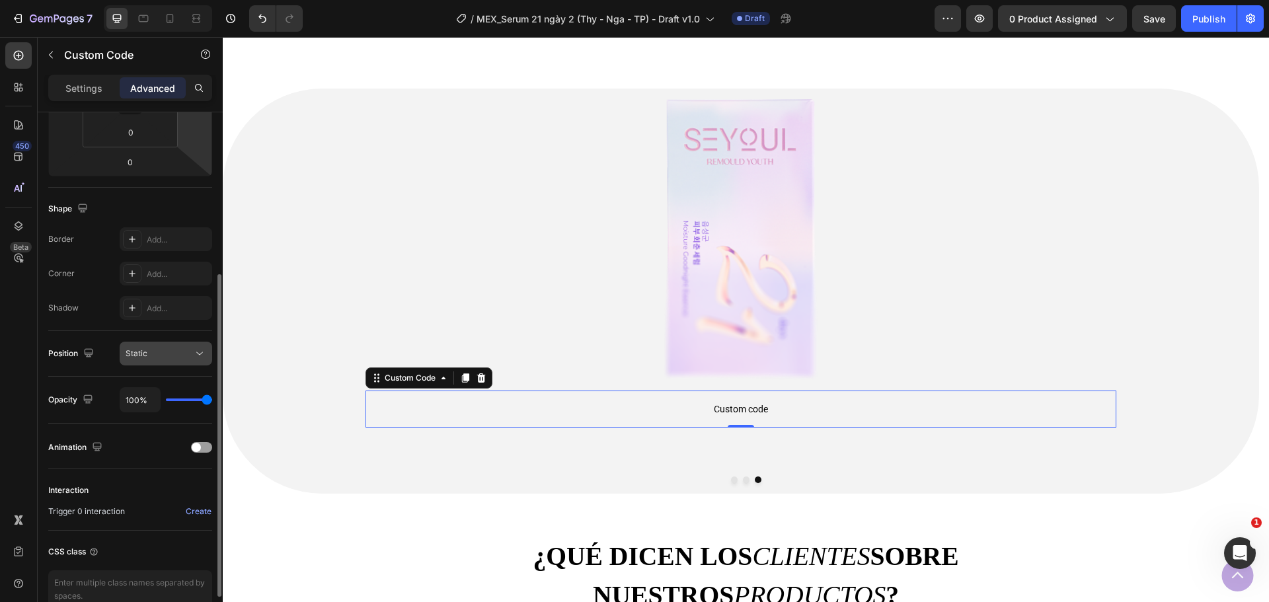
click at [194, 363] on button "Static" at bounding box center [166, 354] width 93 height 24
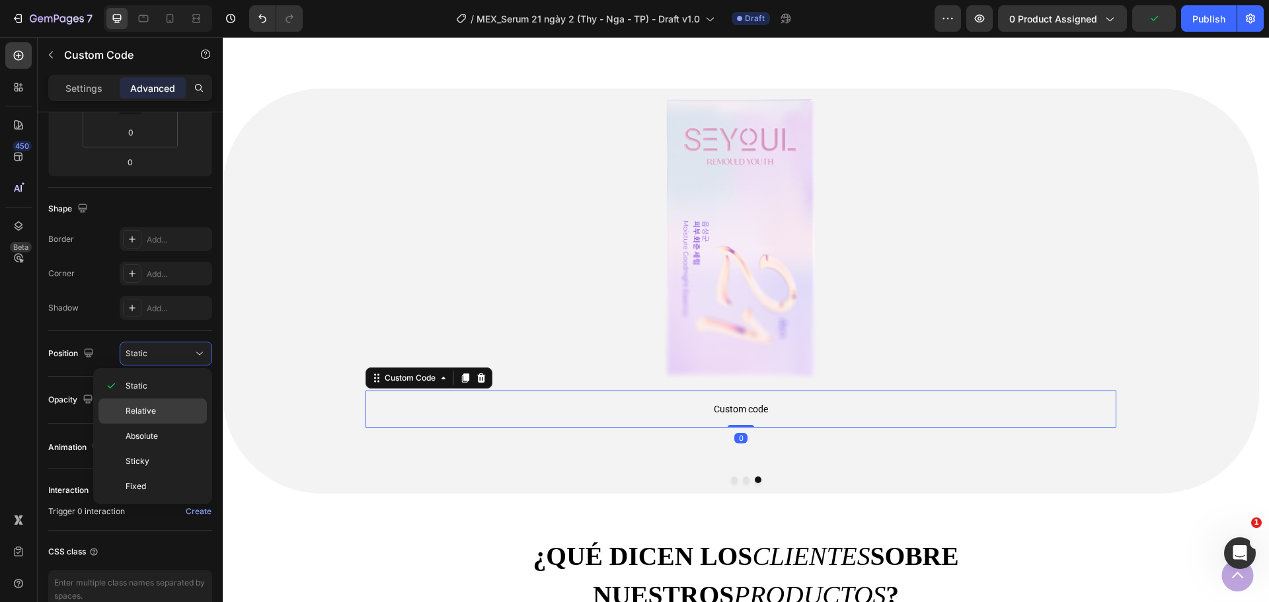
click at [173, 415] on p "Relative" at bounding box center [163, 411] width 75 height 12
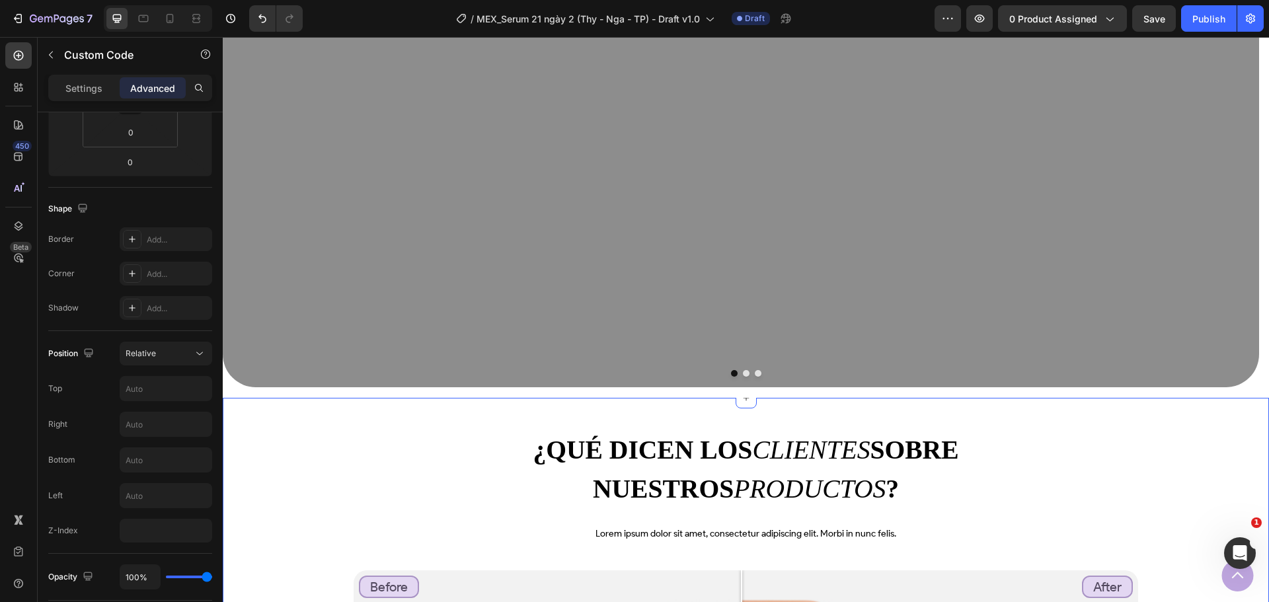
scroll to position [945, 0]
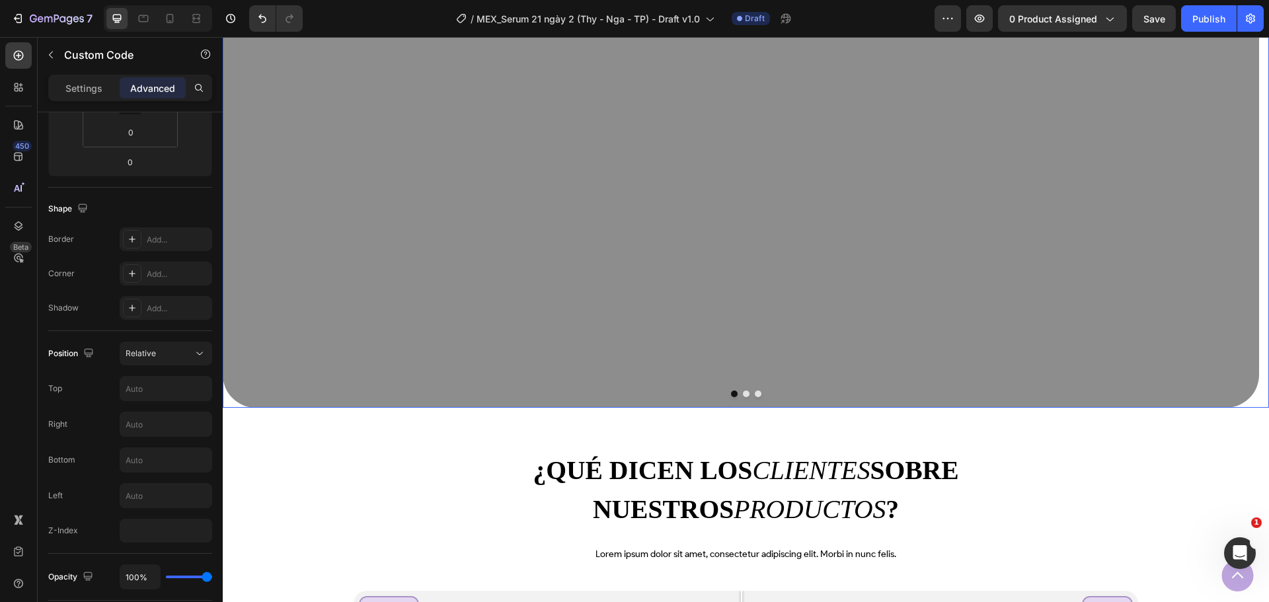
click at [755, 393] on button "Dot" at bounding box center [758, 394] width 7 height 7
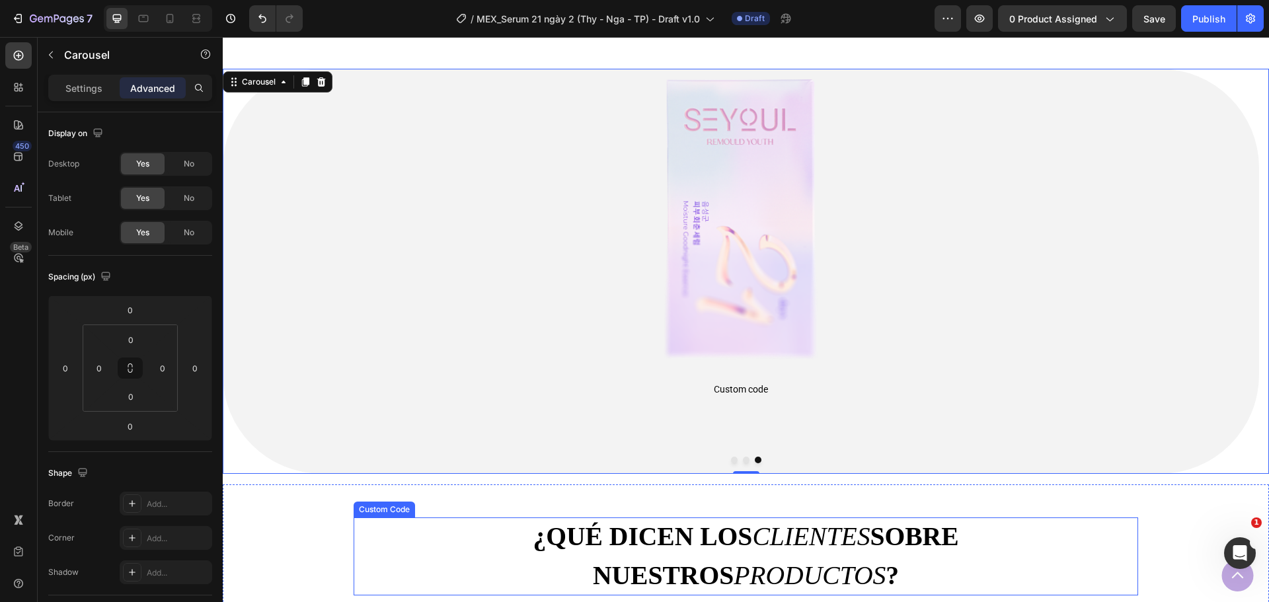
scroll to position [813, 0]
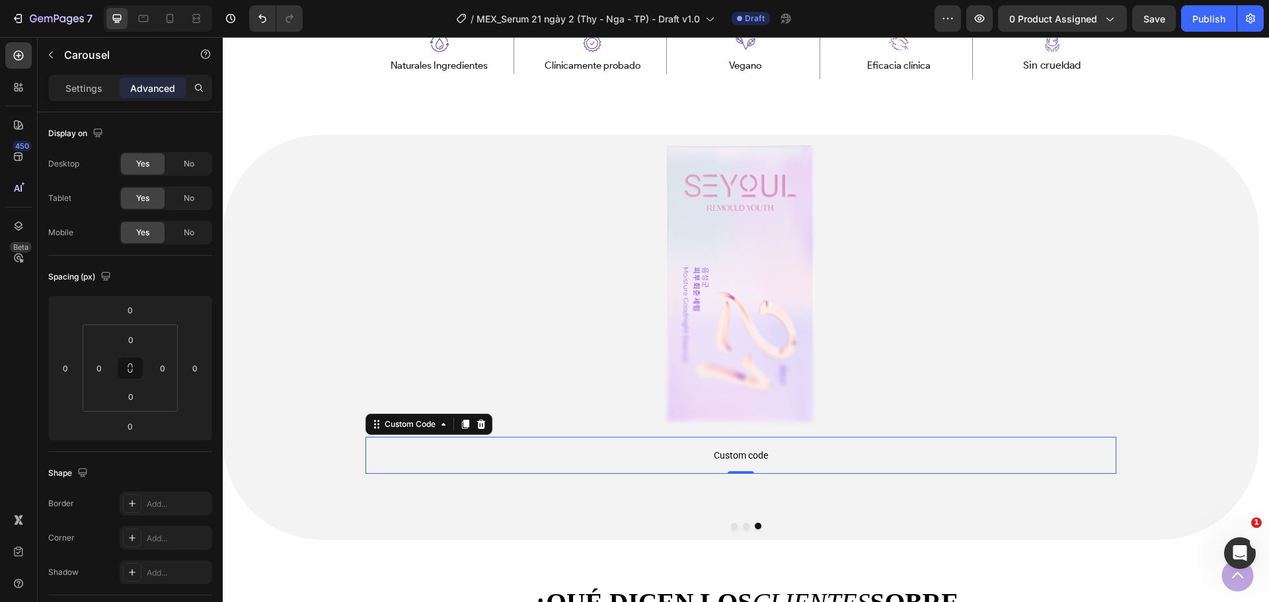
click at [745, 459] on span "Custom code" at bounding box center [741, 455] width 751 height 16
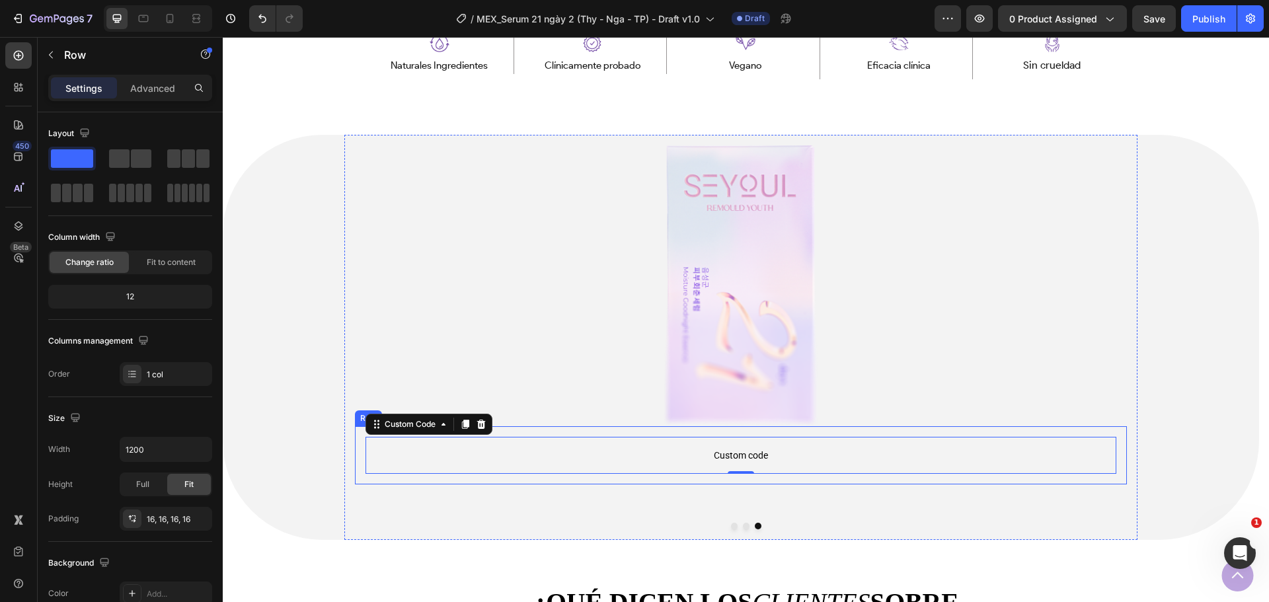
click at [761, 431] on div "Custom code Custom Code 0 Row" at bounding box center [741, 455] width 772 height 58
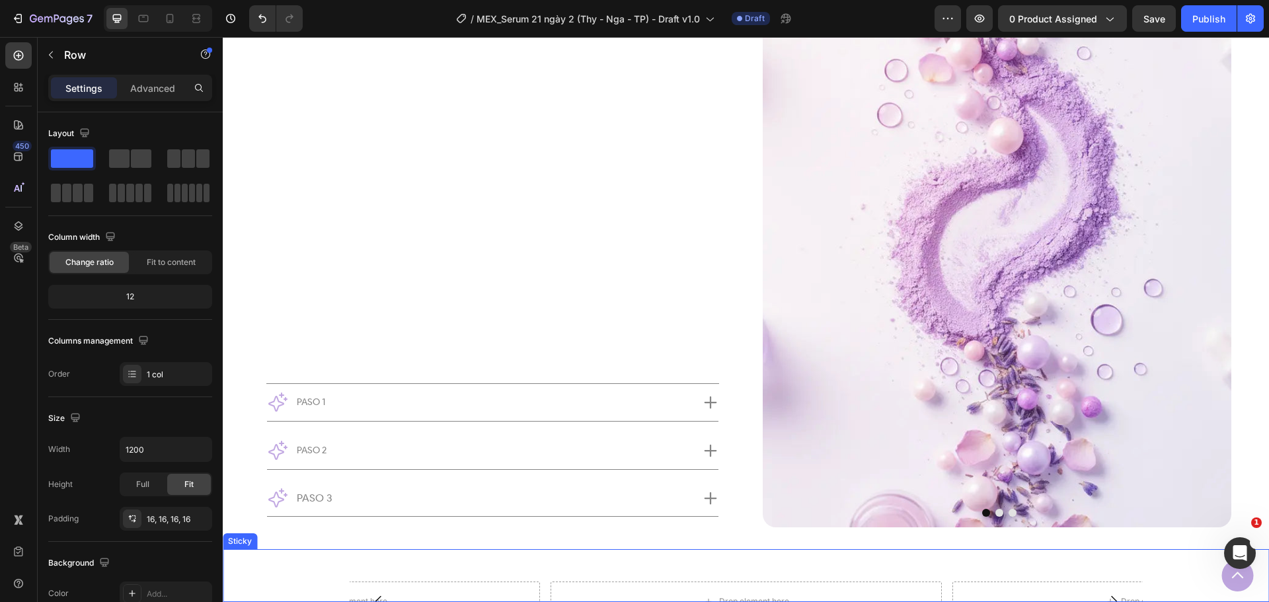
scroll to position [4184, 0]
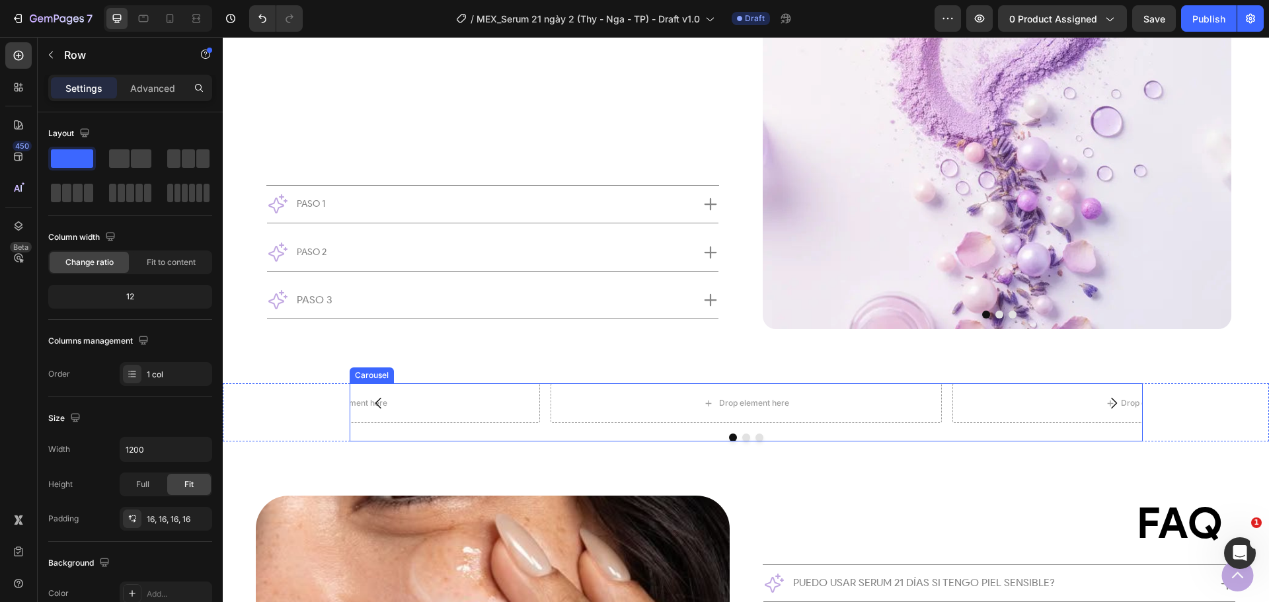
click at [537, 423] on div "Drop element here Drop element here Drop element here" at bounding box center [746, 403] width 793 height 40
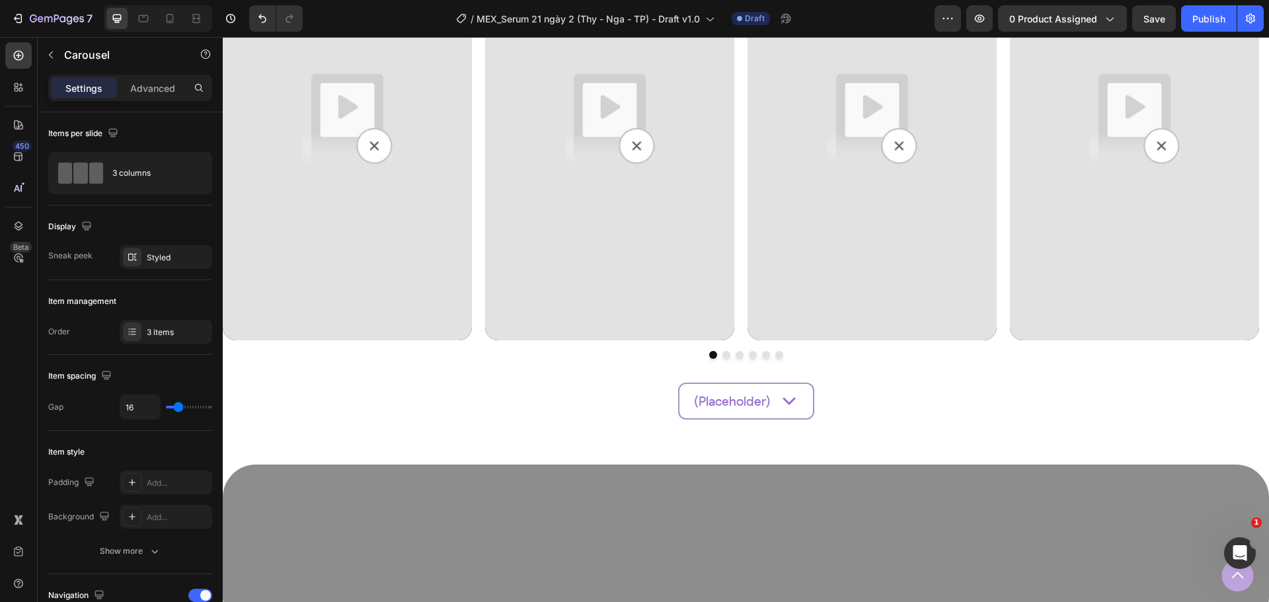
scroll to position [2719, 0]
